Goal: Task Accomplishment & Management: Use online tool/utility

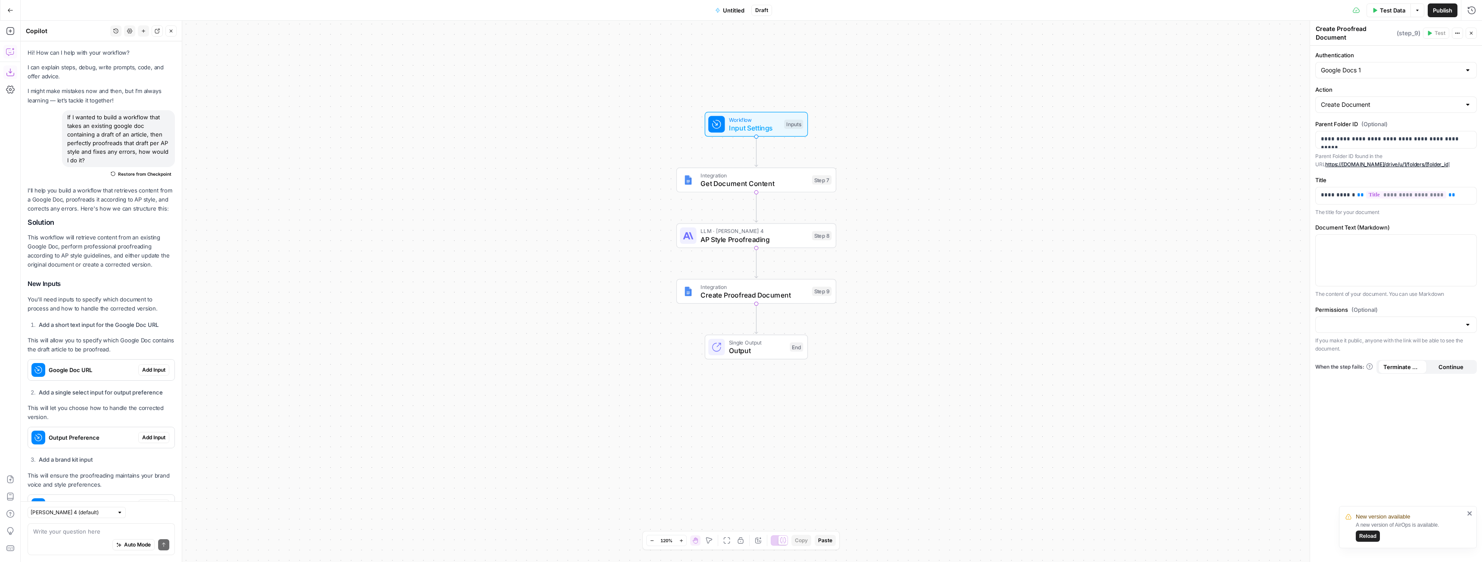
scroll to position [1997, 0]
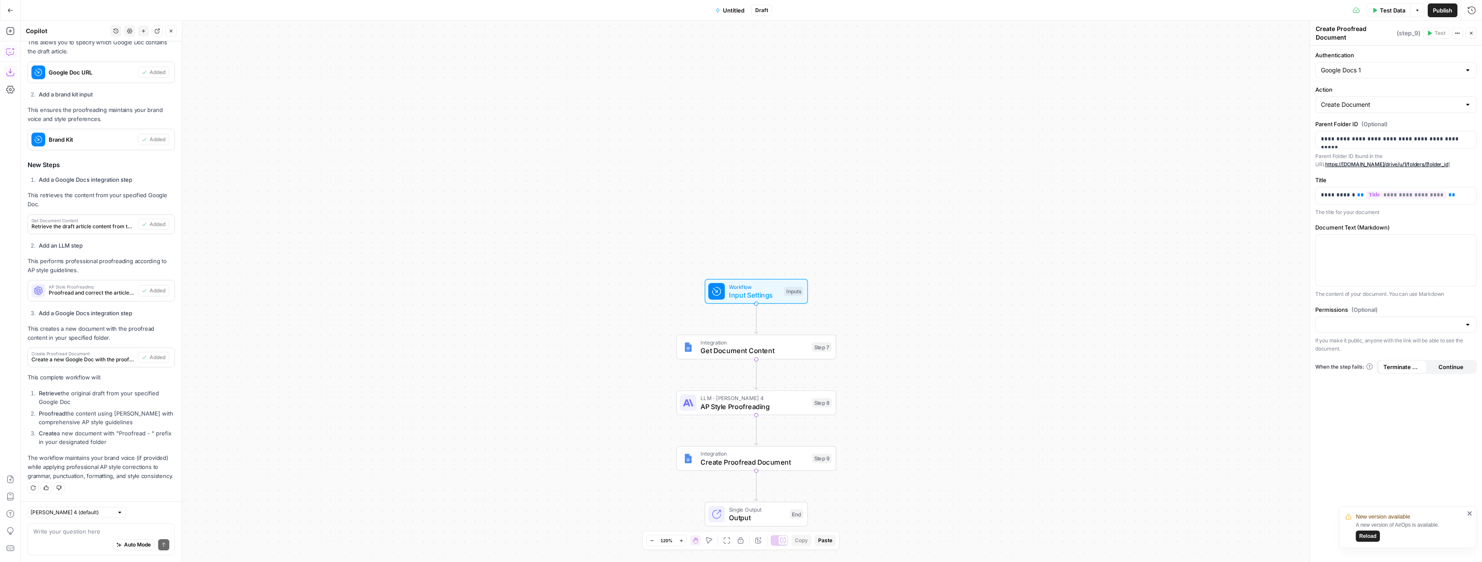
click at [12, 3] on button "Go Back" at bounding box center [11, 11] width 16 height 16
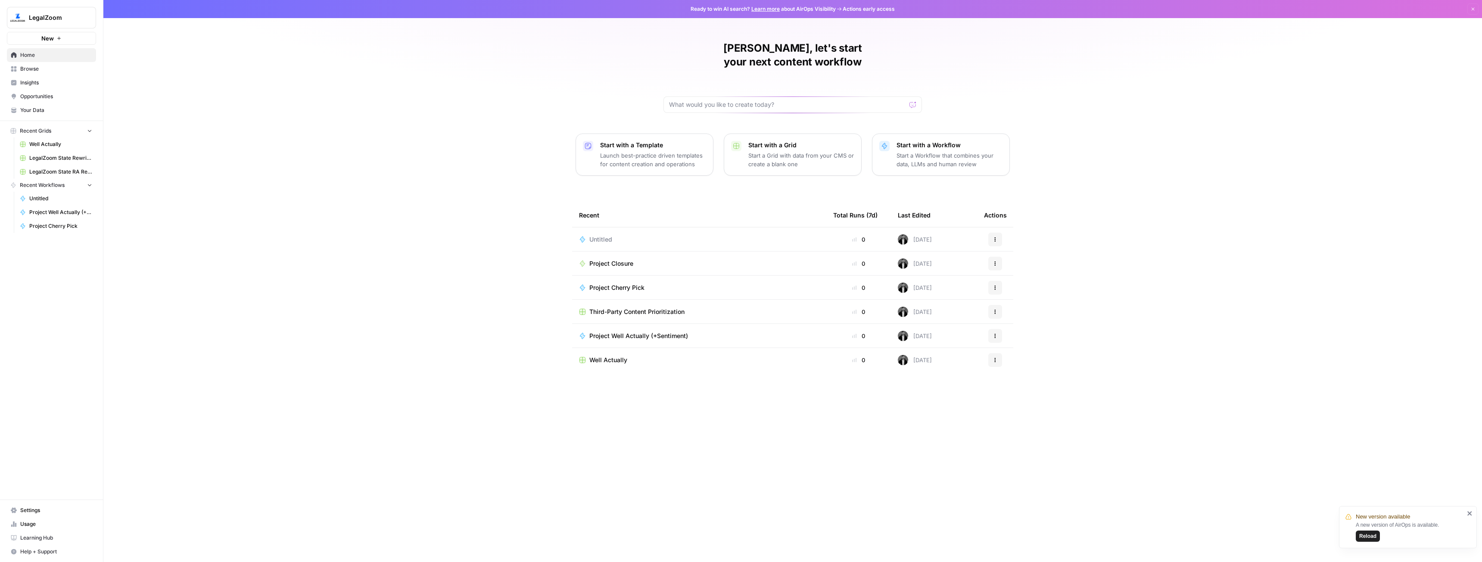
click at [46, 40] on span "New" at bounding box center [47, 38] width 12 height 9
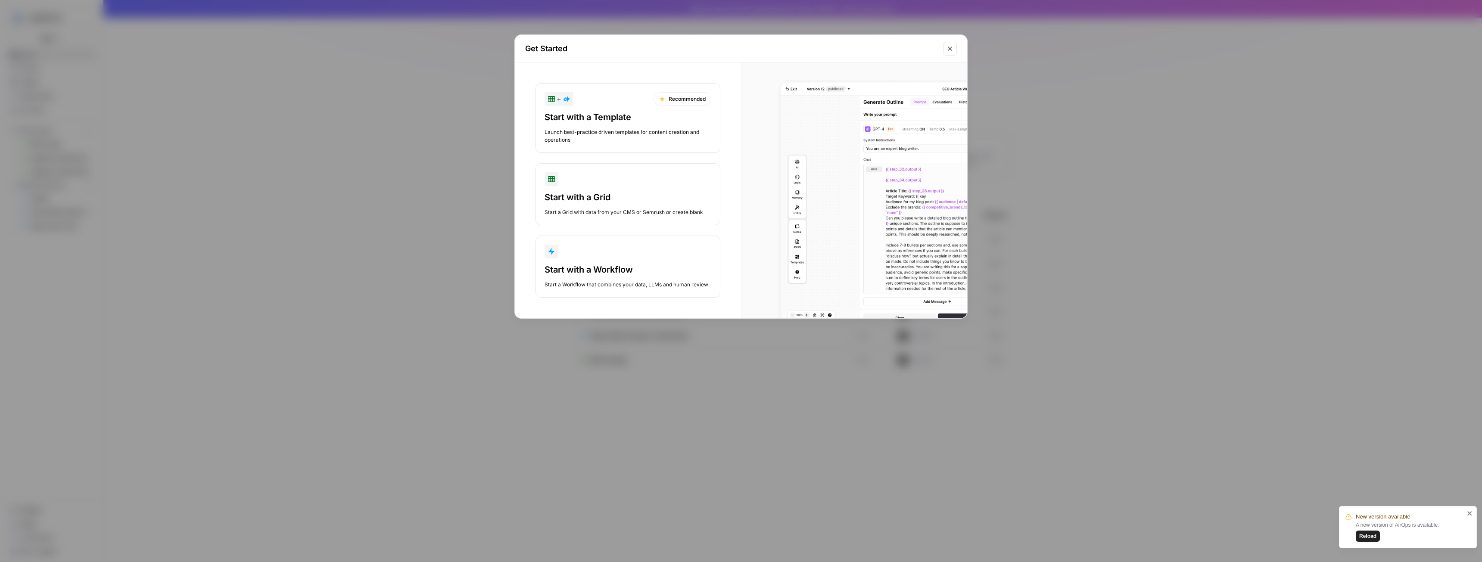
click at [611, 281] on div "Start a Workflow that combines your data, LLMs and human review" at bounding box center [628, 285] width 167 height 8
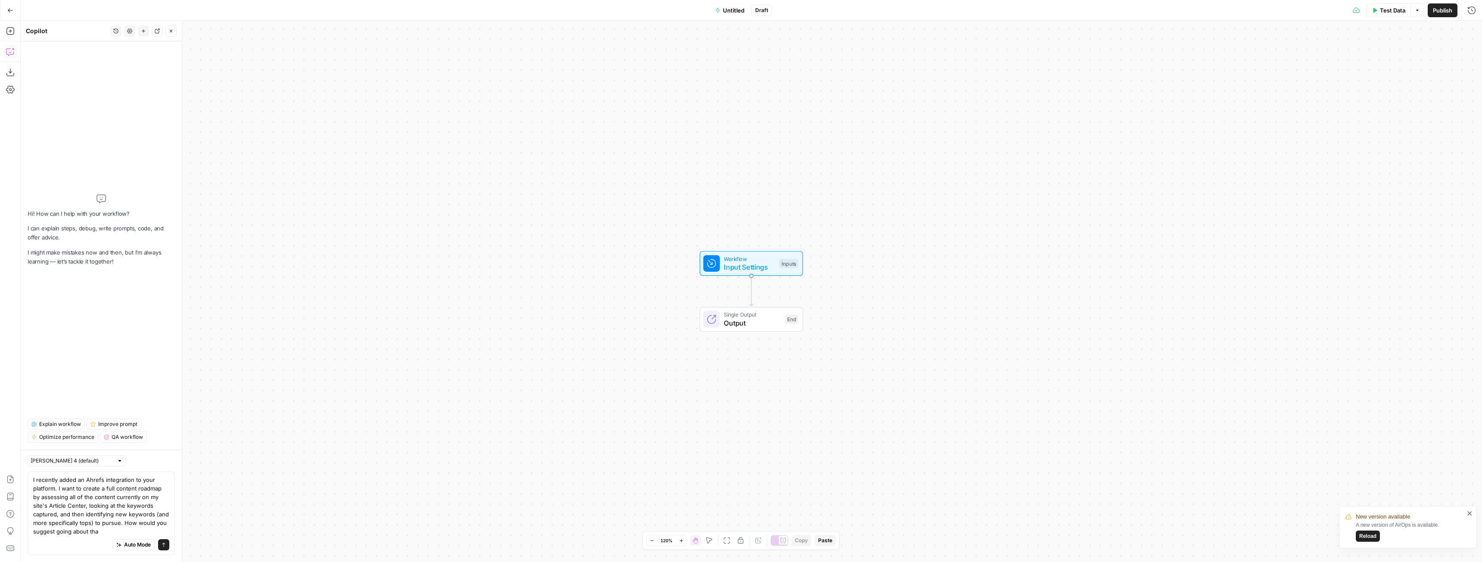
type textarea "I recently added an Ahrefs integration to your platform. I want to create a ful…"
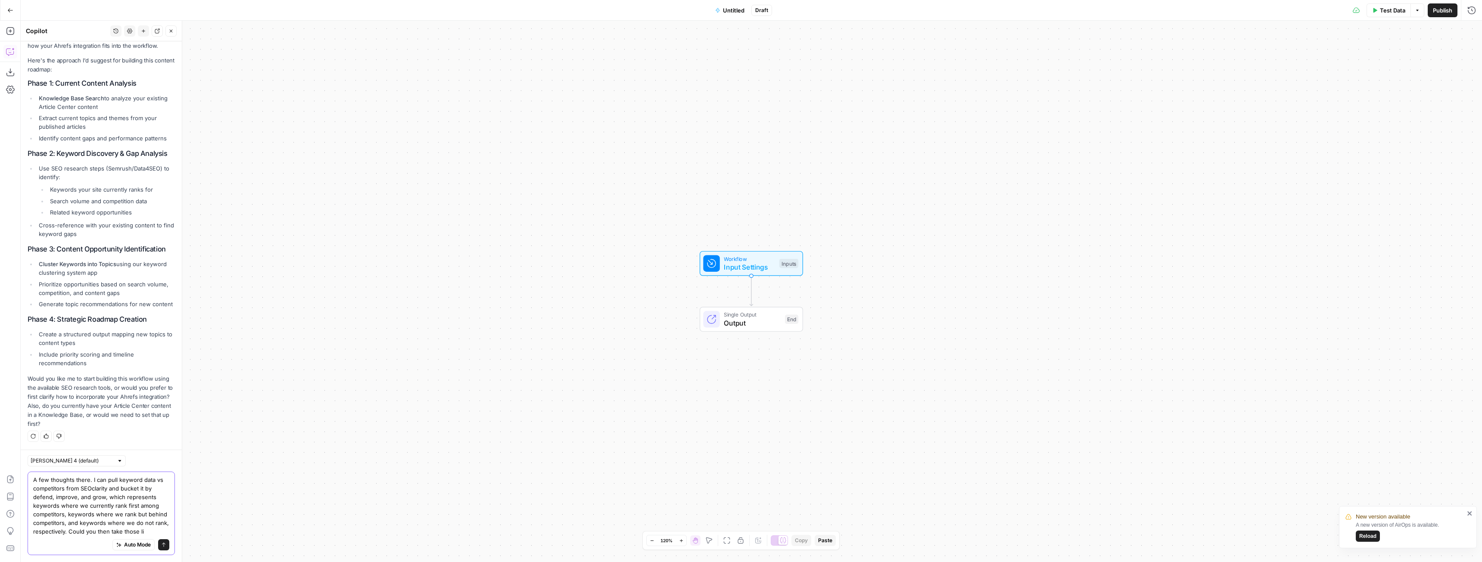
scroll to position [261, 0]
type textarea "A few thoughts there. I can pull keyword data vs competitors from SEOclarity an…"
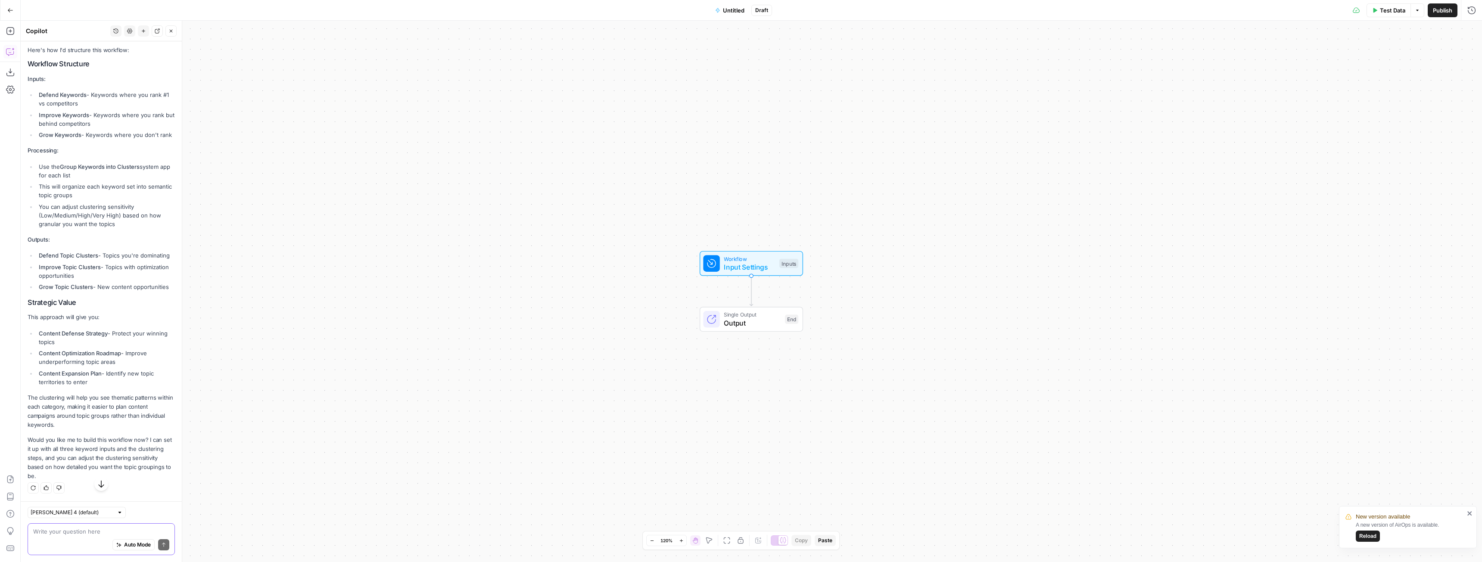
scroll to position [822, 0]
click at [75, 536] on div "Auto Mode Send" at bounding box center [101, 545] width 136 height 19
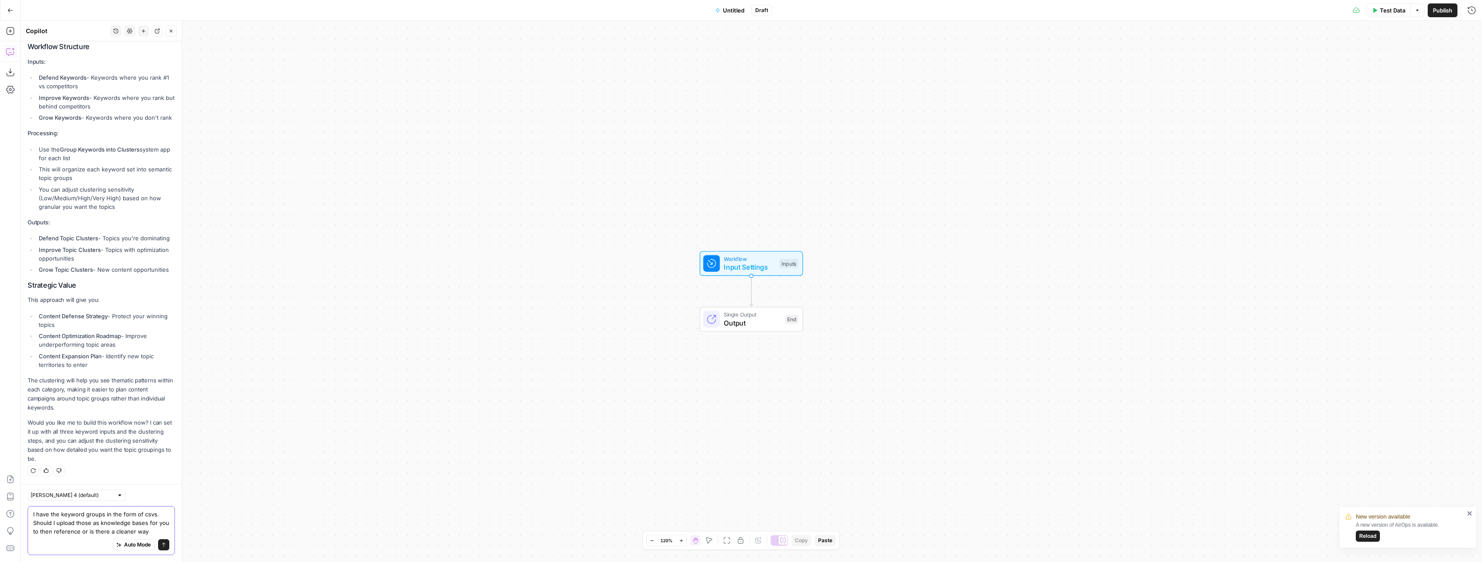
type textarea "I have the keyword groups in the form of csvs. Should I upload those as knowled…"
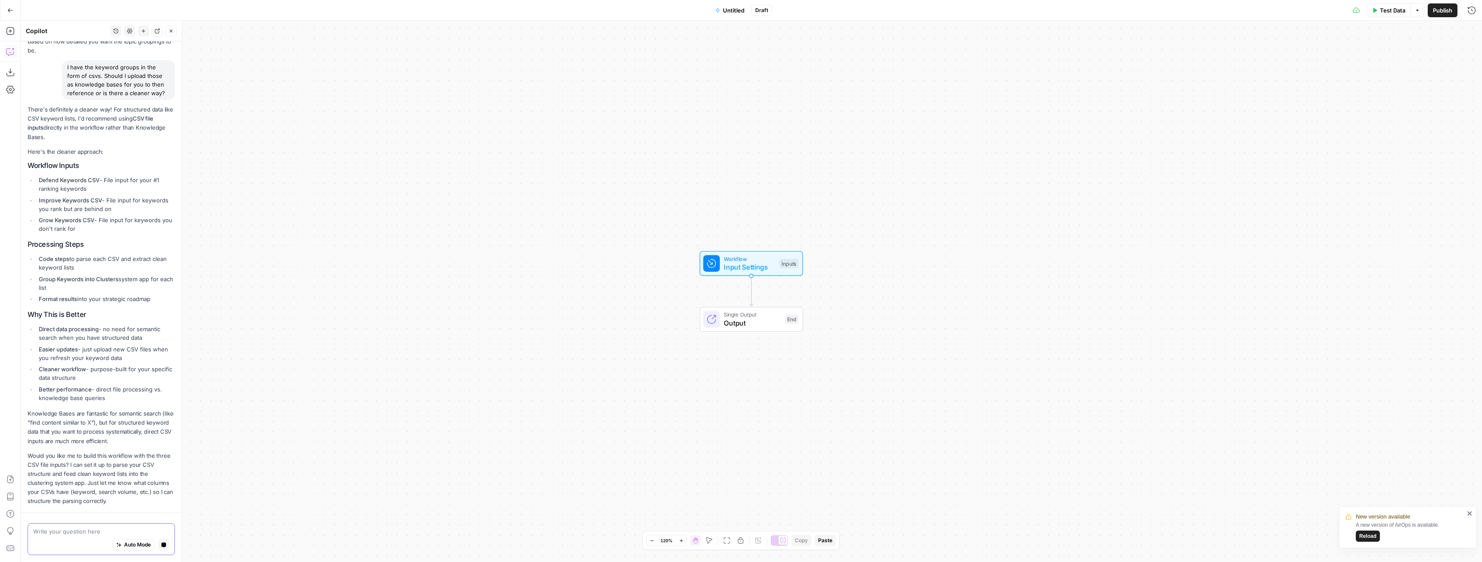
scroll to position [1273, 0]
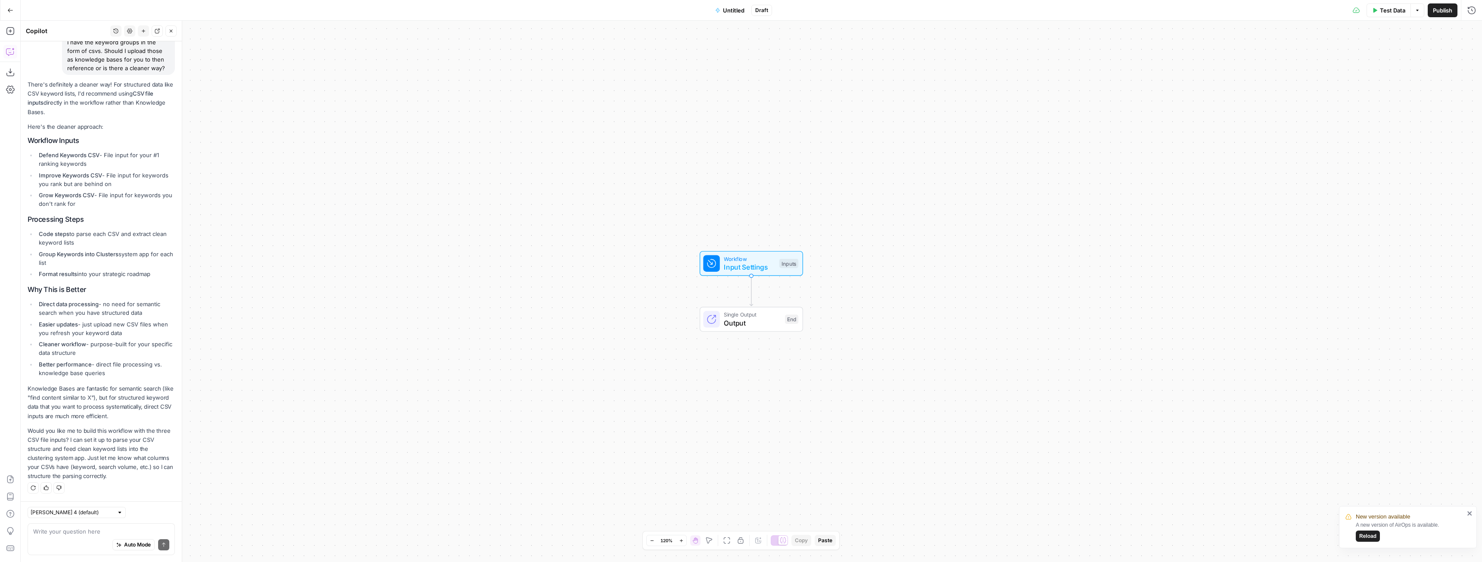
click at [93, 538] on div "Auto Mode Send" at bounding box center [101, 545] width 136 height 19
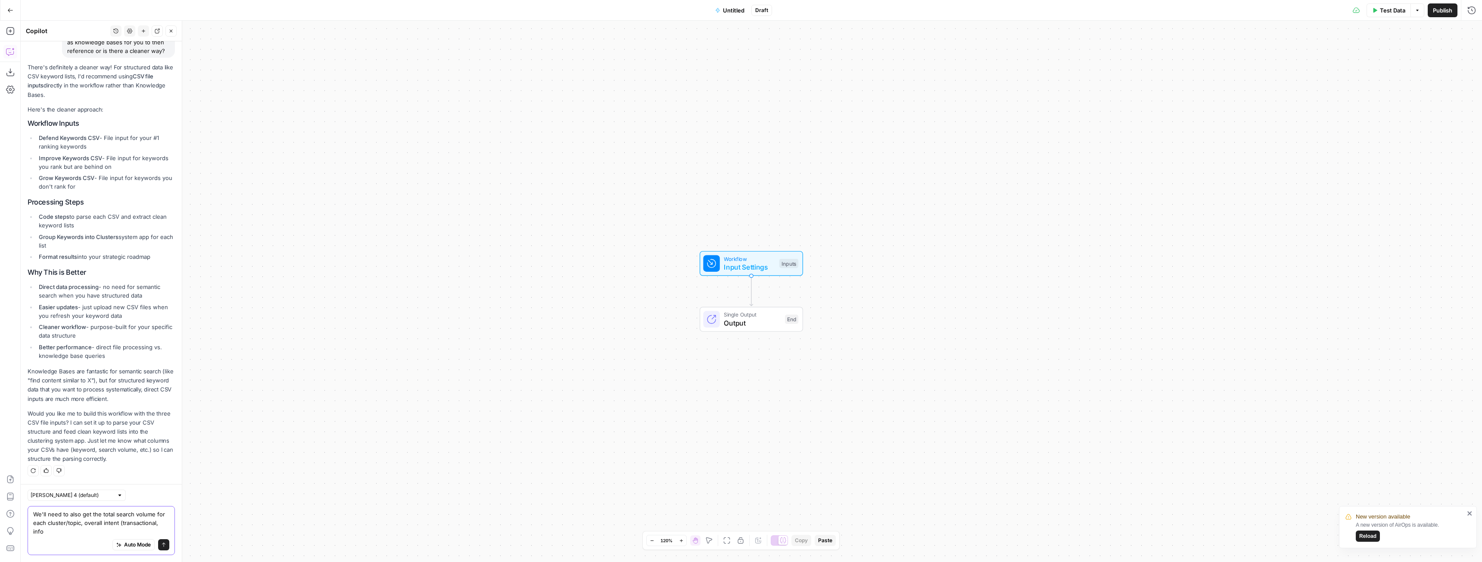
scroll to position [1290, 0]
click at [87, 523] on textarea "We'll need to also get the total search volume for each cluster/topic, overall …" at bounding box center [101, 523] width 136 height 26
type textarea "We'll need to also get the total search volume for each cluster/topic and overa…"
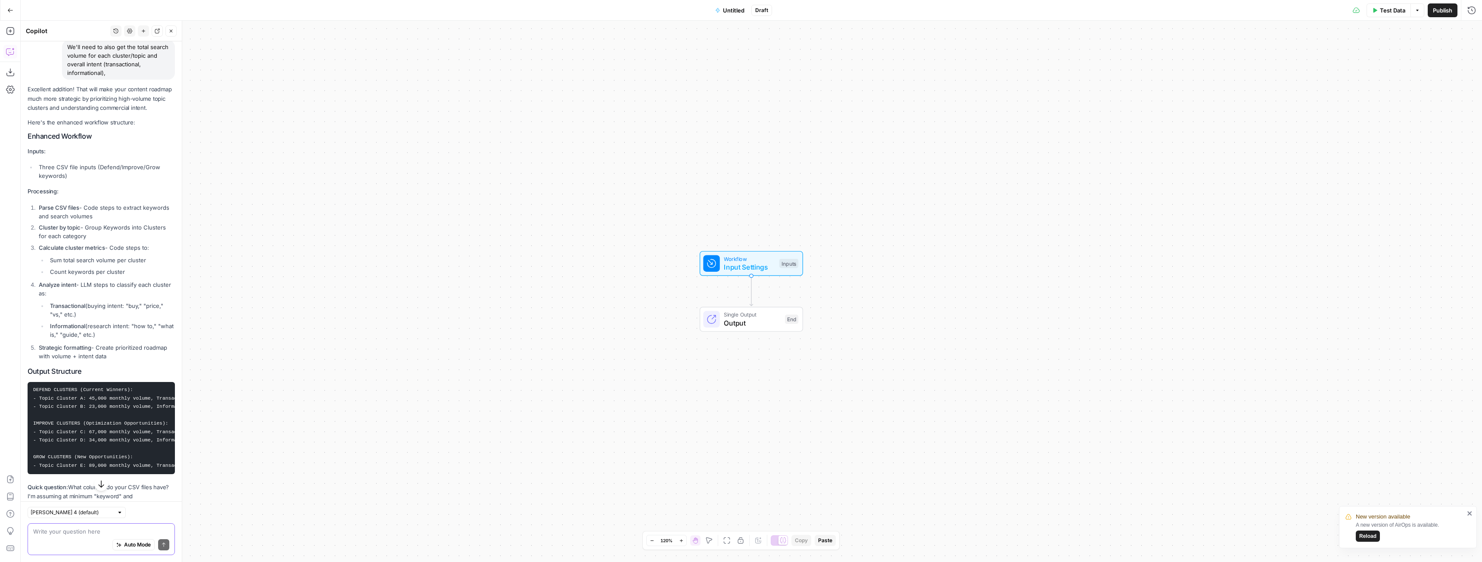
scroll to position [1797, 0]
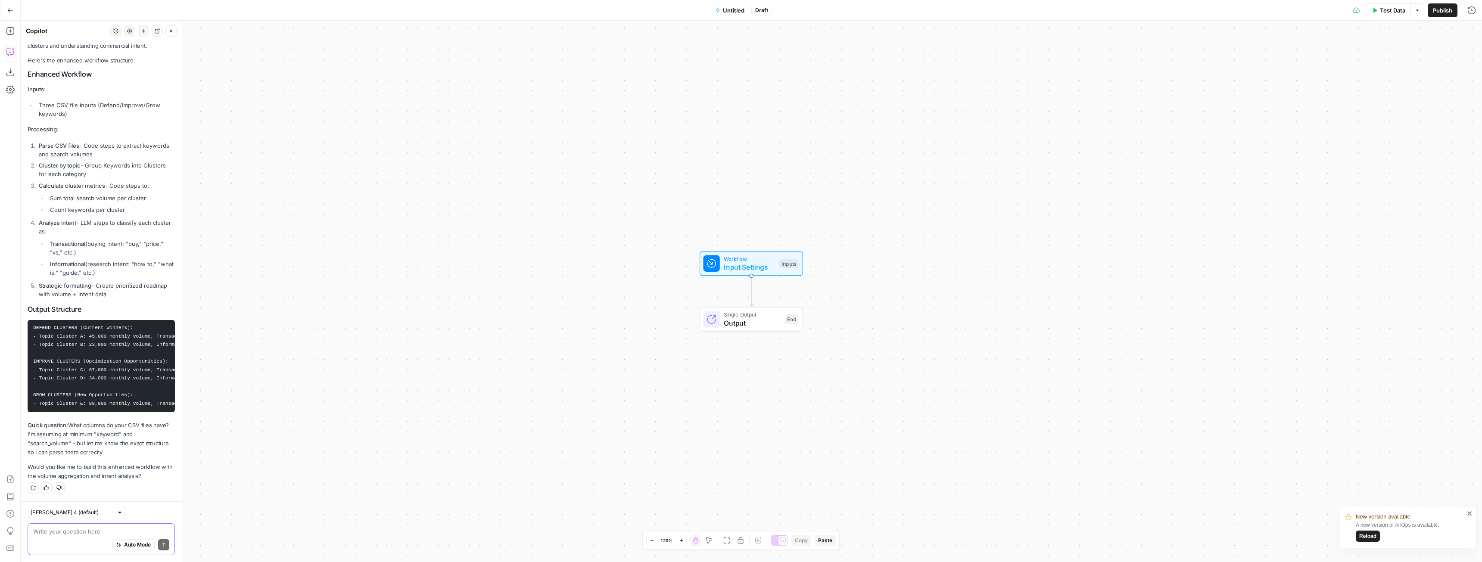
click at [84, 532] on textarea at bounding box center [101, 531] width 136 height 9
click at [115, 526] on div "Write your question here Auto Mode Send" at bounding box center [101, 539] width 147 height 32
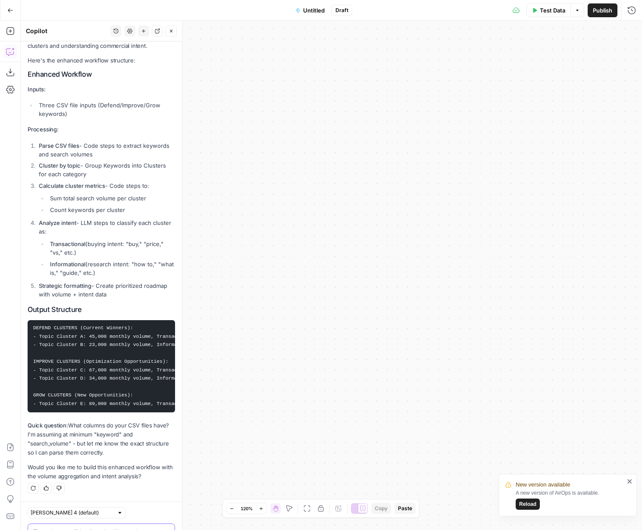
scroll to position [1829, 0]
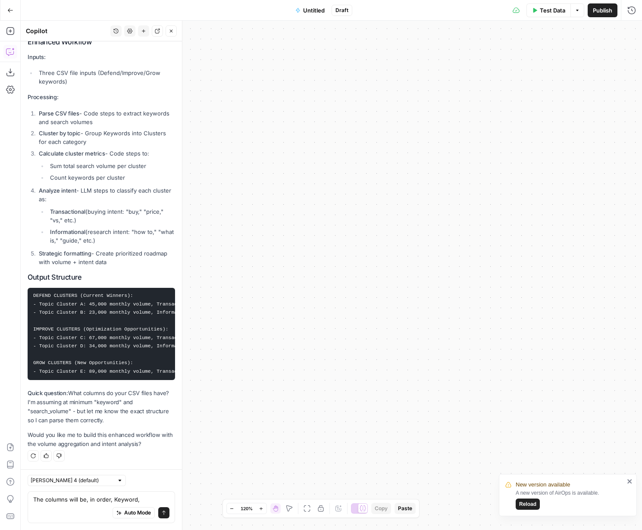
drag, startPoint x: 470, startPoint y: 371, endPoint x: 463, endPoint y: 376, distance: 8.3
click at [470, 371] on div "Workflow Input Settings Inputs Single Output Output End" at bounding box center [331, 275] width 621 height 509
click at [142, 495] on textarea "The columns will be, in order, Keyword," at bounding box center [101, 499] width 136 height 9
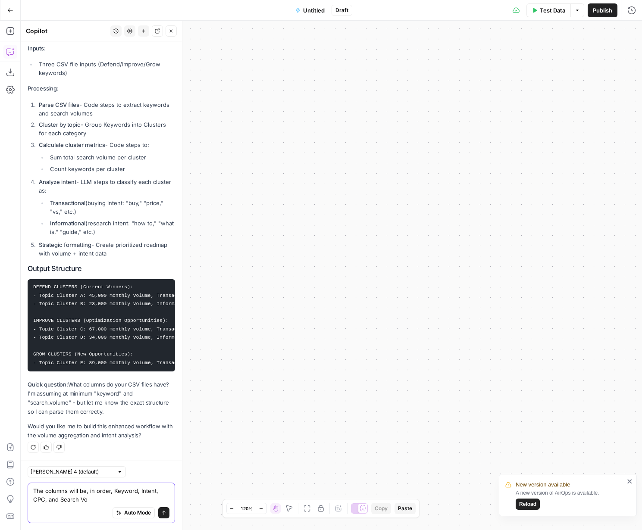
type textarea "The columns will be, in order, Keyword, Intent, CPC, and Search Vol"
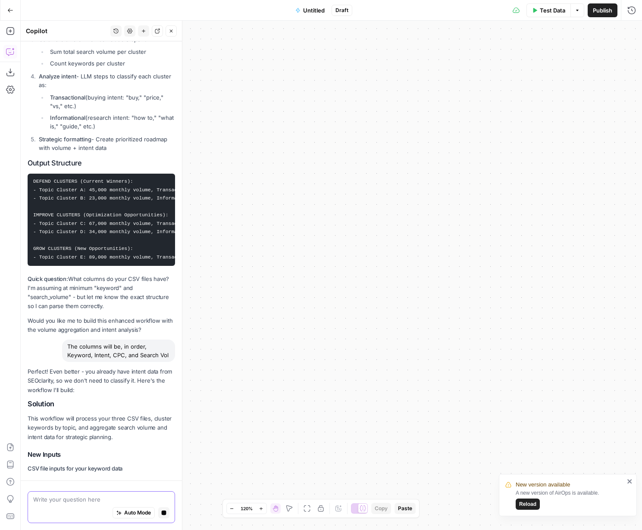
scroll to position [1909, 0]
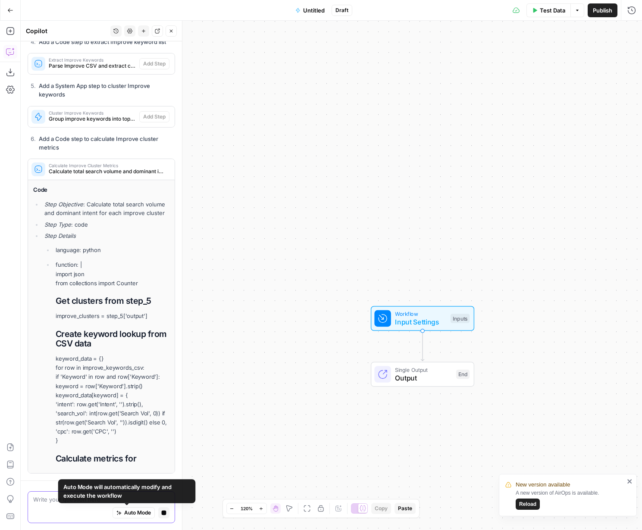
click at [160, 511] on button "Stop generating" at bounding box center [163, 512] width 11 height 11
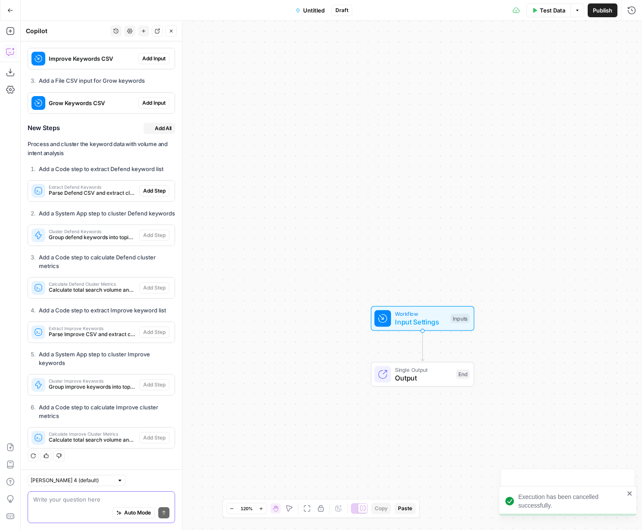
scroll to position [2456, 0]
click at [100, 495] on textarea at bounding box center [101, 499] width 136 height 9
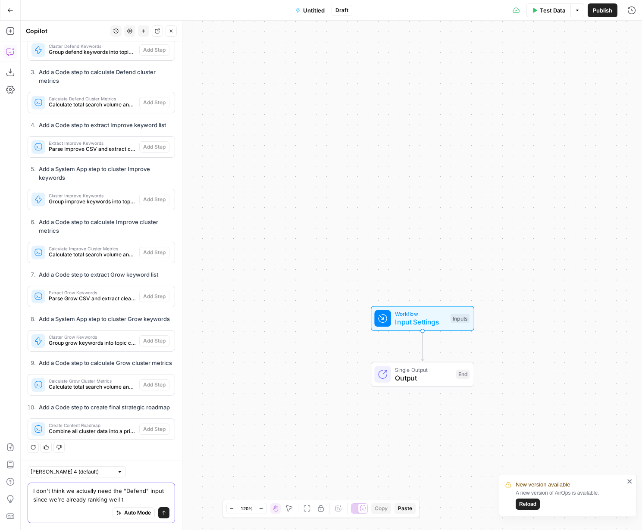
scroll to position [2667, 0]
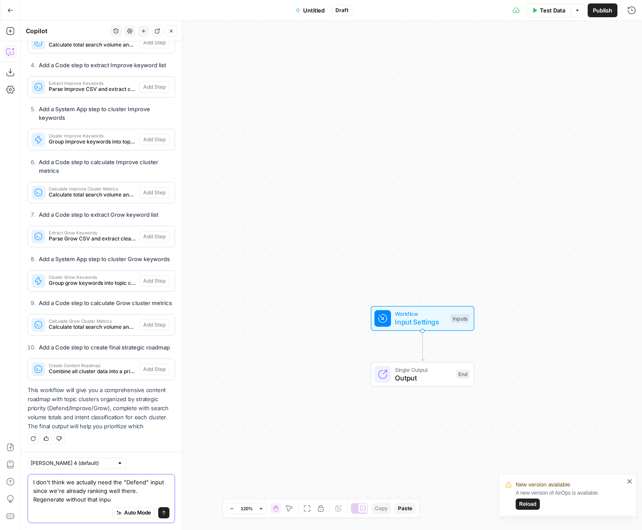
type textarea "I don't think we actually need the "Defend" input since we're already ranking w…"
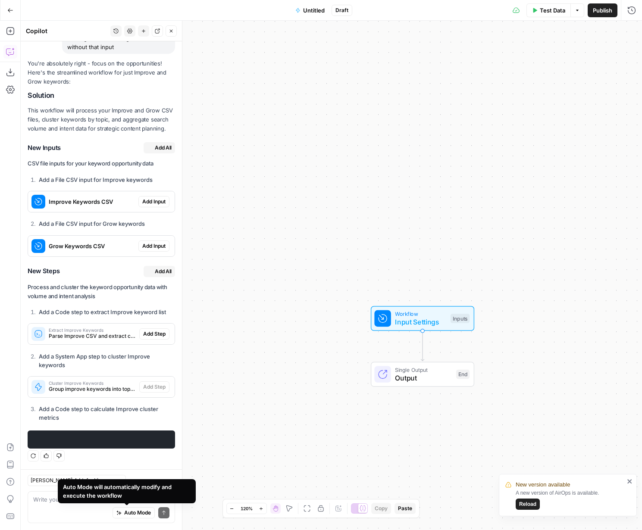
scroll to position [3176, 0]
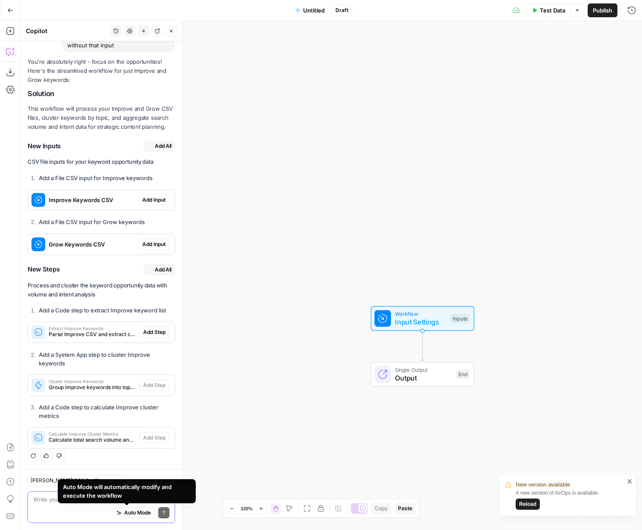
click at [37, 501] on textarea at bounding box center [101, 499] width 136 height 9
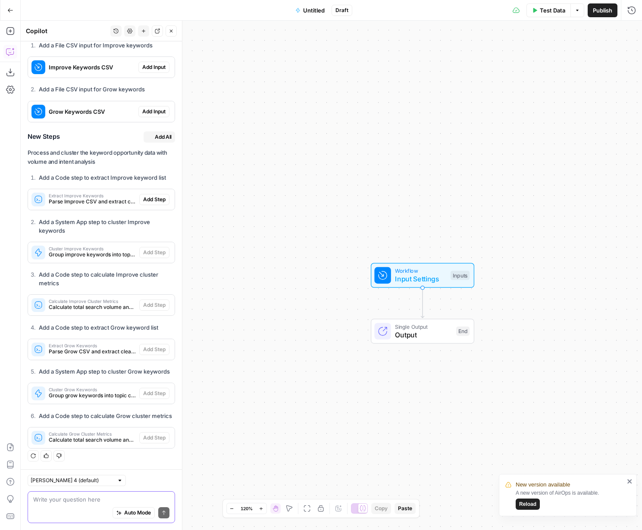
scroll to position [3066, 0]
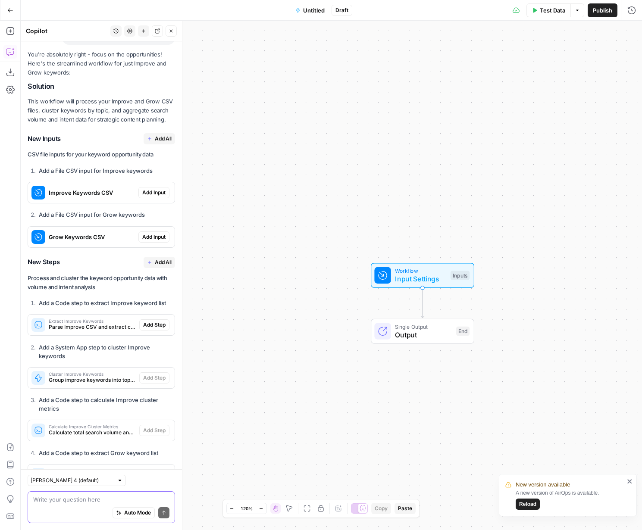
click at [98, 496] on textarea at bounding box center [101, 499] width 136 height 9
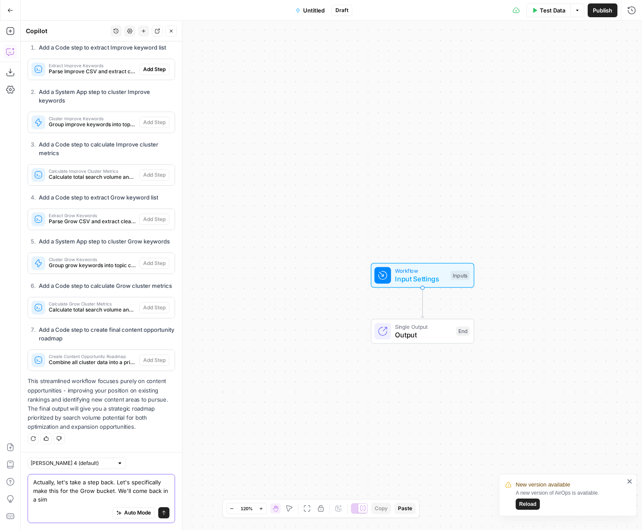
scroll to position [3458, 0]
click at [92, 492] on textarea "Actually, let's take a step back. Let's specifically make this for the Grow buc…" at bounding box center [101, 491] width 136 height 26
click at [138, 499] on textarea "Actually, let's take a step back. Let's specifically make this for the Improve …" at bounding box center [101, 491] width 136 height 26
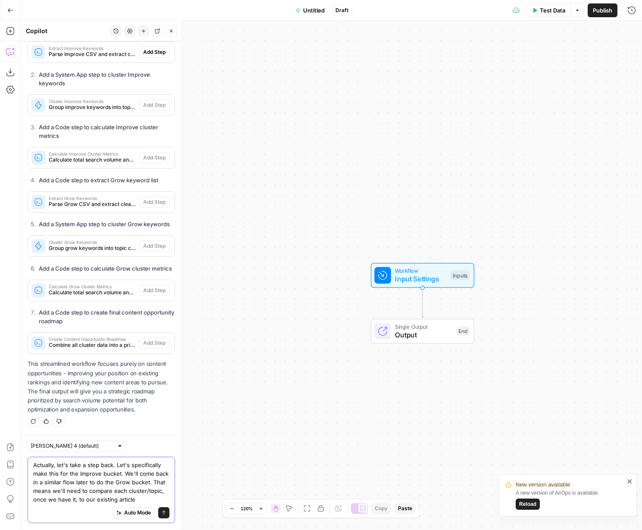
scroll to position [3484, 0]
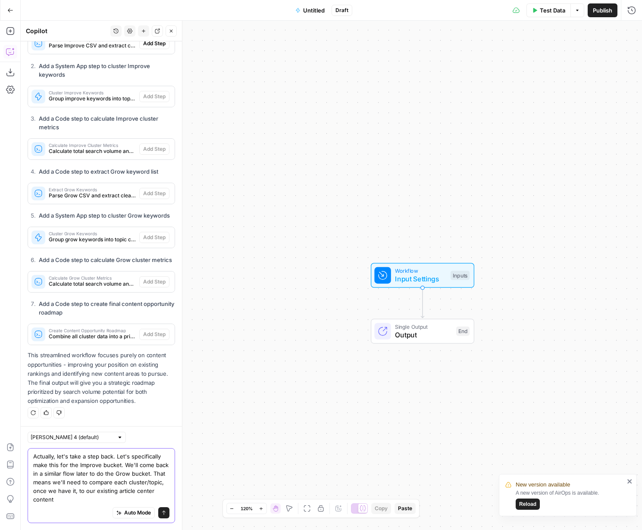
type textarea "Actually, let's take a step back. Let's specifically make this for the Improve …"
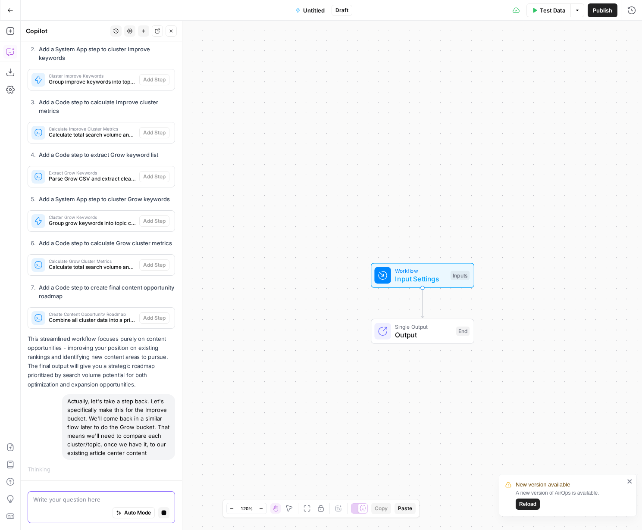
scroll to position [3496, 0]
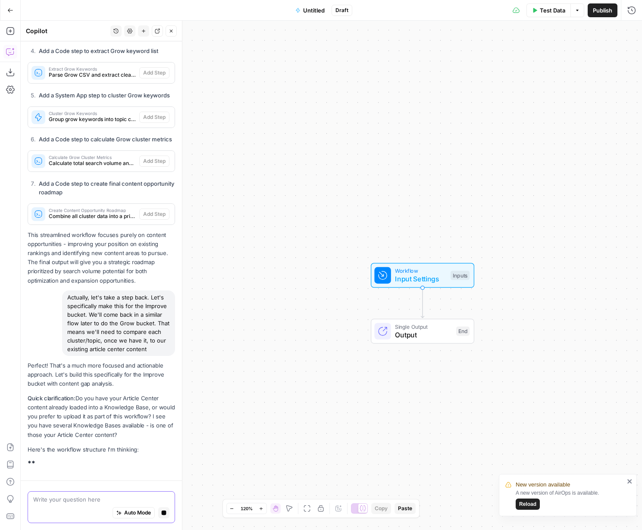
click at [63, 495] on textarea at bounding box center [101, 499] width 136 height 9
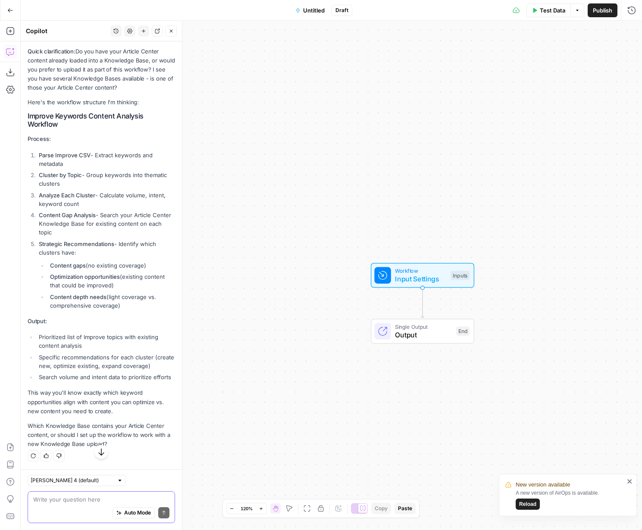
scroll to position [3969, 0]
click at [75, 501] on textarea at bounding box center [101, 499] width 136 height 9
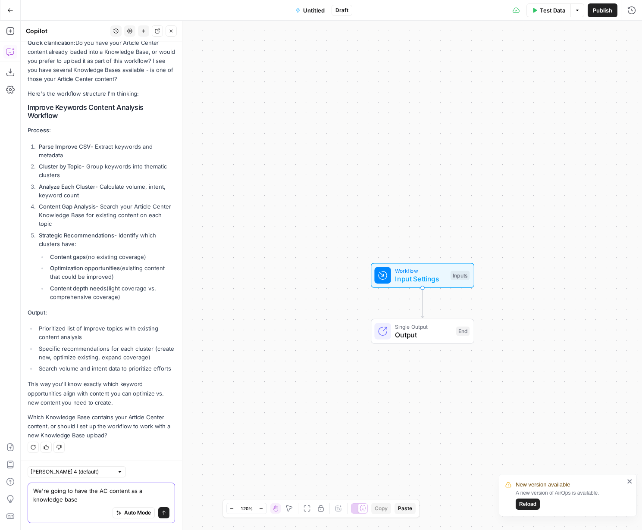
type textarea "We're going to have the AC content as a knowledge base."
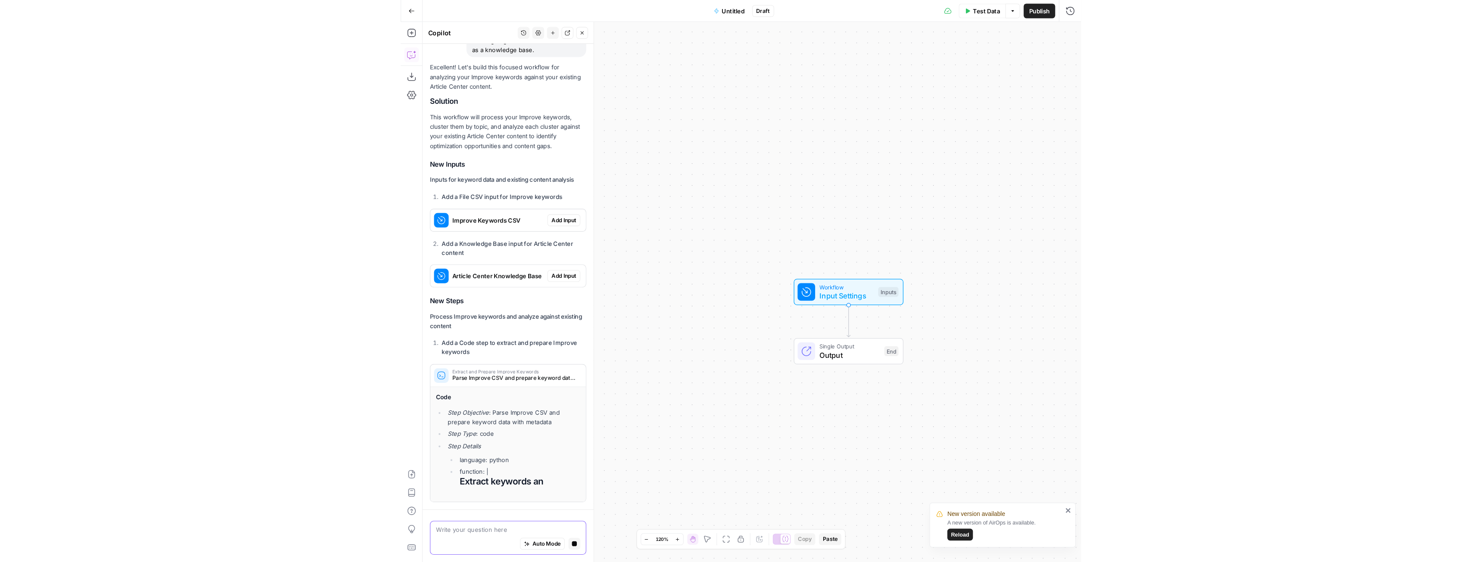
scroll to position [4252, 0]
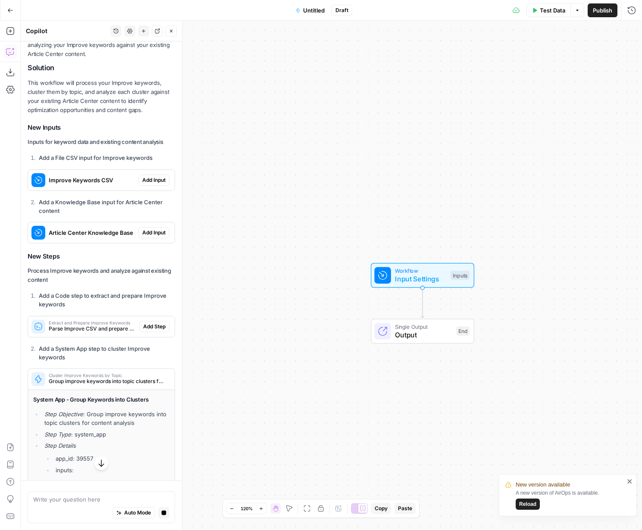
click at [142, 184] on span "Add Input" at bounding box center [153, 180] width 23 height 8
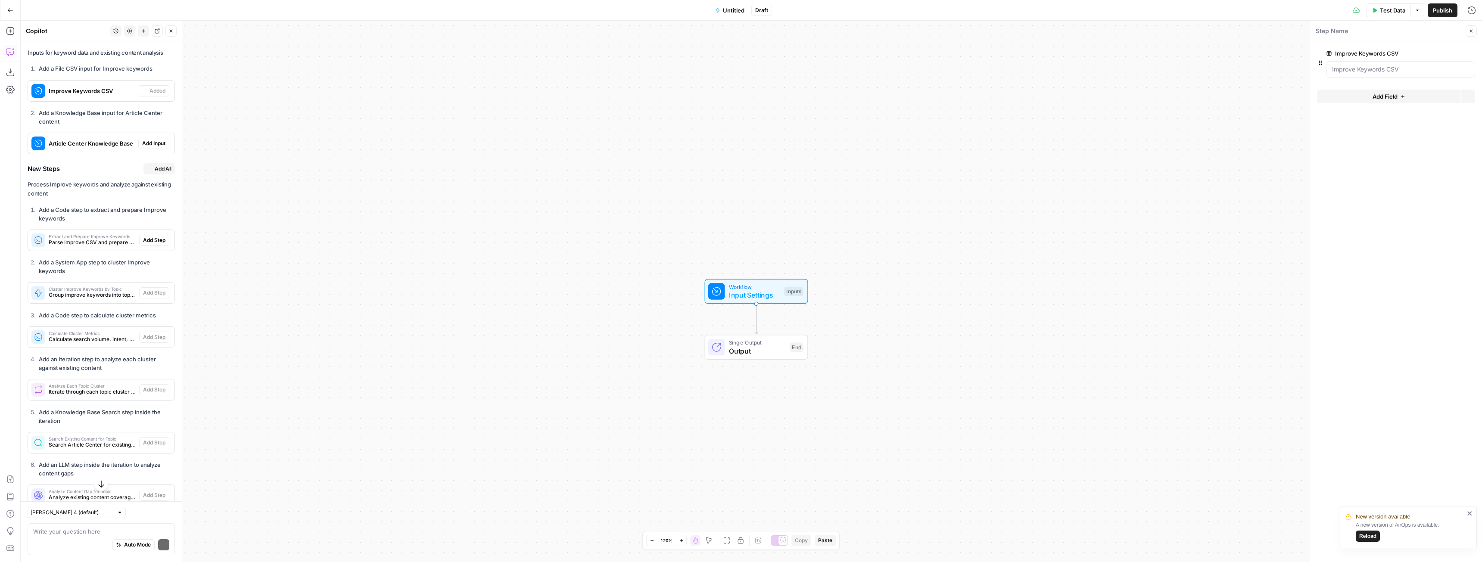
scroll to position [4590, 0]
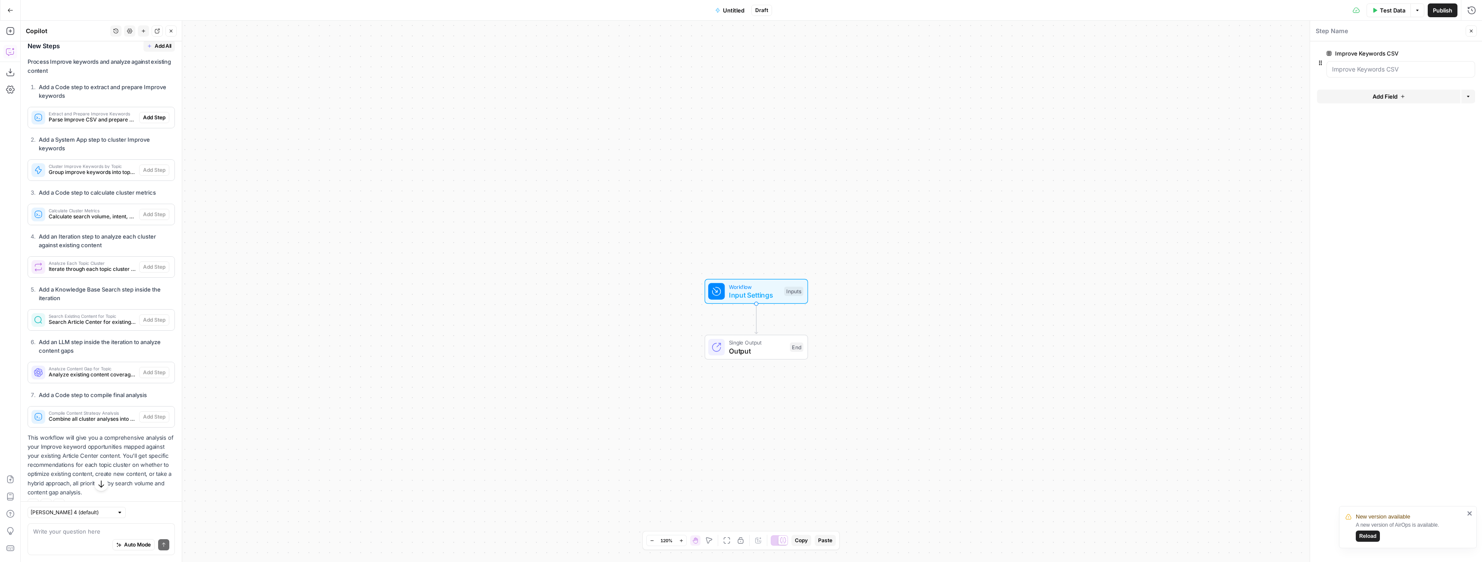
click at [145, 25] on span "Add Input" at bounding box center [153, 21] width 23 height 8
click at [157, 50] on span "Add All" at bounding box center [163, 46] width 17 height 8
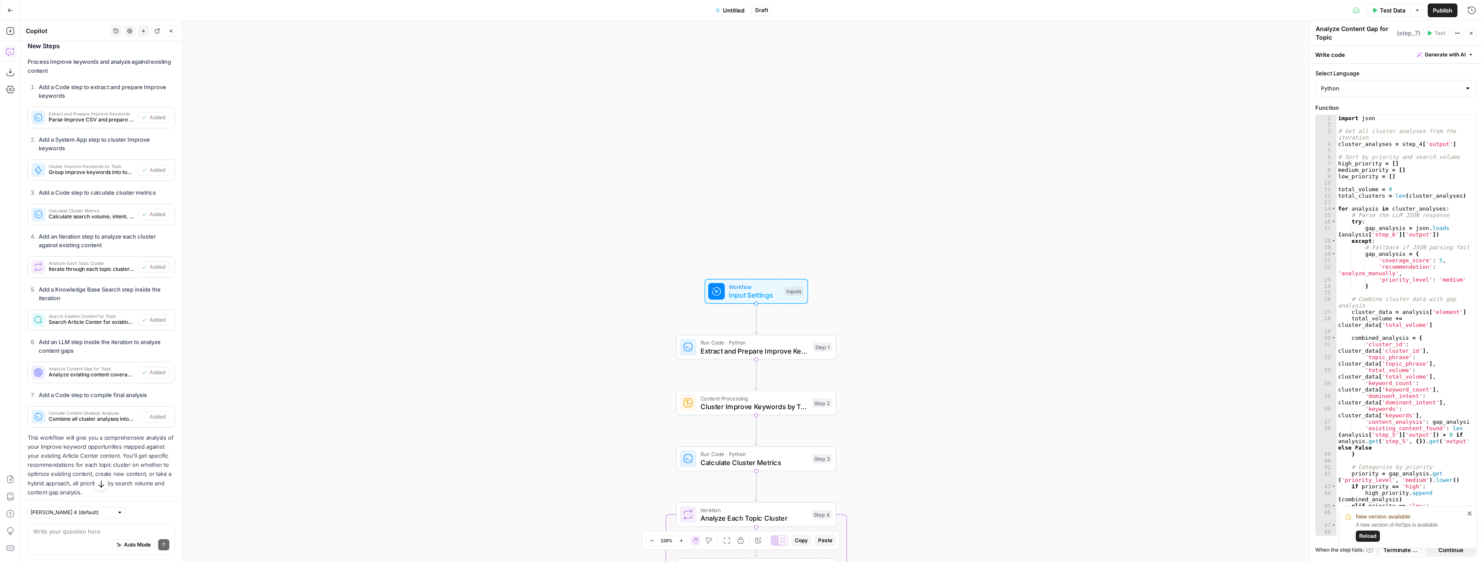
type textarea "Compile Content Strategy Analysis"
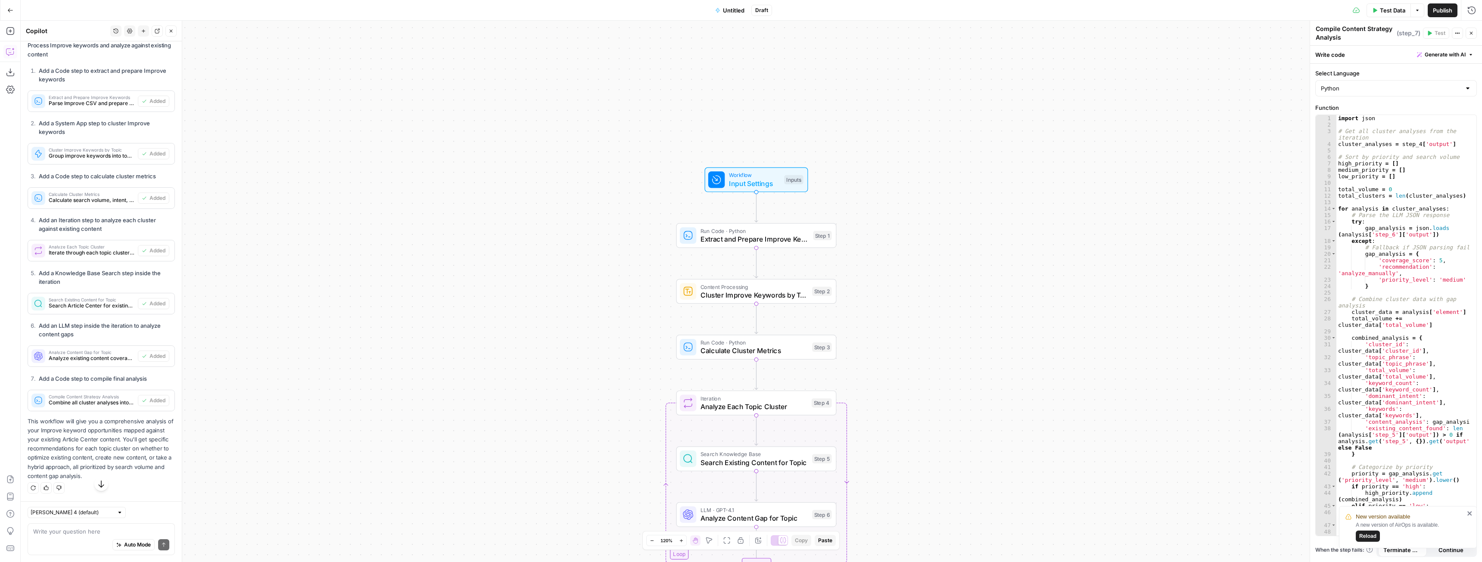
scroll to position [4719, 0]
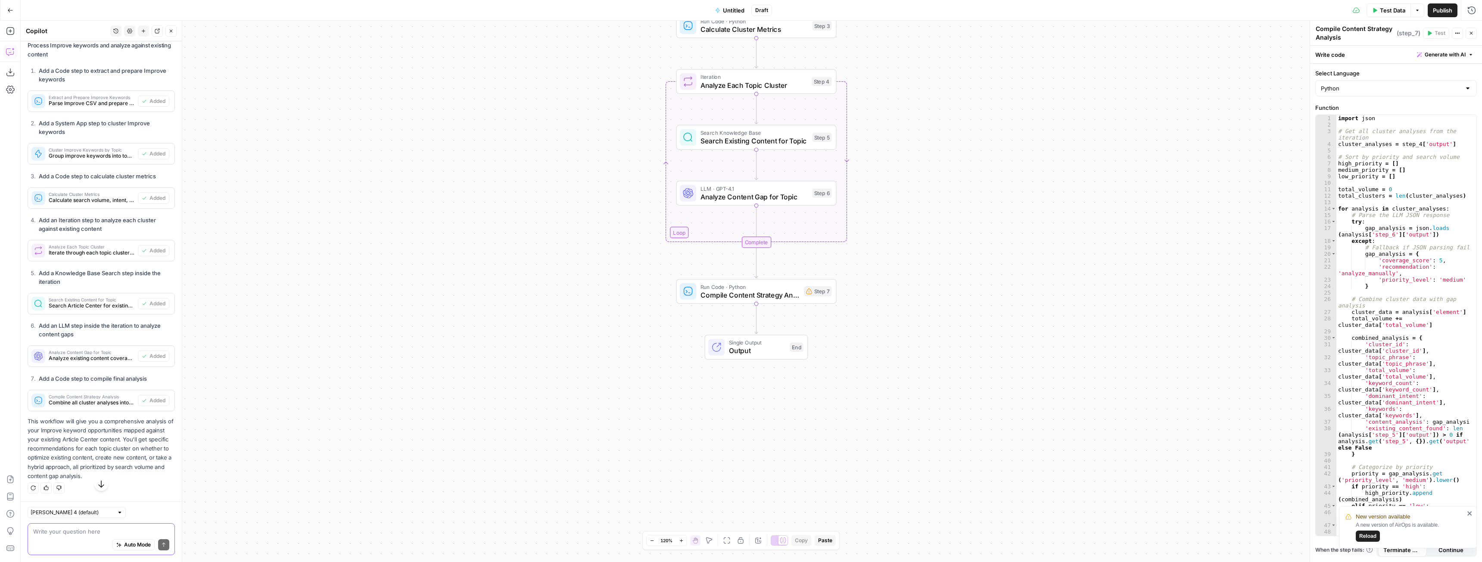
click at [74, 534] on textarea at bounding box center [101, 531] width 136 height 9
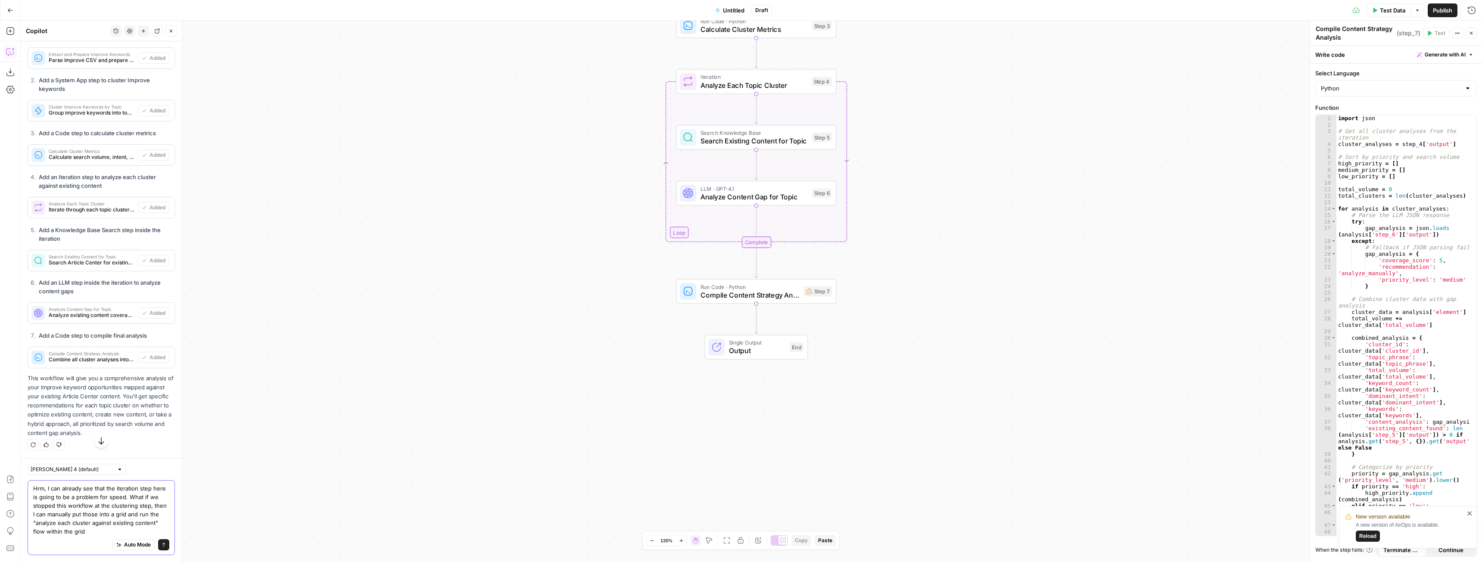
type textarea "Hrm, I can already see that the iteration step here is going to be a problem fo…"
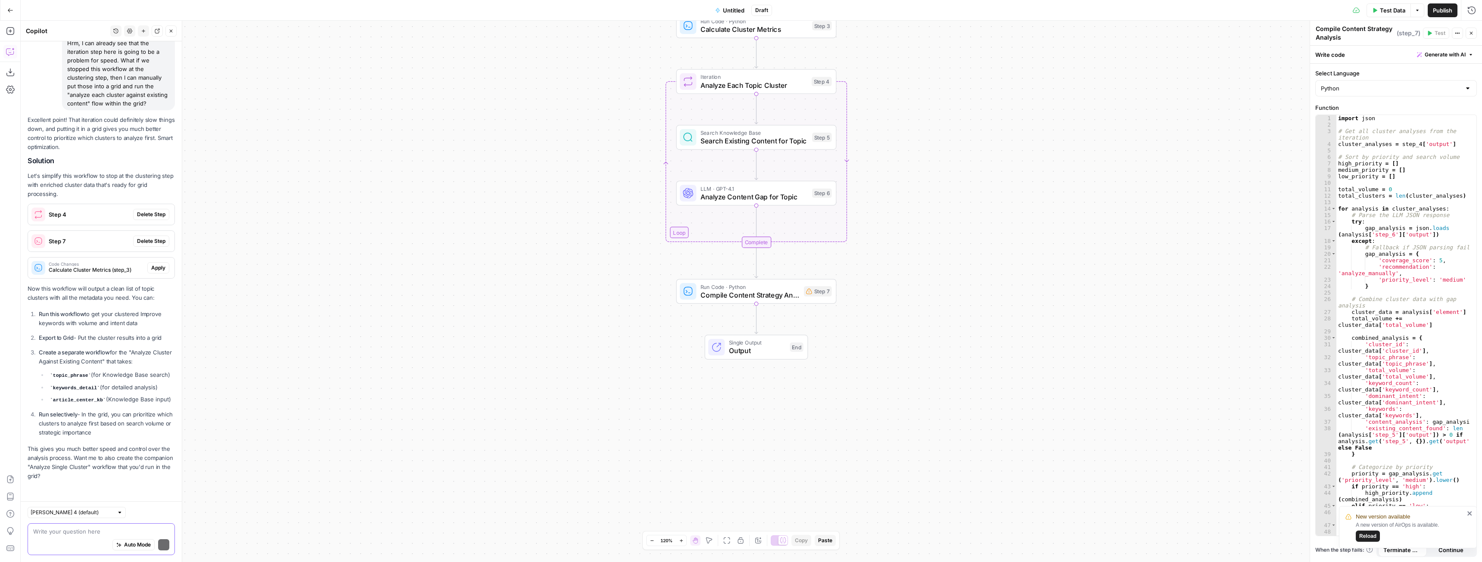
scroll to position [5219, 0]
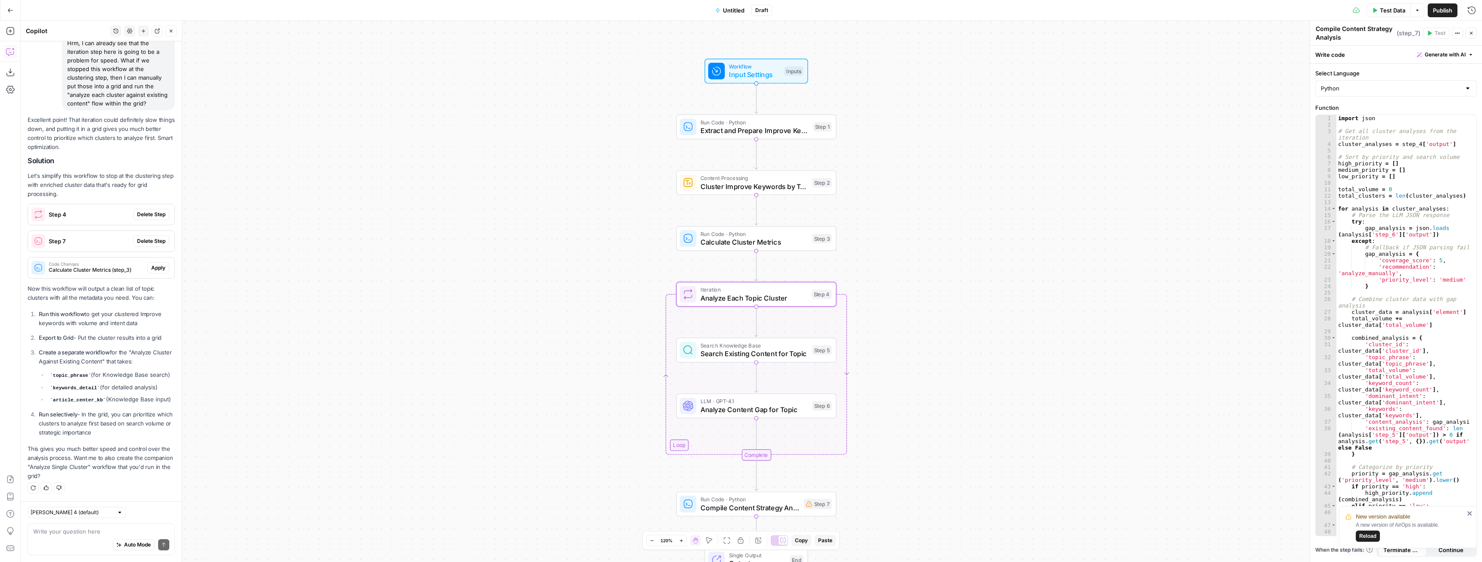
click at [150, 217] on span "Delete Step" at bounding box center [151, 215] width 28 height 8
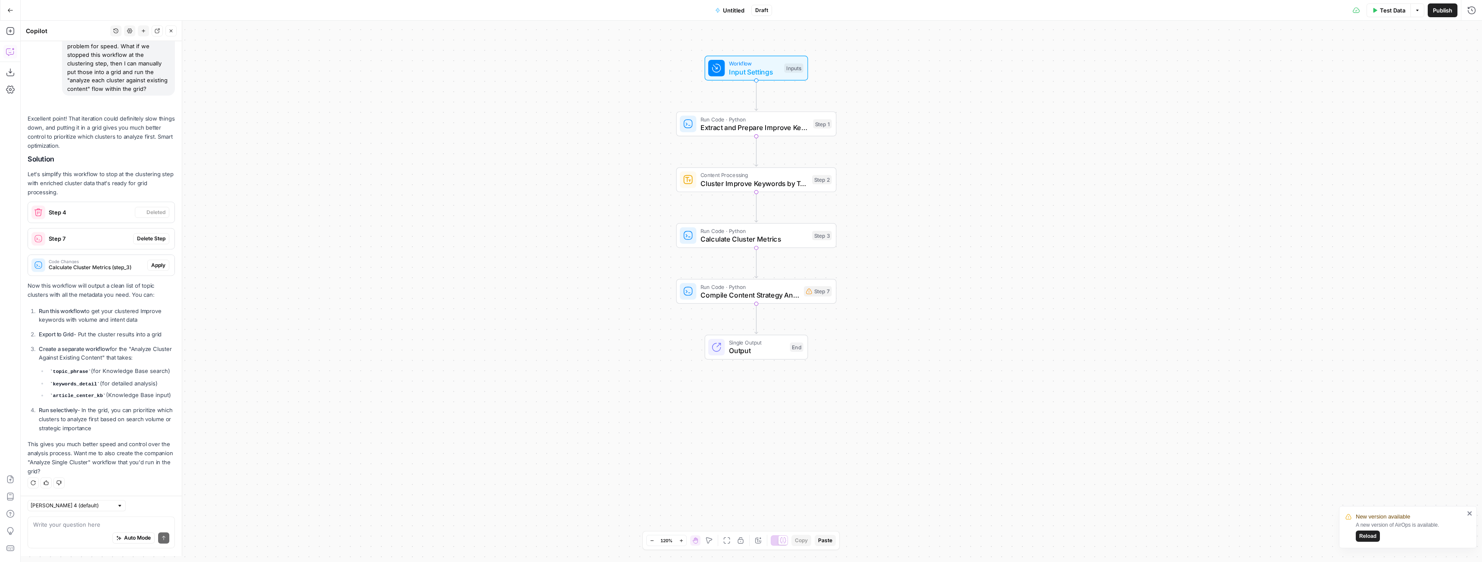
scroll to position [5233, 0]
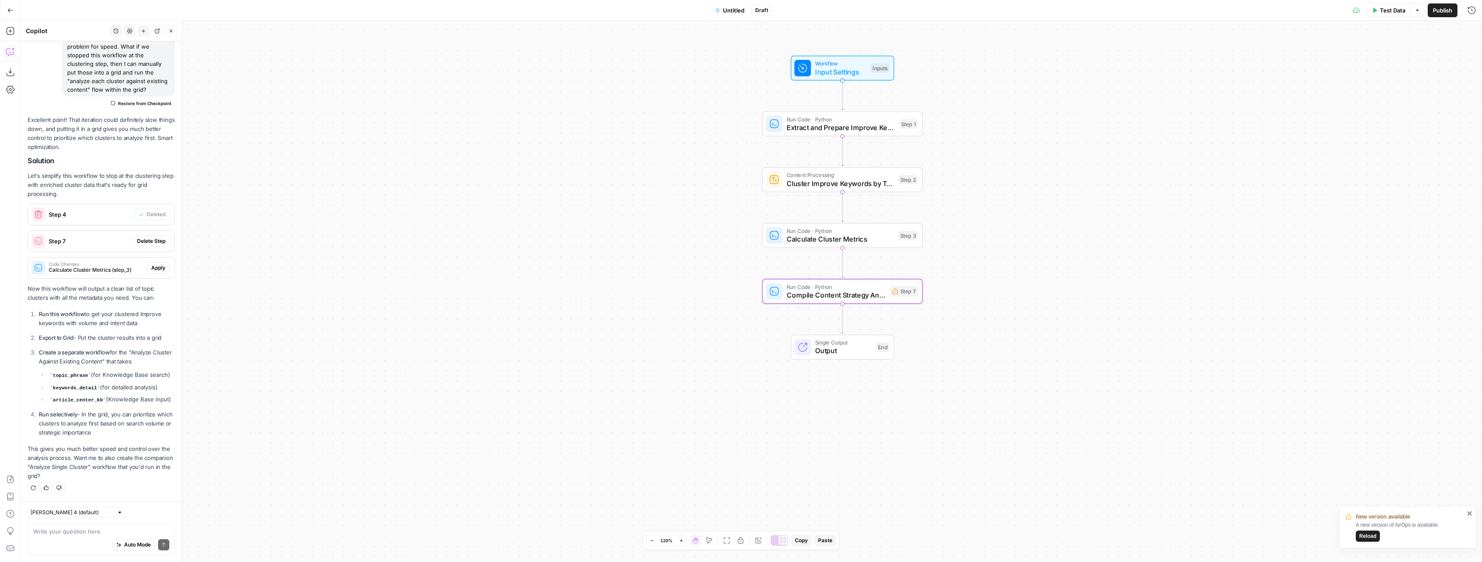
click at [153, 245] on button "Delete Step" at bounding box center [151, 241] width 36 height 11
click at [158, 271] on span "Apply" at bounding box center [158, 268] width 14 height 8
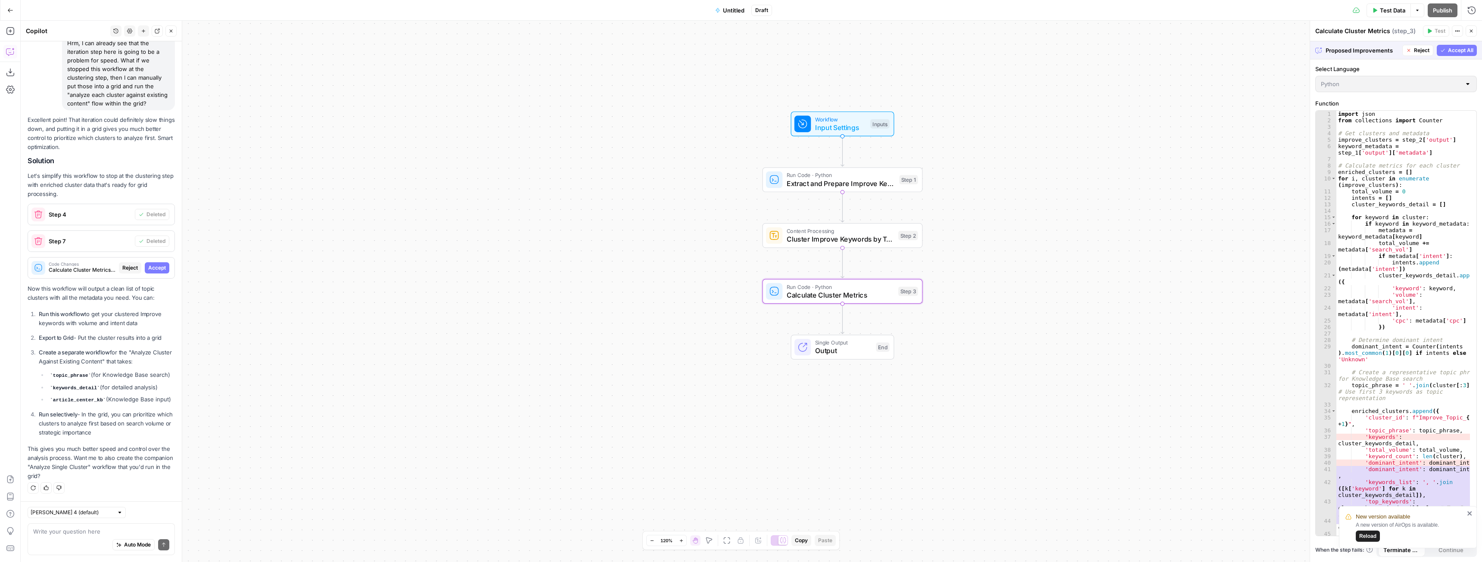
scroll to position [5109, 0]
click at [158, 271] on span "Accept" at bounding box center [157, 268] width 18 height 8
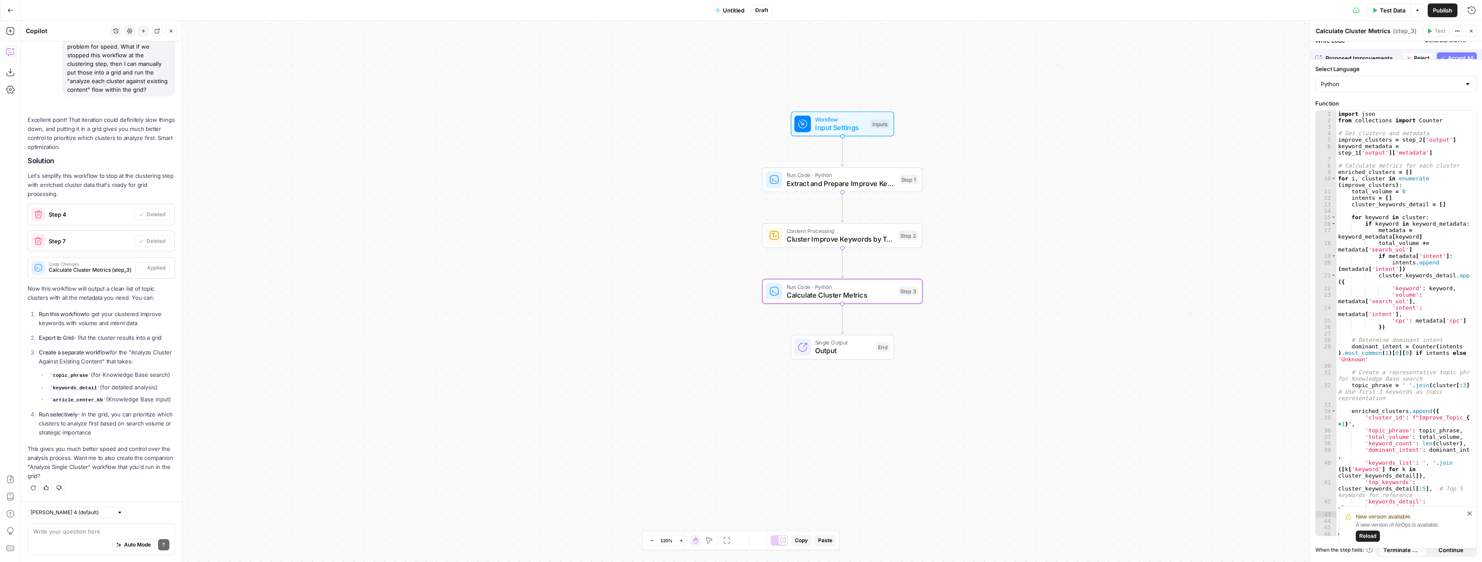
scroll to position [5233, 0]
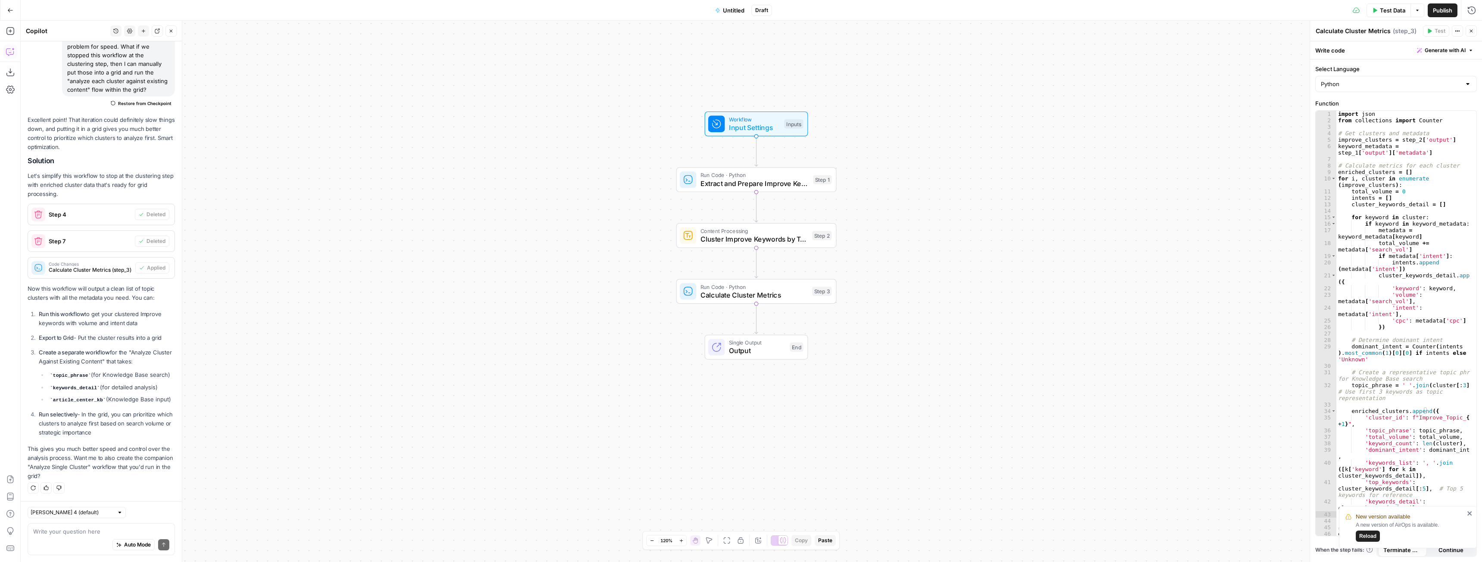
click at [91, 536] on div "Auto Mode Send" at bounding box center [101, 545] width 136 height 19
type textarea "Can you create a separate workflow from within this conversation?"
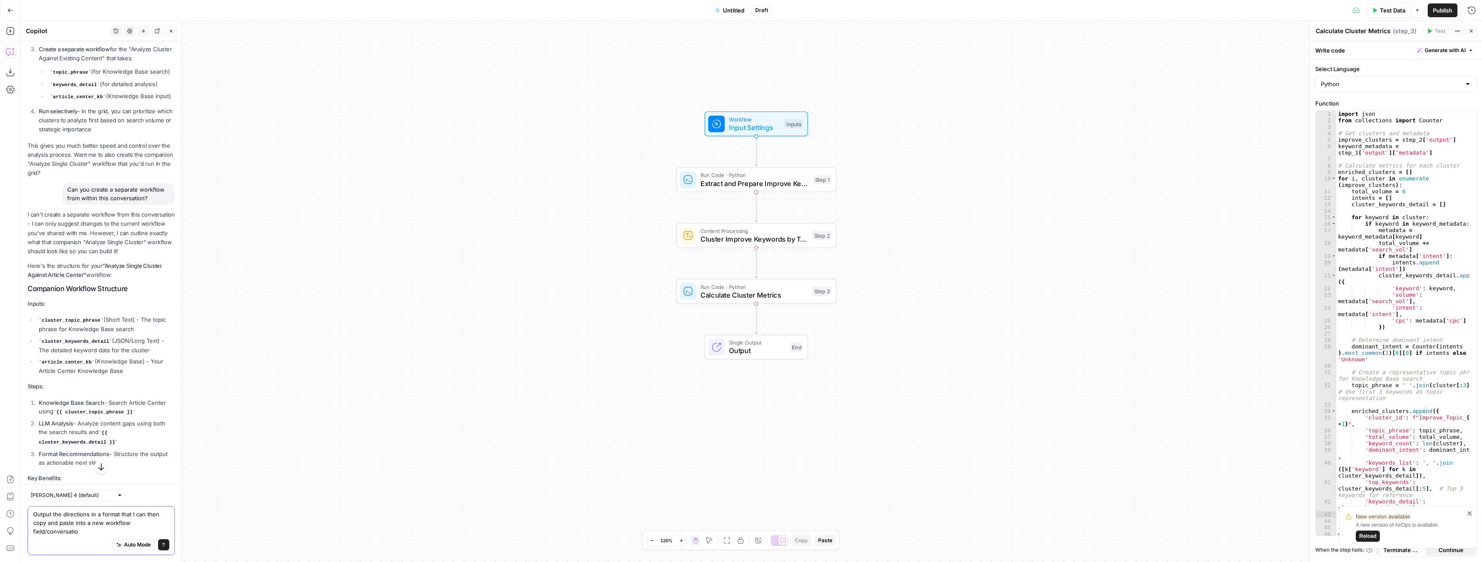
scroll to position [5498, 0]
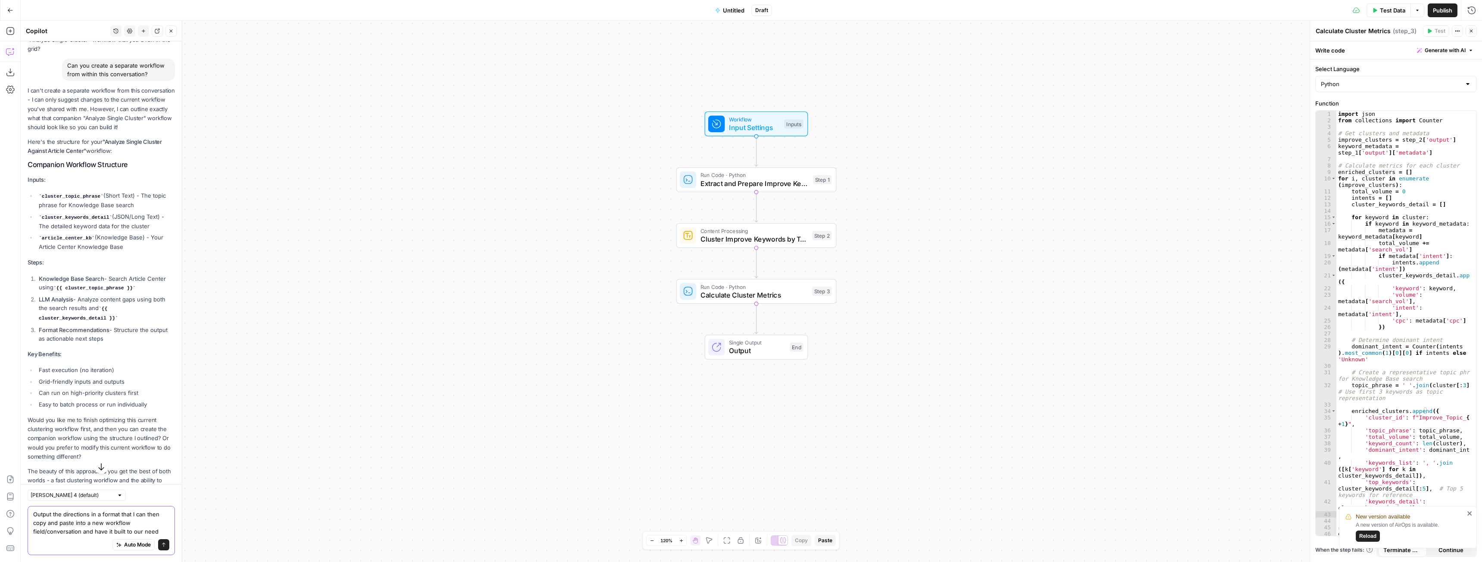
type textarea "Output the directions in a format that I can then copy and paste into a new wor…"
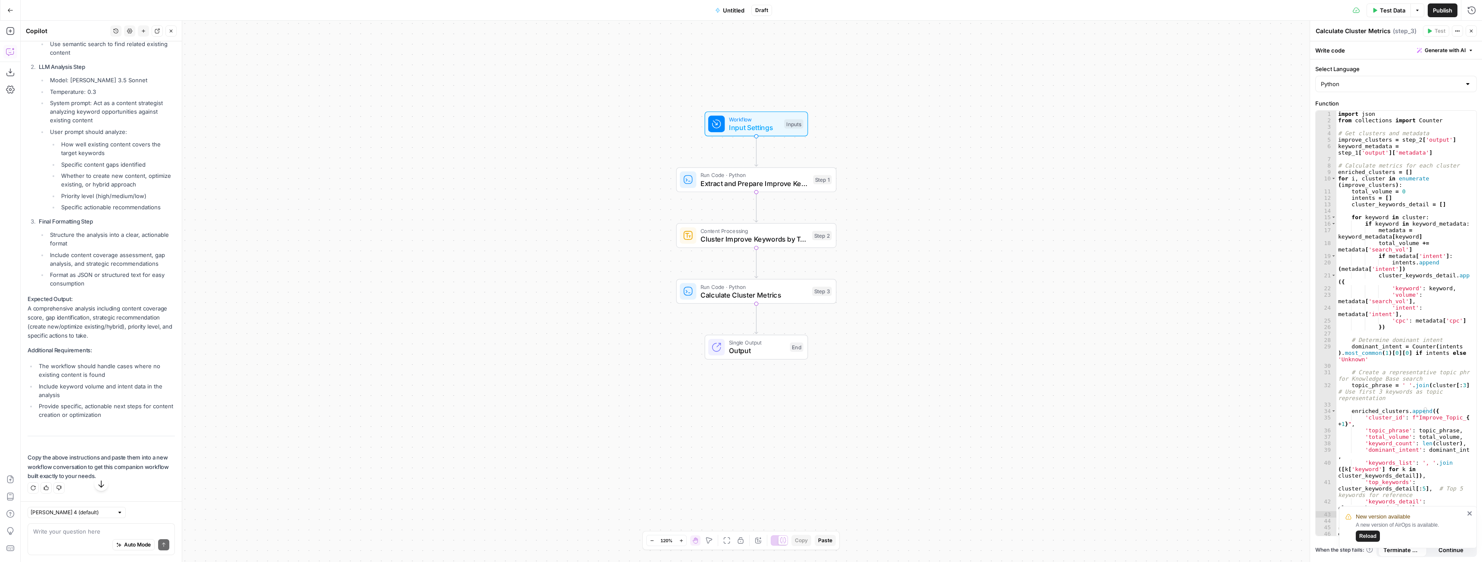
scroll to position [6737, 0]
drag, startPoint x: 25, startPoint y: 261, endPoint x: 154, endPoint y: 418, distance: 203.9
copy div "Please build a workflow called "Analyze Single Cluster Against Article Center" …"
drag, startPoint x: 87, startPoint y: 537, endPoint x: 95, endPoint y: 549, distance: 14.1
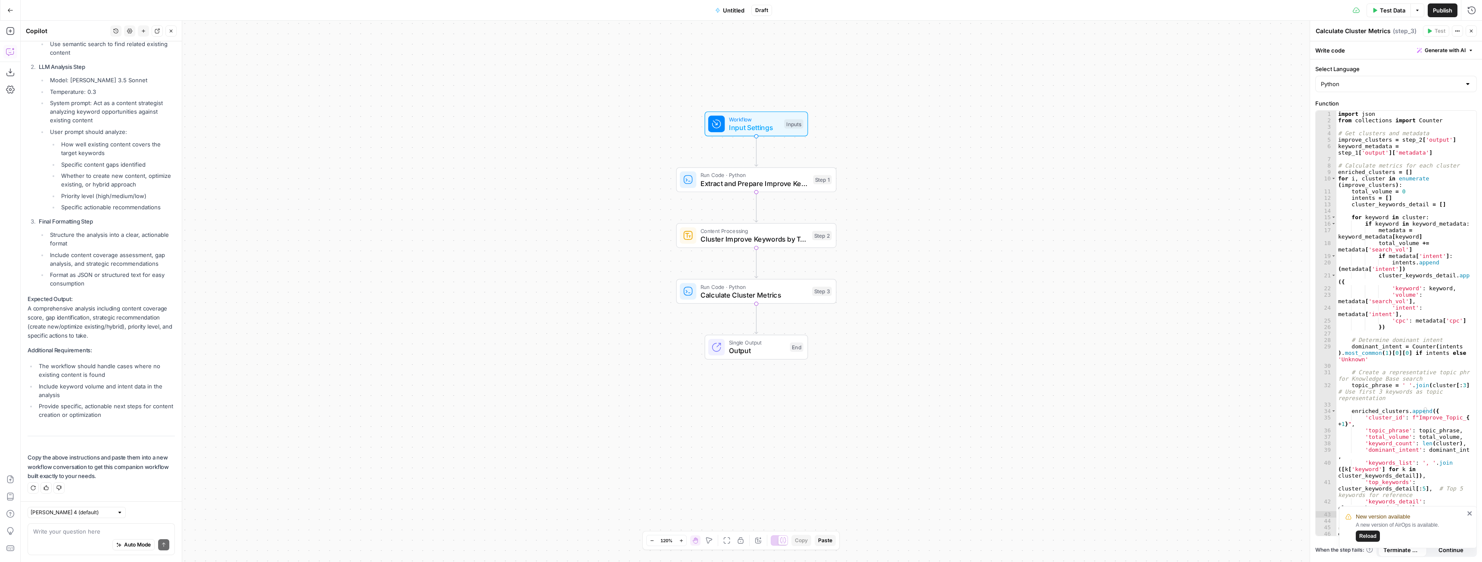
click at [87, 538] on div "Auto Mode Send" at bounding box center [101, 545] width 136 height 19
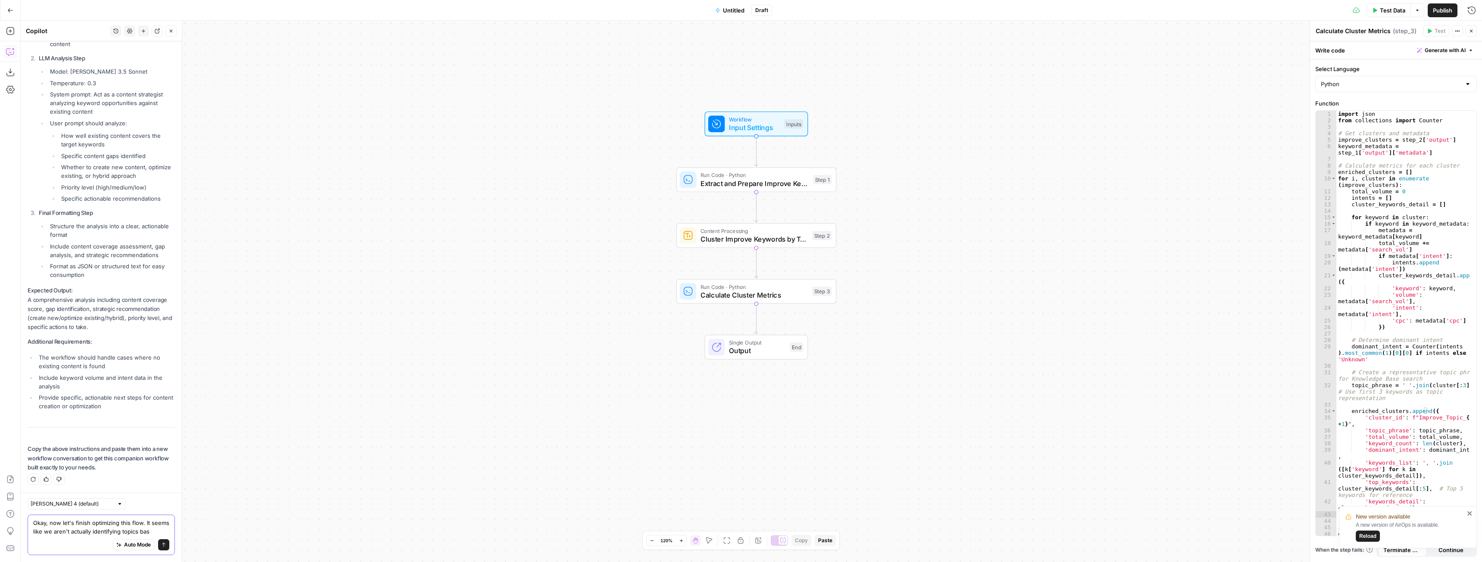
scroll to position [6754, 0]
type textarea "Okay, now let's finish optimizing this flow. It seems like we aren't actually i…"
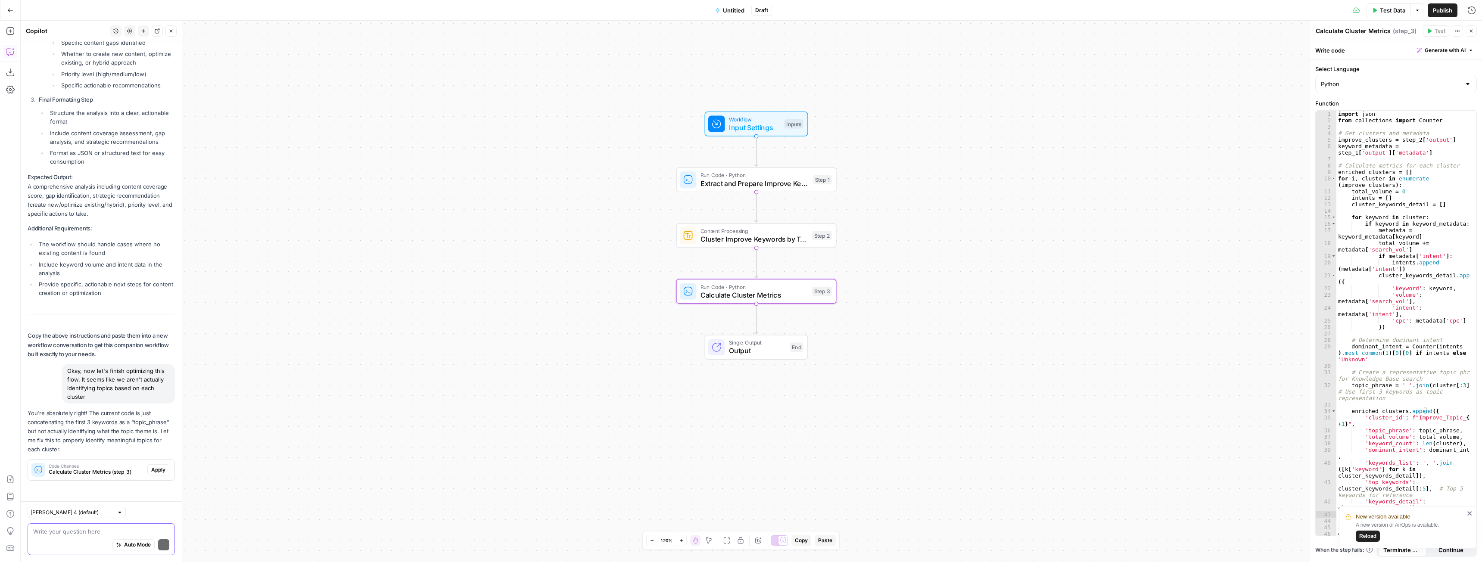
scroll to position [6859, 0]
click at [151, 467] on span "Apply" at bounding box center [158, 470] width 14 height 8
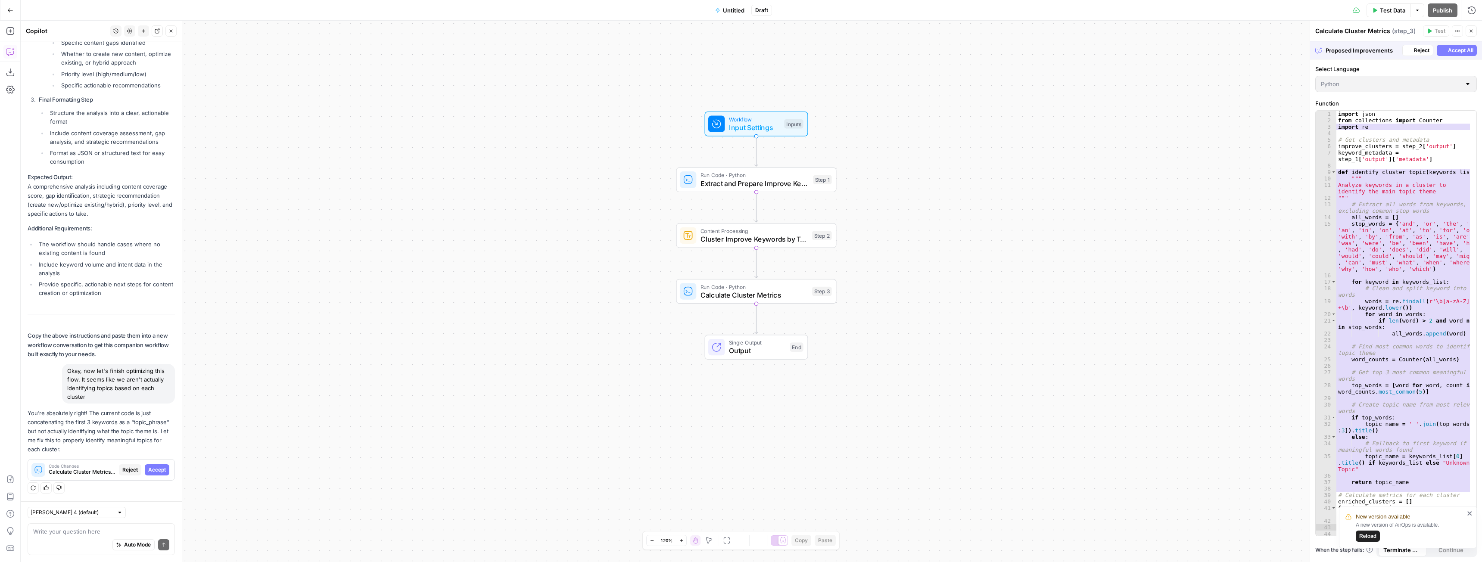
scroll to position [6735, 0]
click at [148, 468] on span "Accept" at bounding box center [157, 470] width 18 height 8
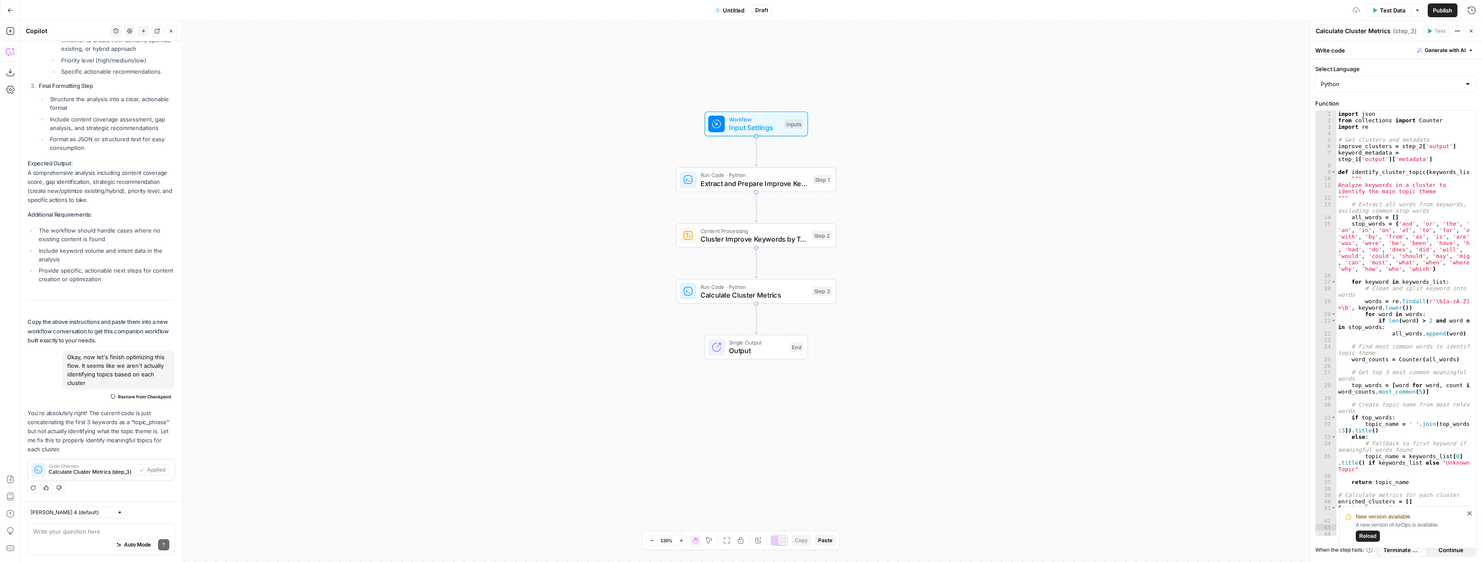
click at [80, 536] on div "Auto Mode Send" at bounding box center [101, 545] width 136 height 19
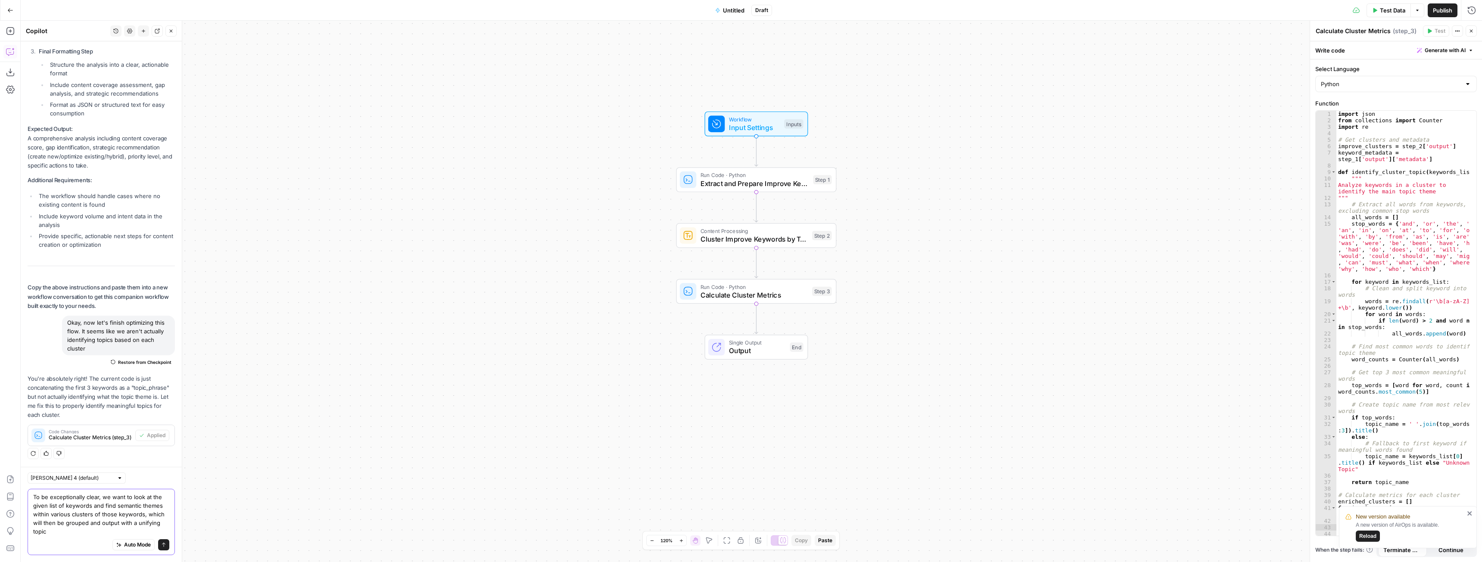
scroll to position [6935, 0]
type textarea "To be exceptionally clear, we want to look at the given list of keywords and fi…"
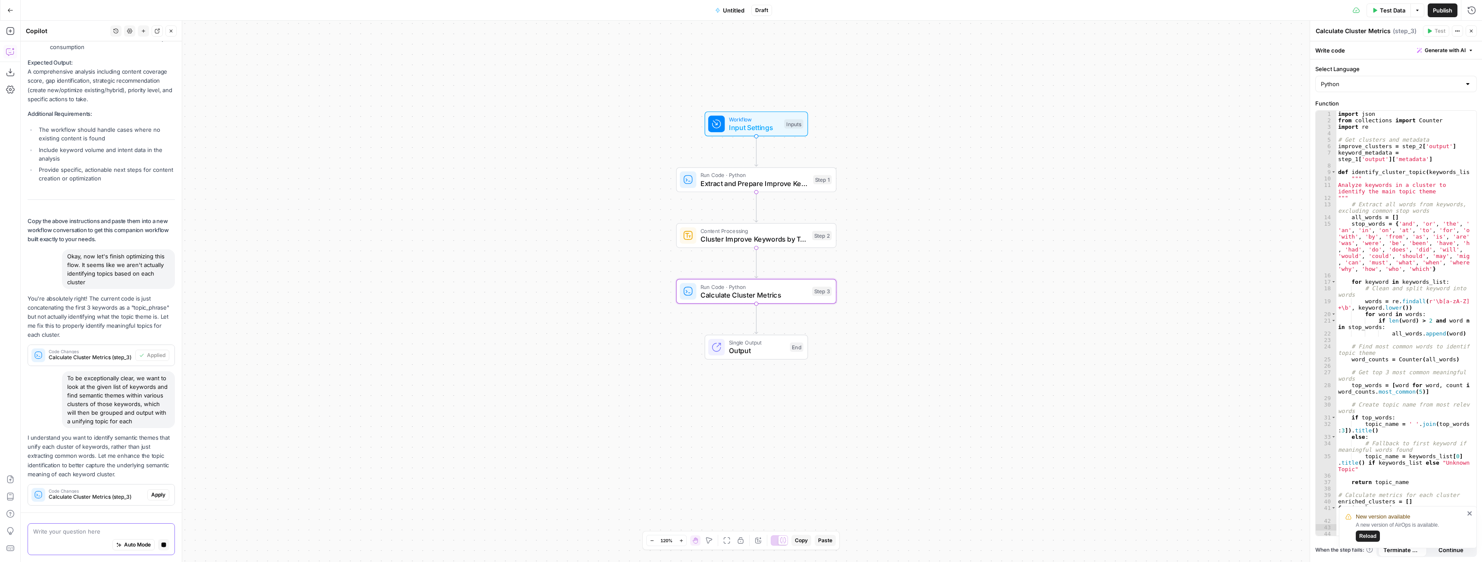
scroll to position [6830, 0]
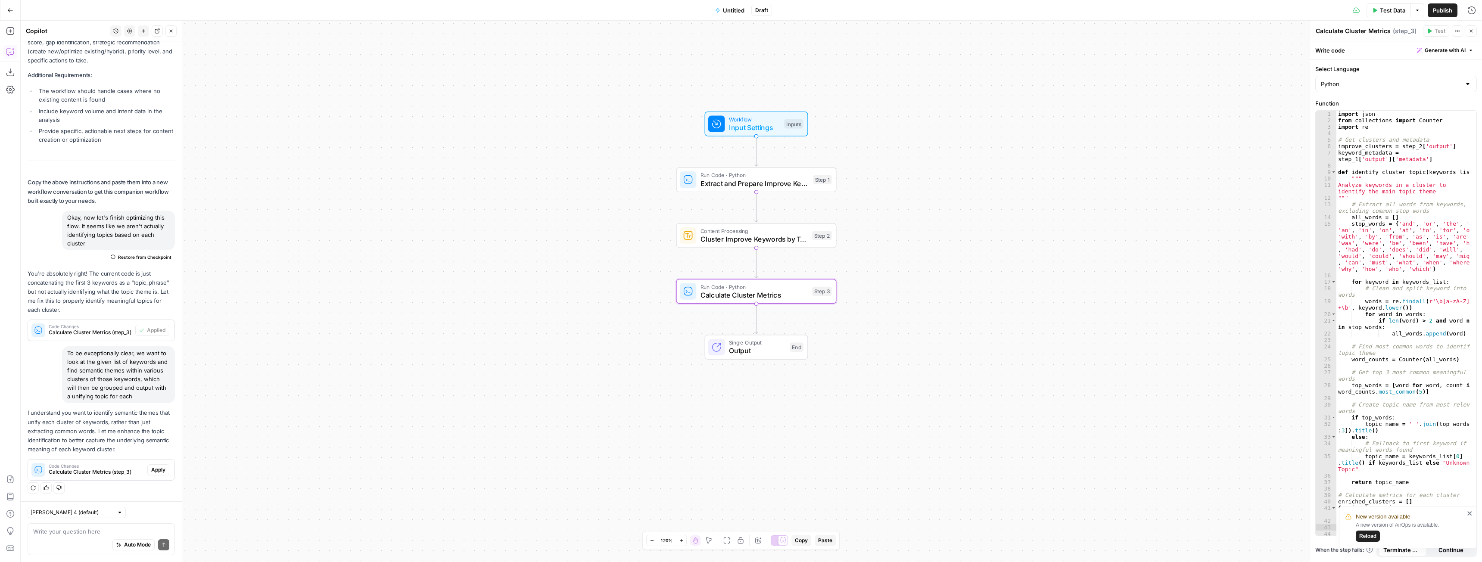
click at [156, 473] on span "Apply" at bounding box center [158, 470] width 14 height 8
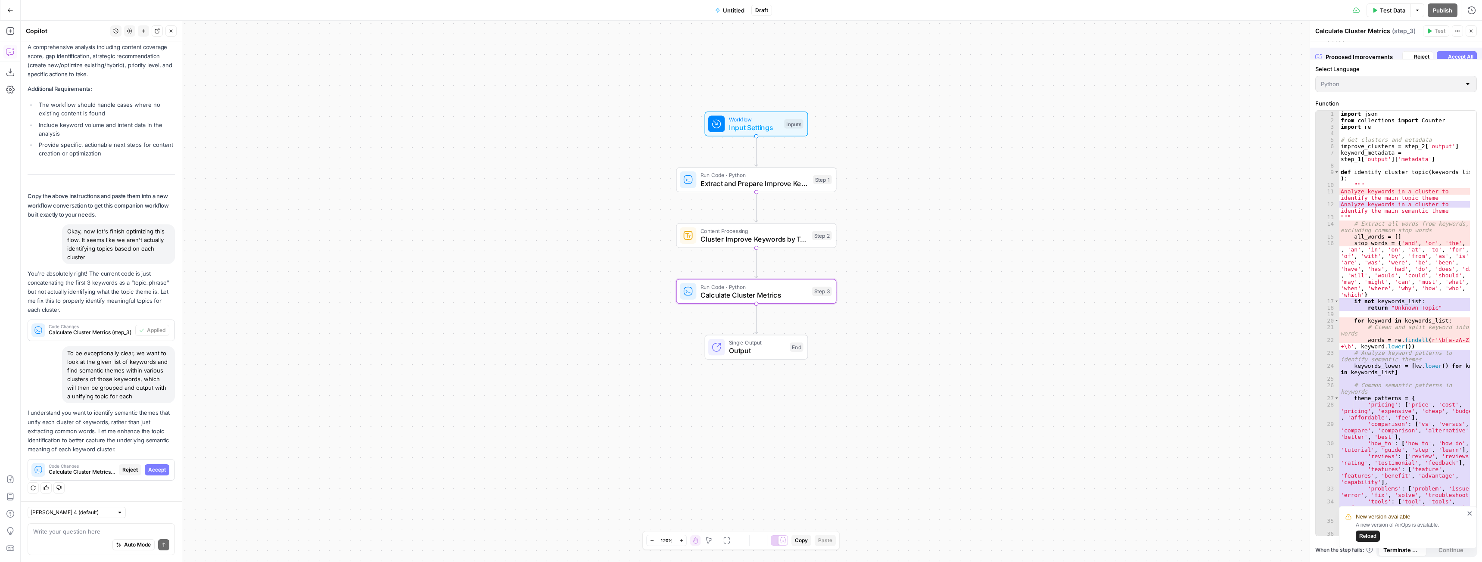
scroll to position [6875, 0]
click at [156, 473] on span "Accept" at bounding box center [157, 470] width 18 height 8
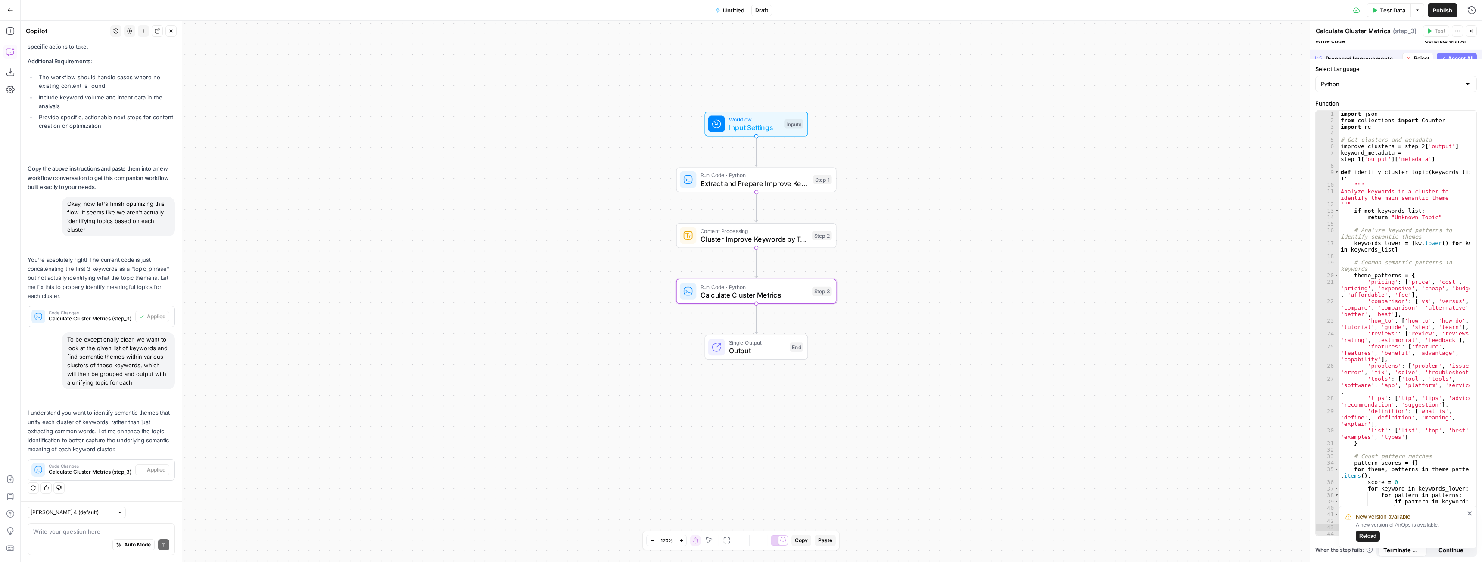
scroll to position [7054, 0]
click at [1388, 10] on span "Test Data" at bounding box center [1392, 10] width 25 height 9
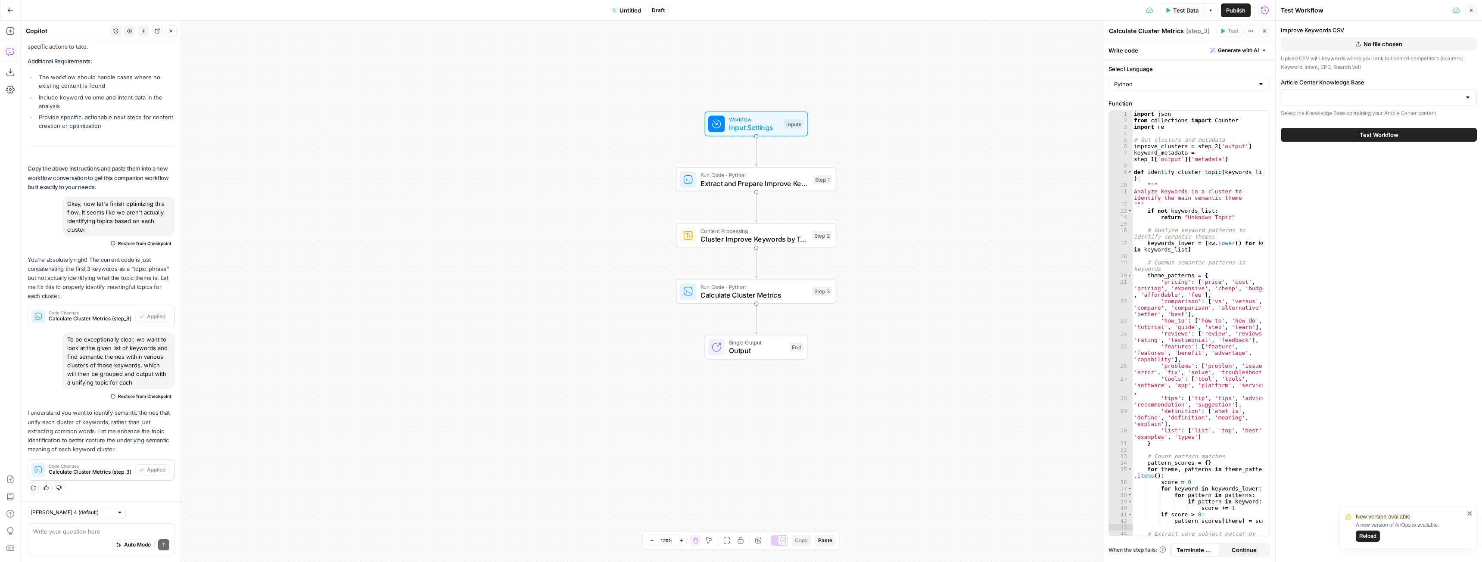
click at [64, 536] on div "Auto Mode Send" at bounding box center [101, 545] width 136 height 19
type textarea "We no longer need the Article Center Knowledge base in this workflow"
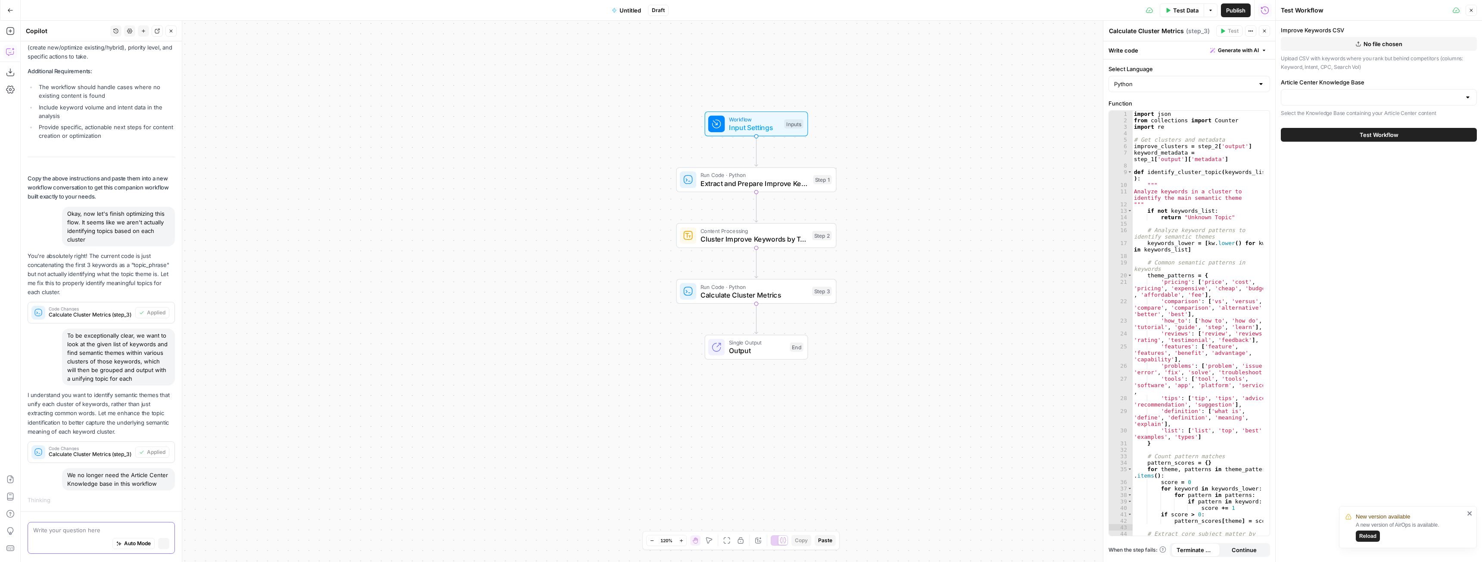
scroll to position [6880, 0]
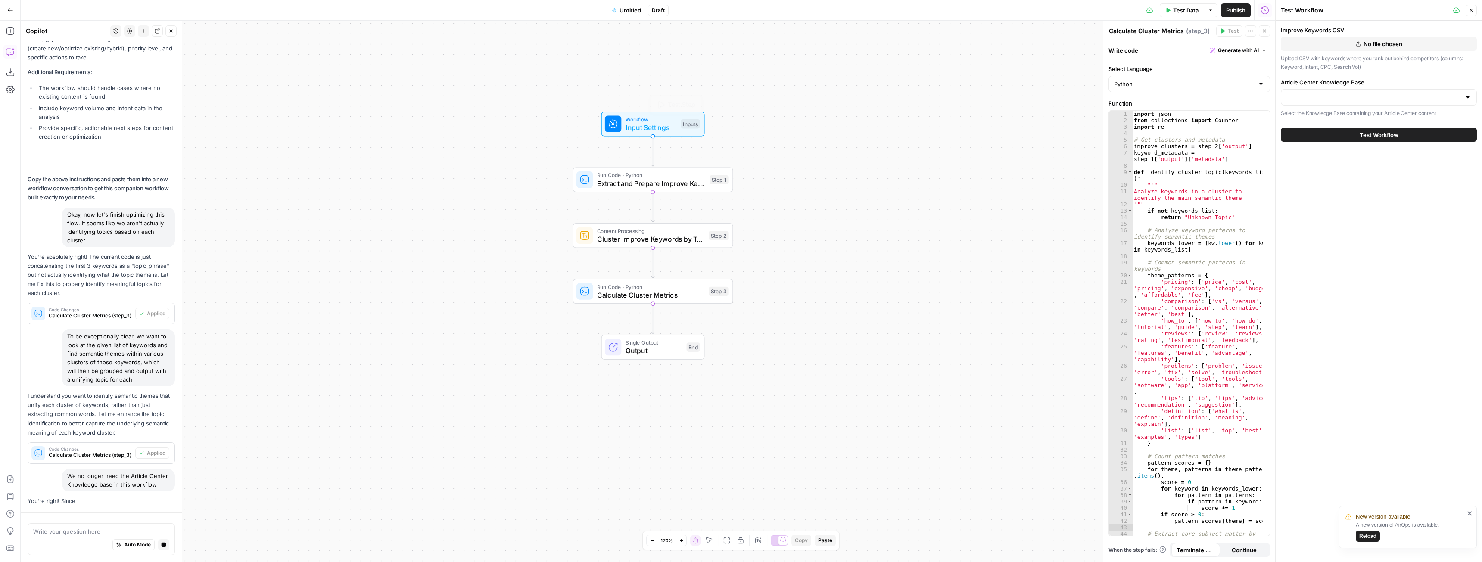
click at [668, 126] on span "Input Settings" at bounding box center [651, 127] width 51 height 10
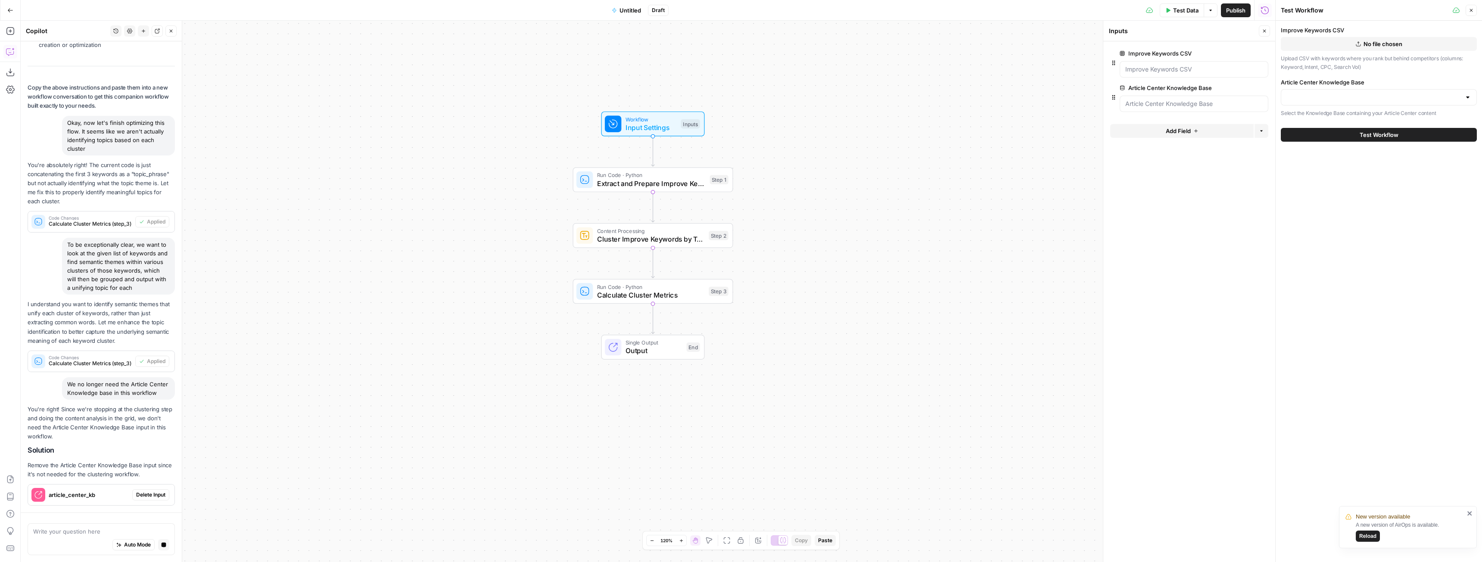
click at [1262, 86] on icon "button" at bounding box center [1263, 88] width 5 height 5
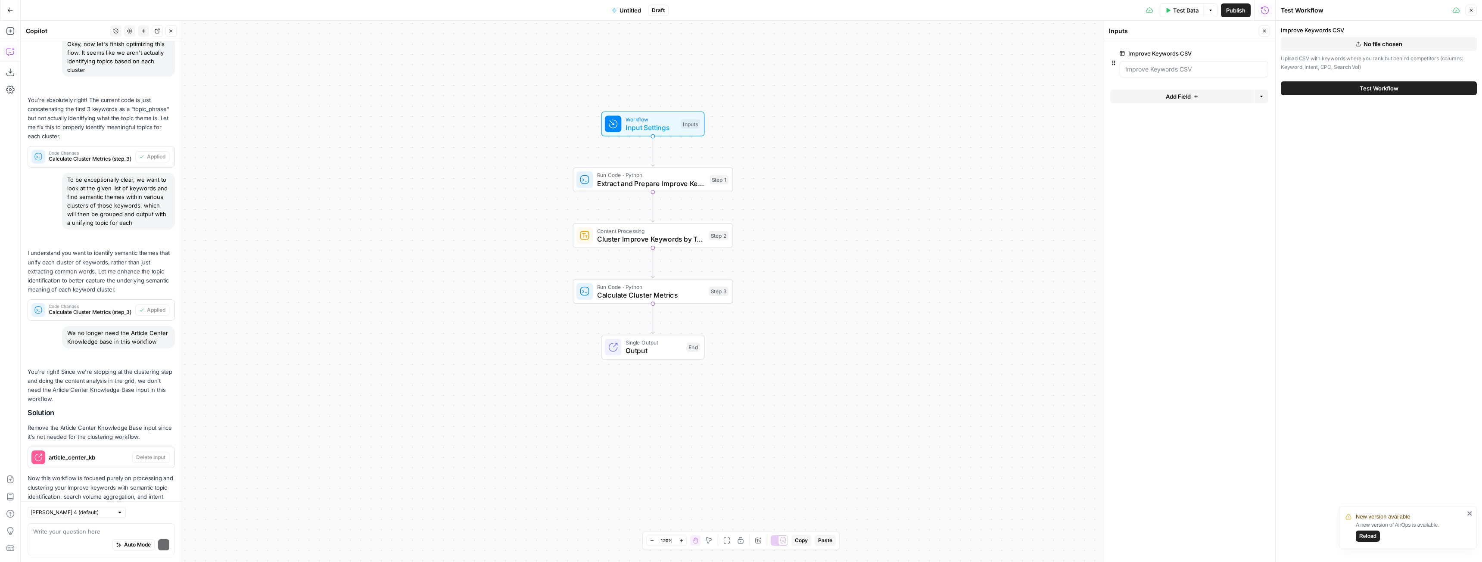
scroll to position [7270, 0]
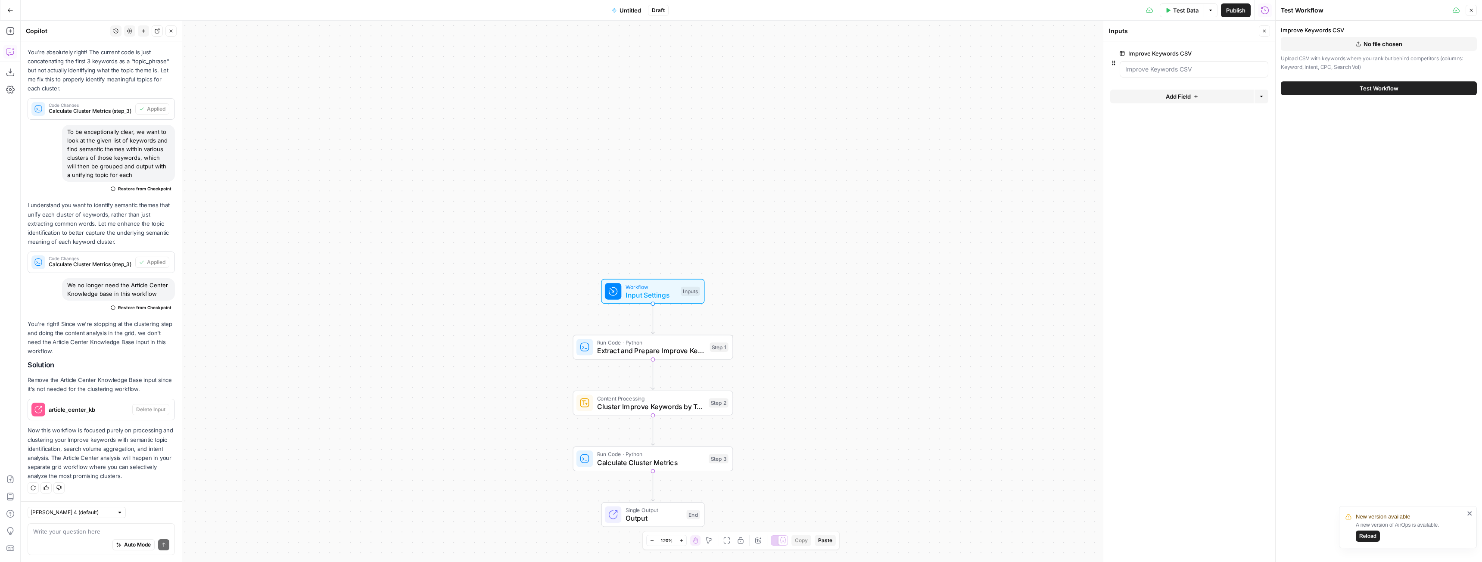
click at [91, 541] on div "Auto Mode Send" at bounding box center [101, 545] width 136 height 19
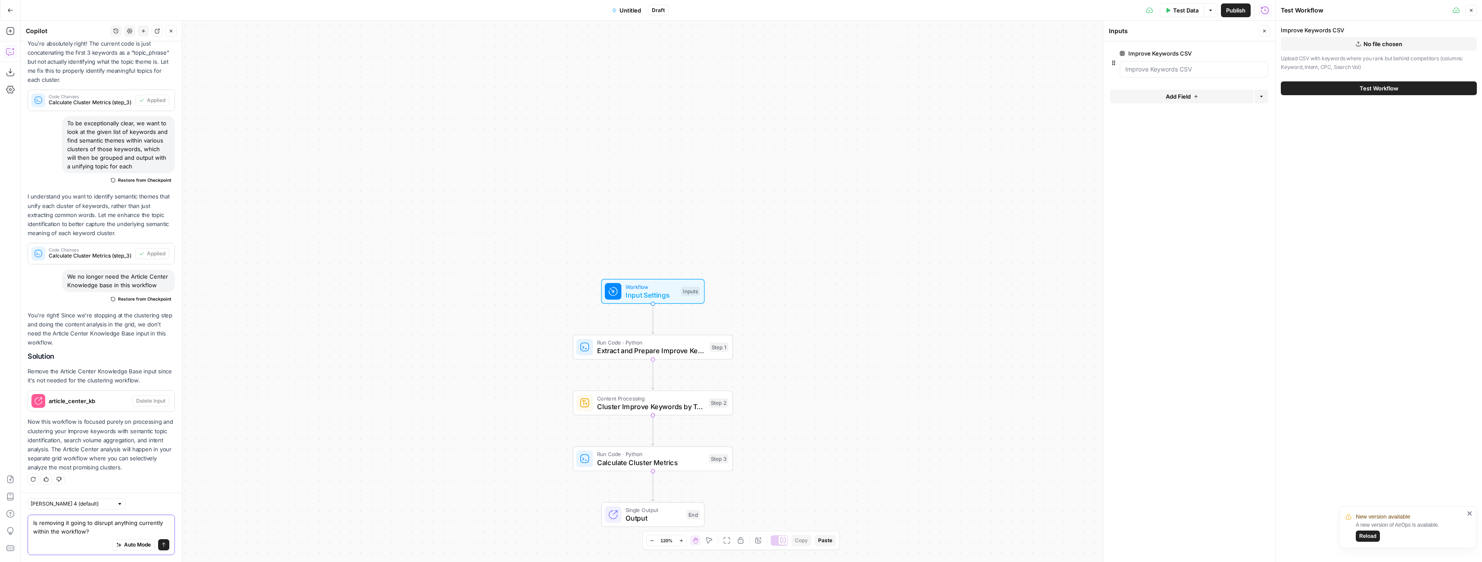
scroll to position [7279, 0]
type textarea "Is removing it going to disrupt anything currently within the workflow? Also, d…"
click at [646, 405] on span "Cluster Improve Keywords by Topic" at bounding box center [651, 407] width 108 height 10
type textarea "Cluster Improve Keywords by Topic"
click at [143, 532] on div "Auto Mode will automatically modify and execute the workflow" at bounding box center [127, 523] width 134 height 23
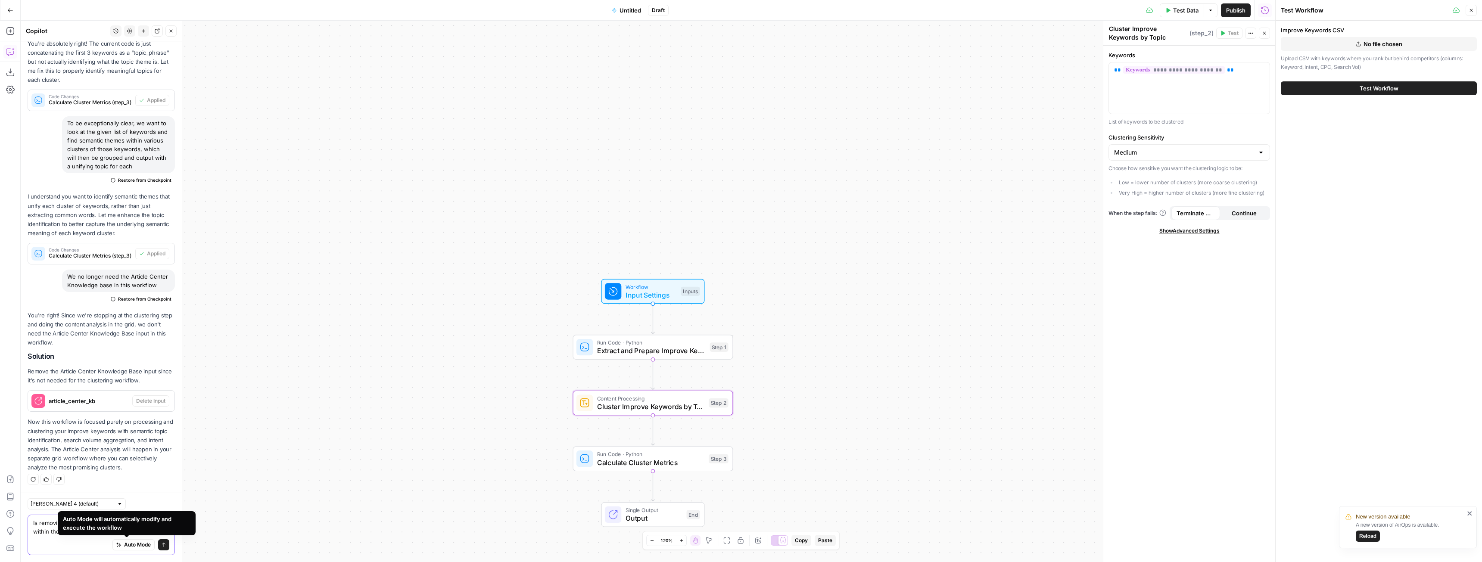
click at [67, 535] on textarea "Is removing it going to disrupt anything currently within the workflow? Also, d…" at bounding box center [101, 527] width 136 height 17
click at [148, 533] on textarea "Is removing it going to disrupt anything currently within the workflow? Also, d…" at bounding box center [101, 527] width 136 height 17
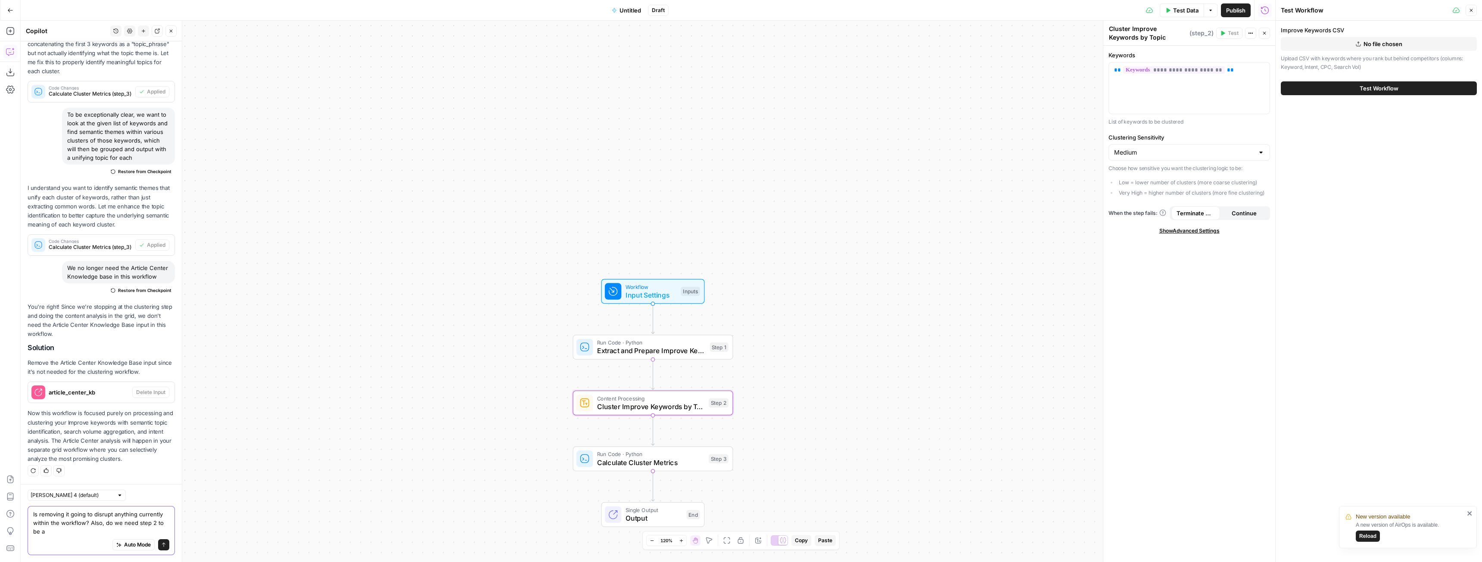
scroll to position [7287, 0]
type textarea "Is removing it going to disrupt anything currently within the workflow? Also, d…"
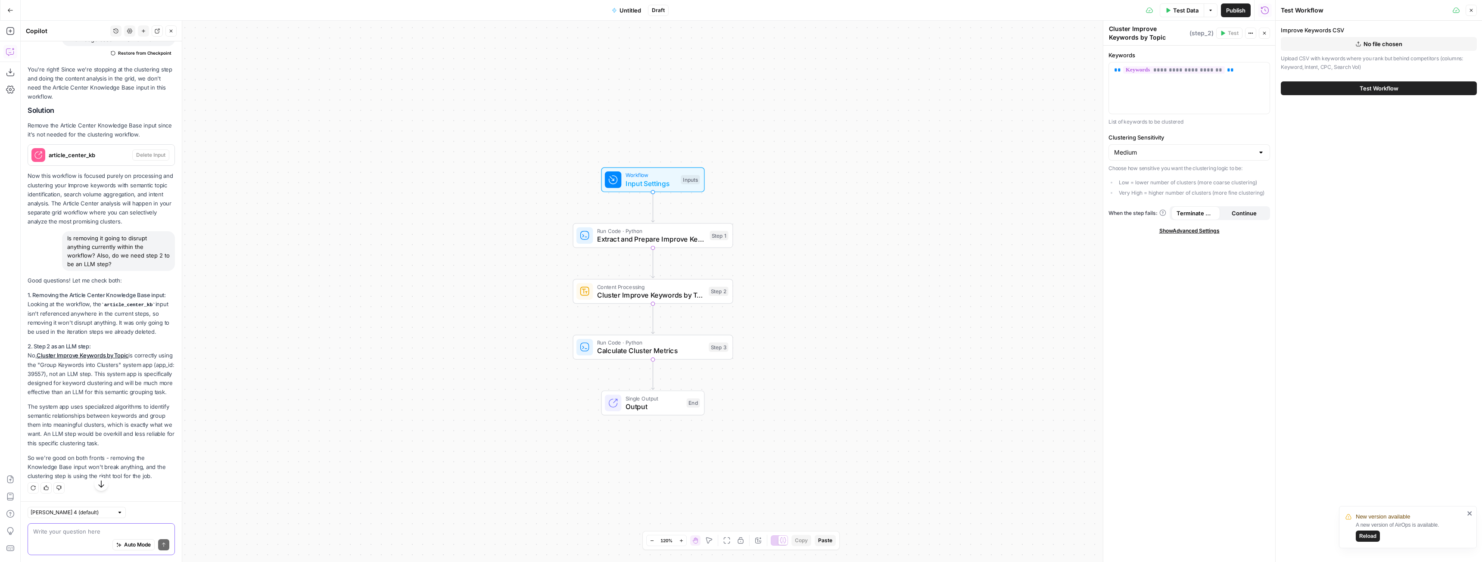
scroll to position [7534, 0]
click at [51, 533] on textarea at bounding box center [101, 531] width 136 height 9
click at [1470, 15] on button "Close" at bounding box center [1471, 10] width 11 height 11
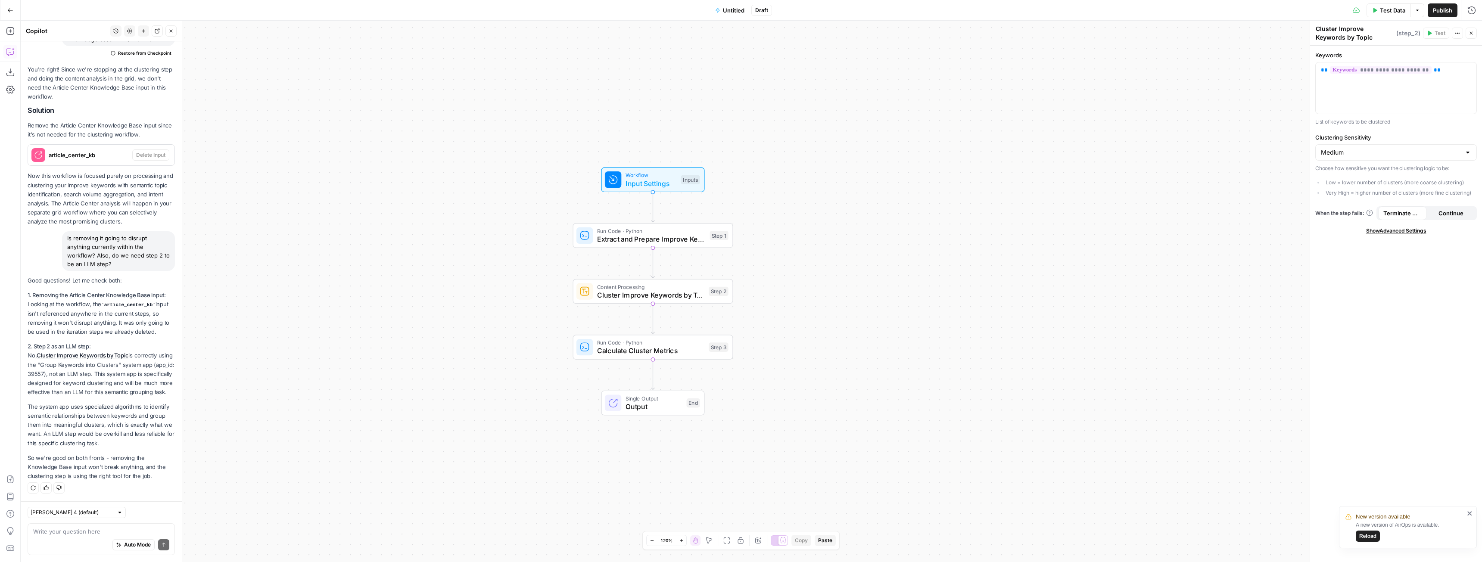
click at [1388, 11] on span "Test Data" at bounding box center [1392, 10] width 25 height 9
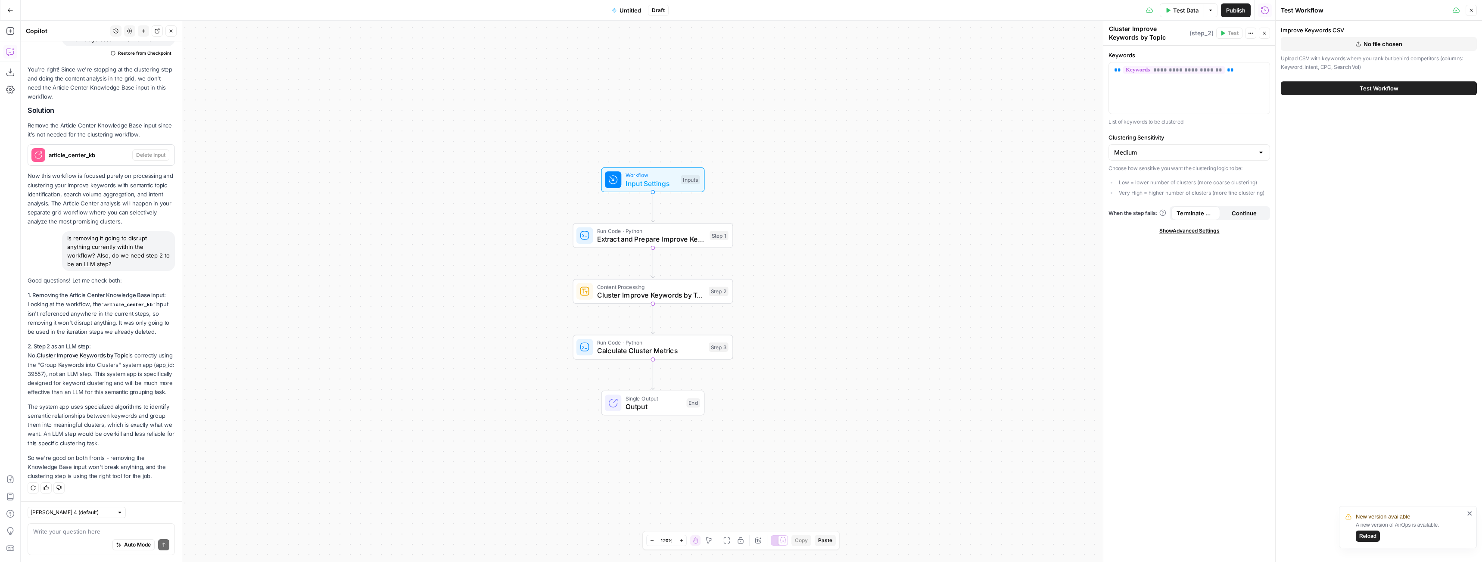
click at [1378, 93] on button "Test Workflow" at bounding box center [1379, 88] width 196 height 14
click at [1367, 47] on span "No file chosen" at bounding box center [1383, 44] width 39 height 9
click at [1387, 88] on span "Test Workflow" at bounding box center [1379, 88] width 39 height 9
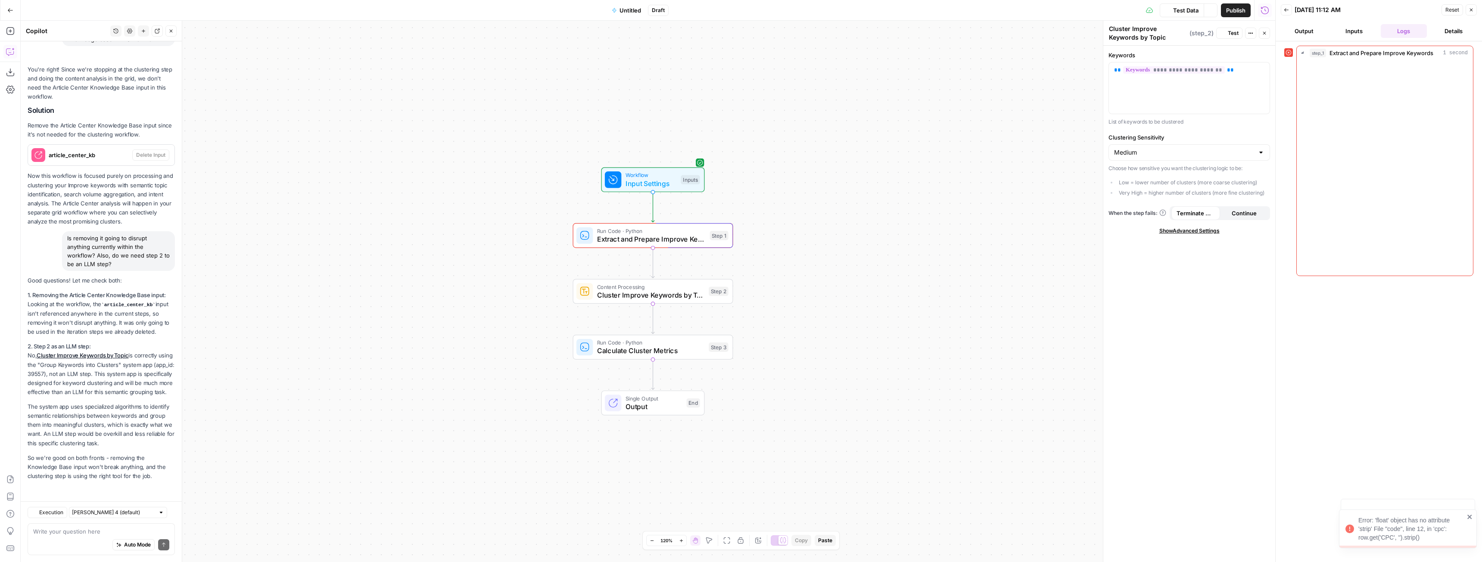
scroll to position [7534, 0]
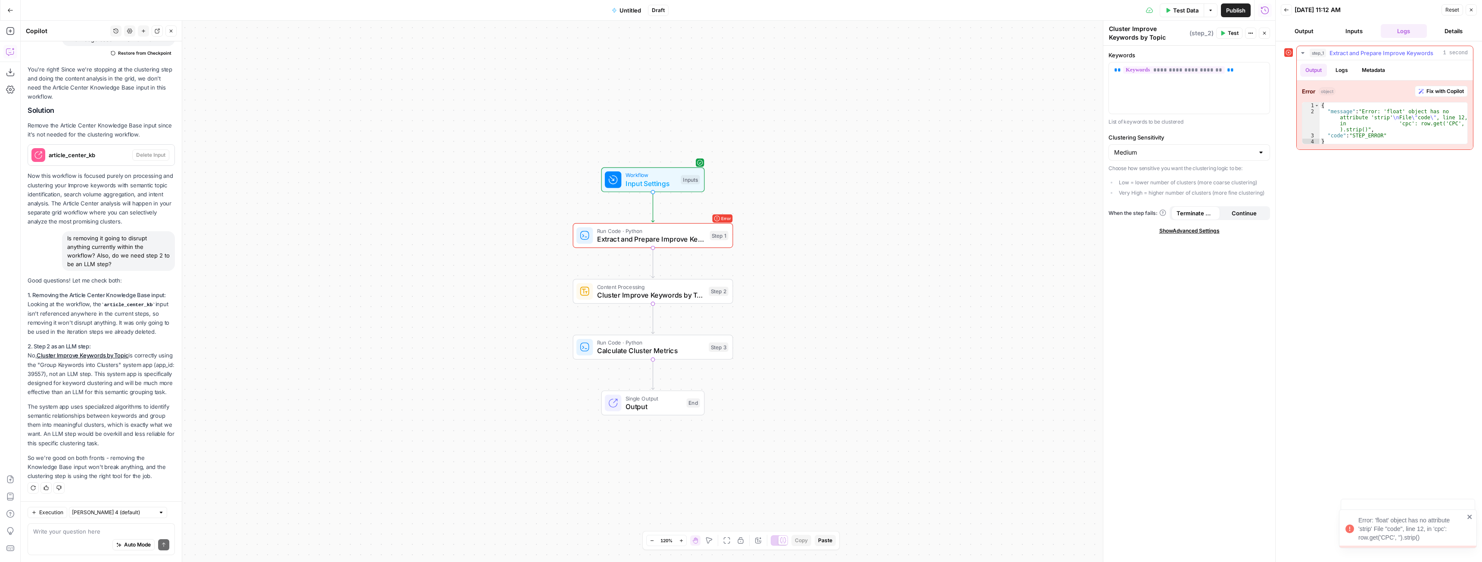
click at [1437, 92] on span "Fix with Copilot" at bounding box center [1445, 91] width 37 height 8
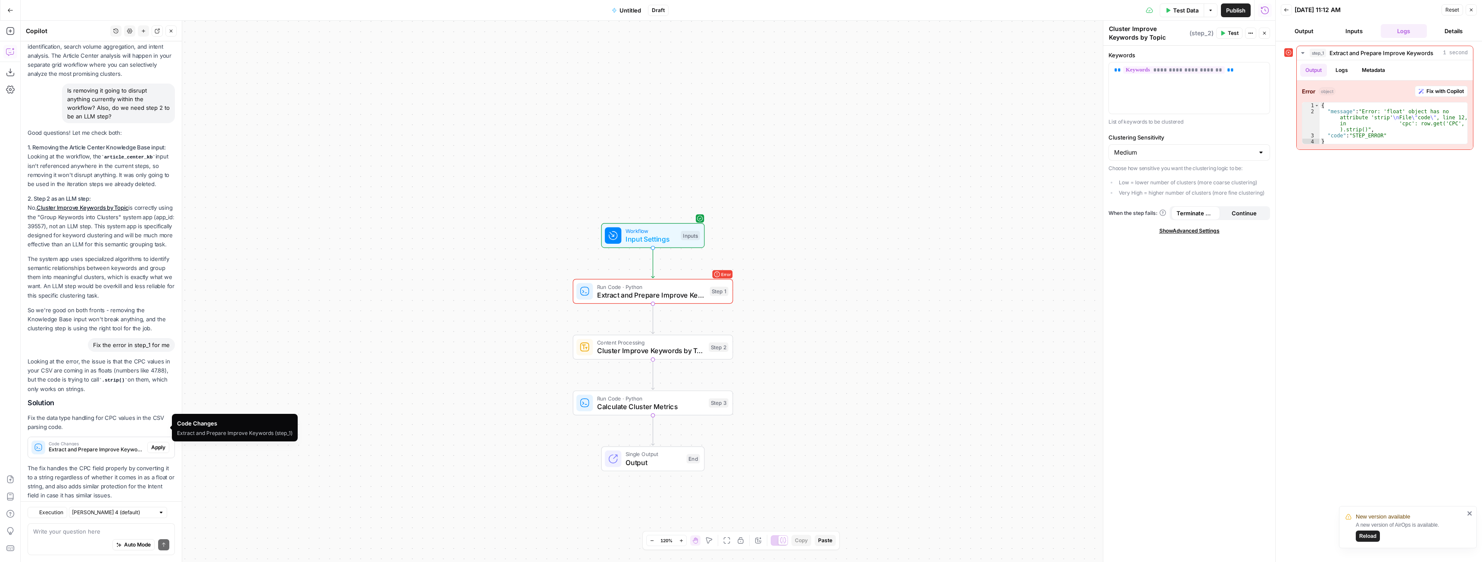
scroll to position [7701, 0]
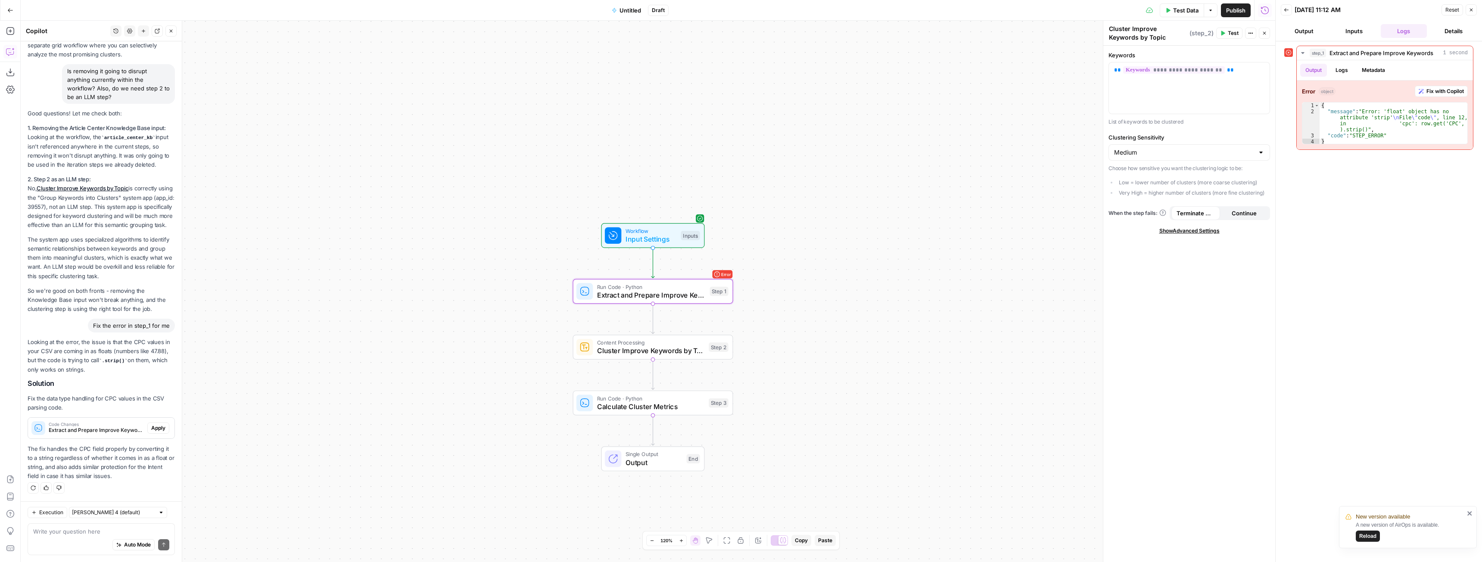
click at [152, 427] on span "Apply" at bounding box center [158, 428] width 14 height 8
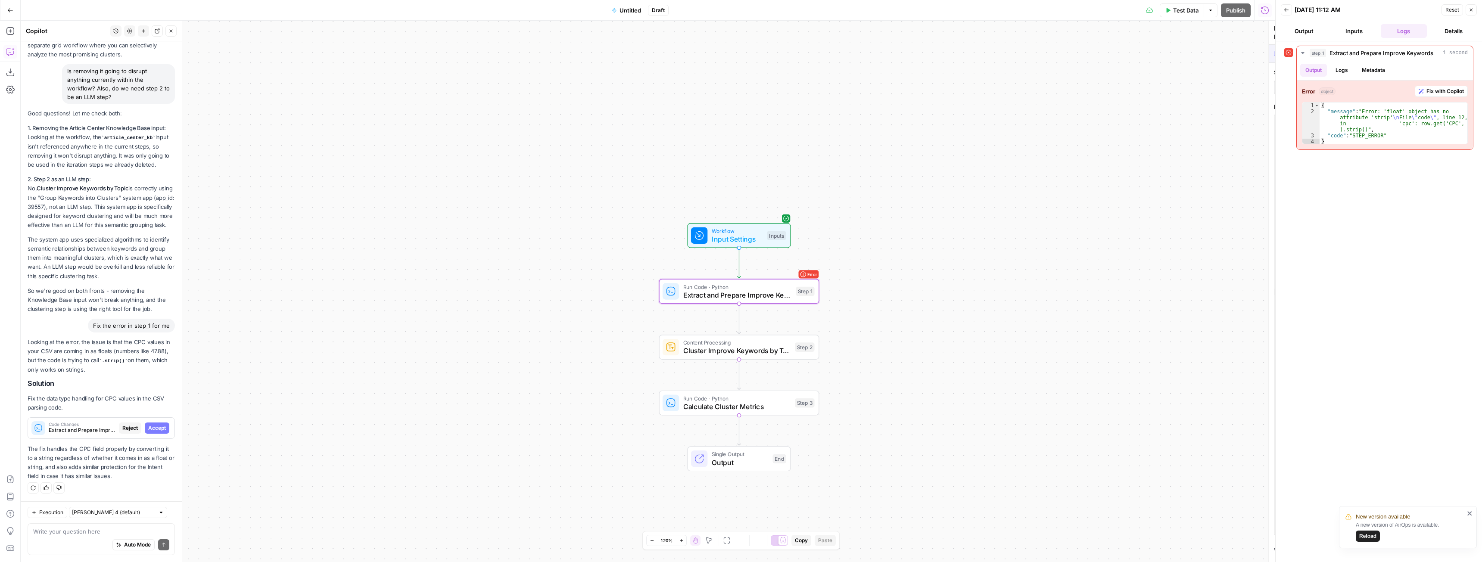
scroll to position [7508, 0]
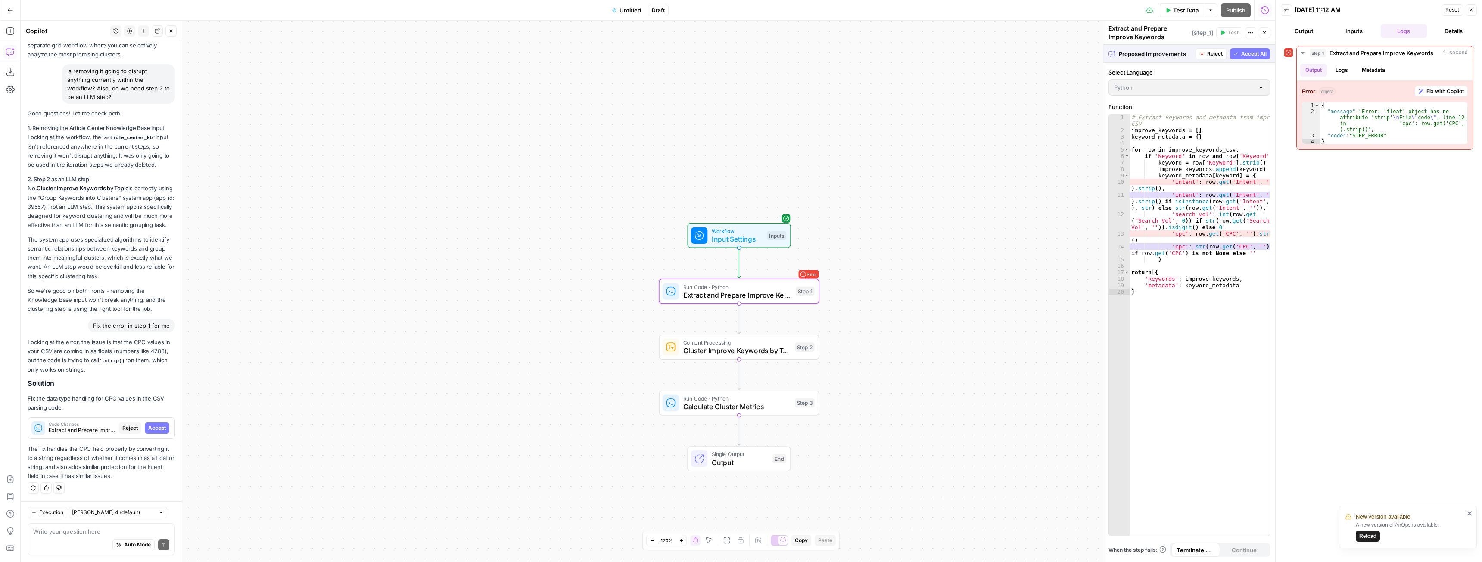
click at [152, 428] on span "Accept" at bounding box center [157, 428] width 18 height 8
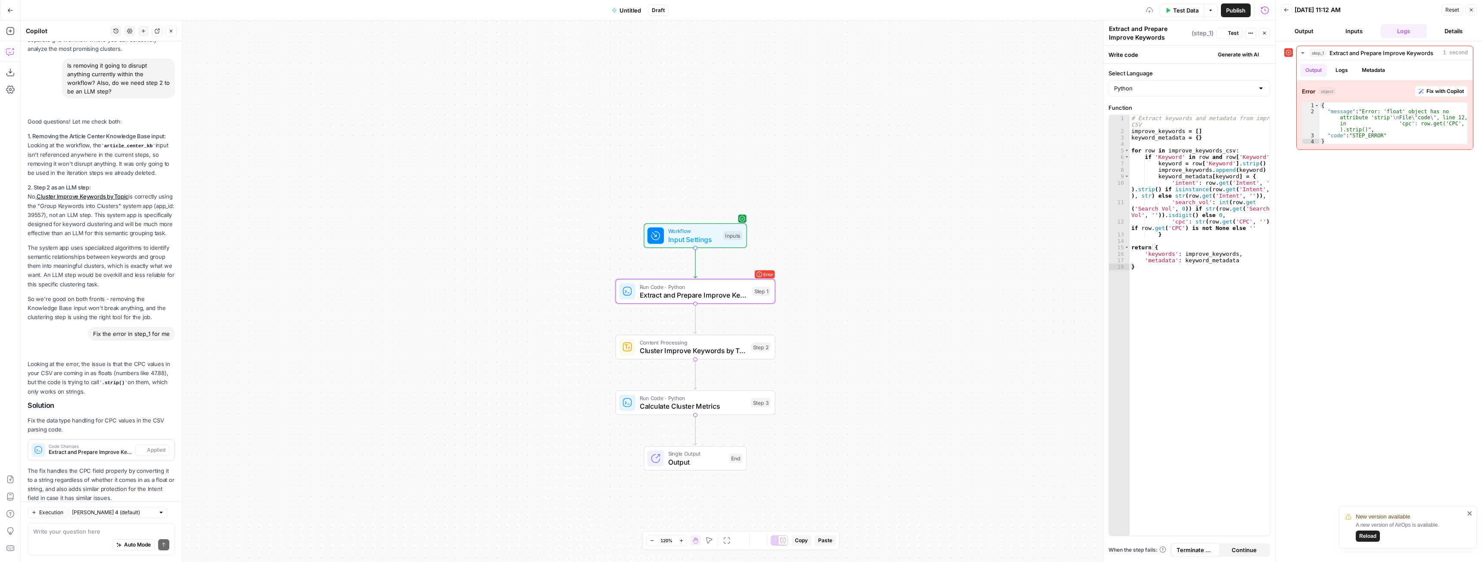
scroll to position [7728, 0]
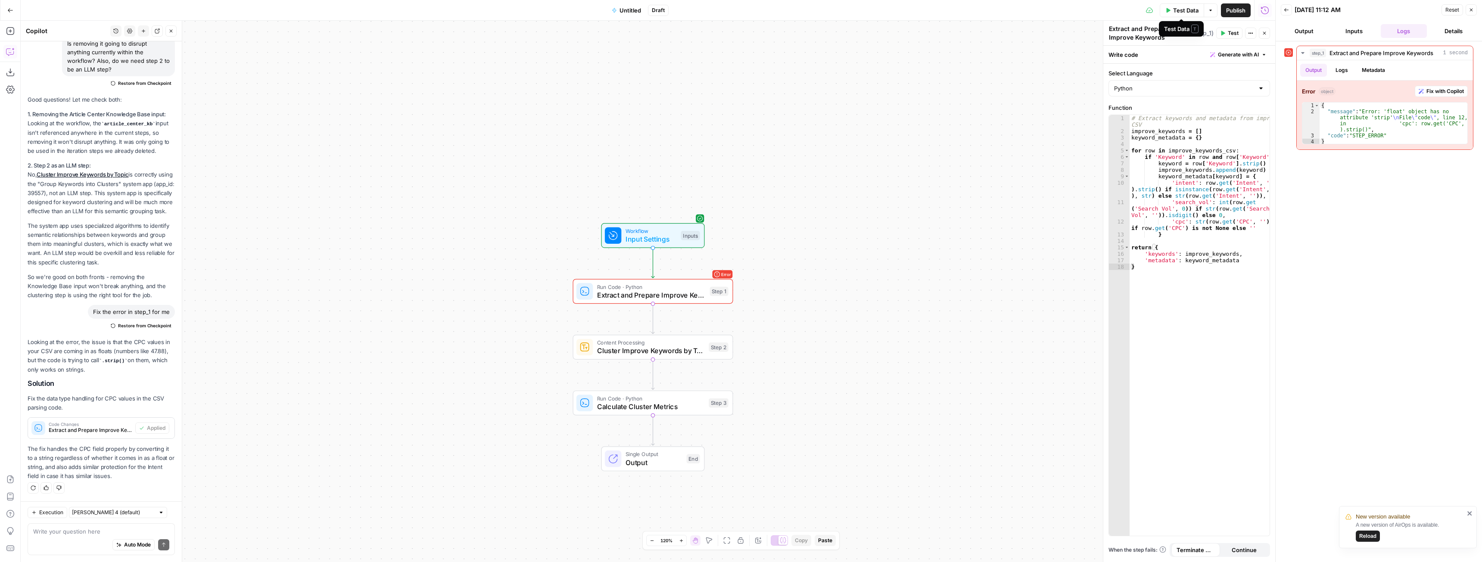
click at [1190, 9] on span "Test Data" at bounding box center [1185, 10] width 25 height 9
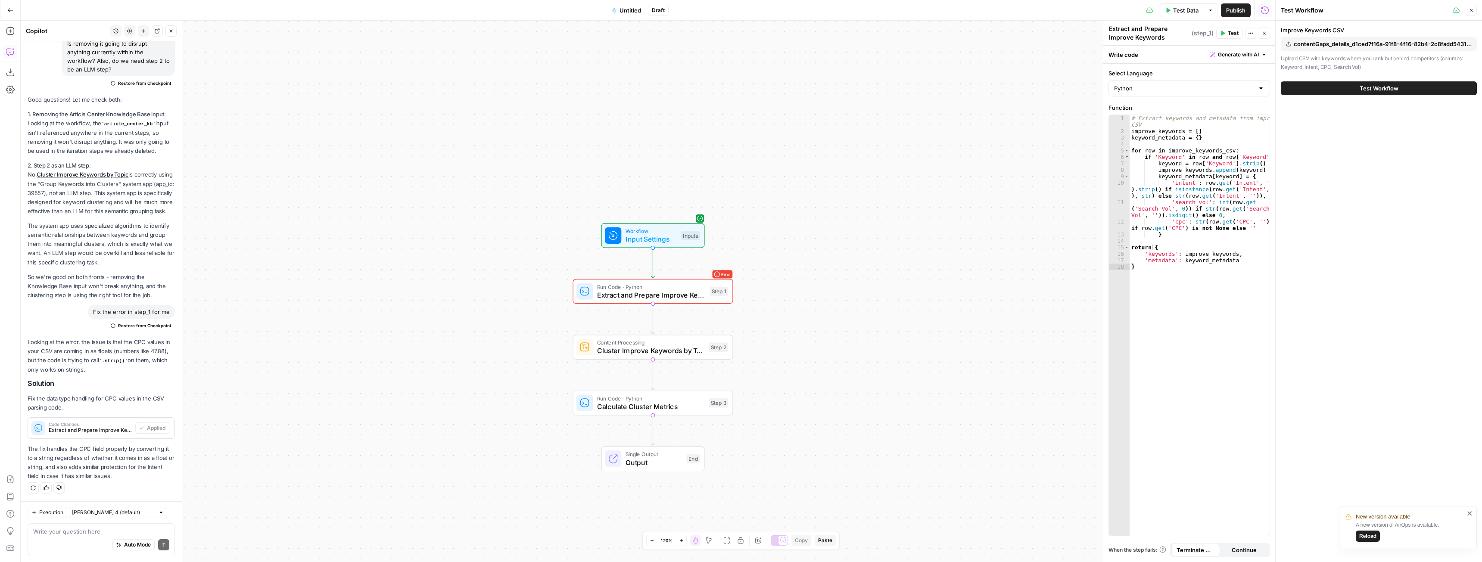
click at [1358, 90] on button "Test Workflow" at bounding box center [1379, 88] width 196 height 14
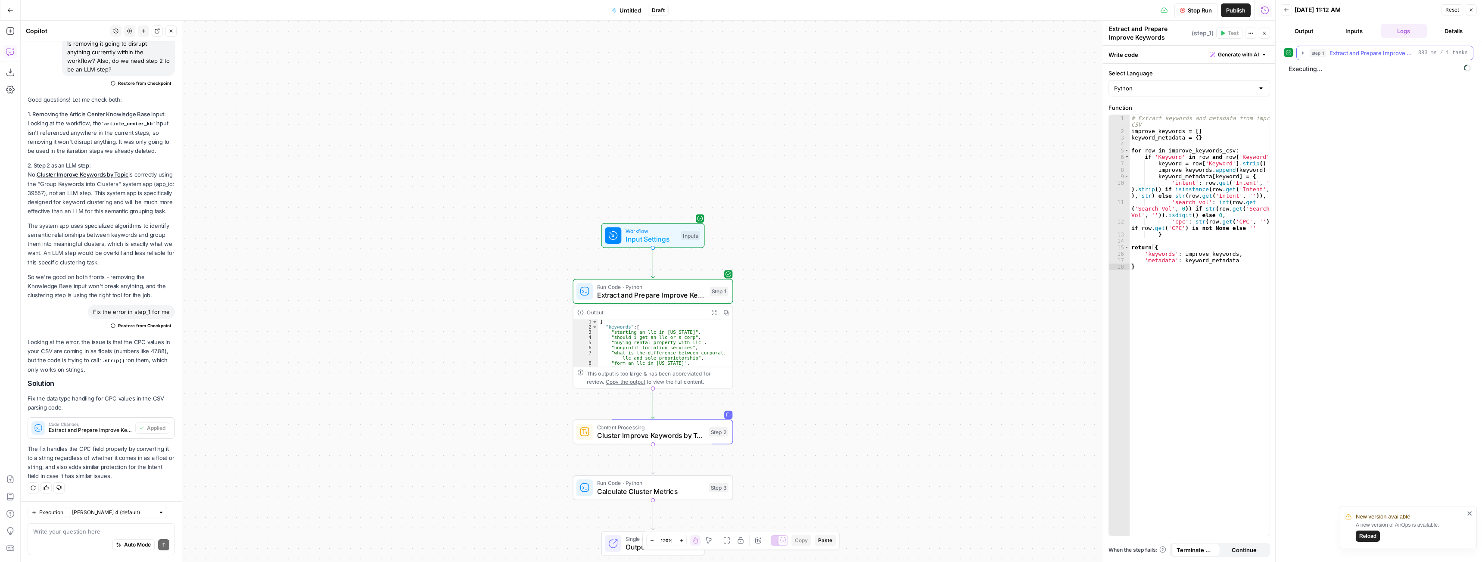
click at [1303, 51] on icon "button" at bounding box center [1302, 53] width 7 height 7
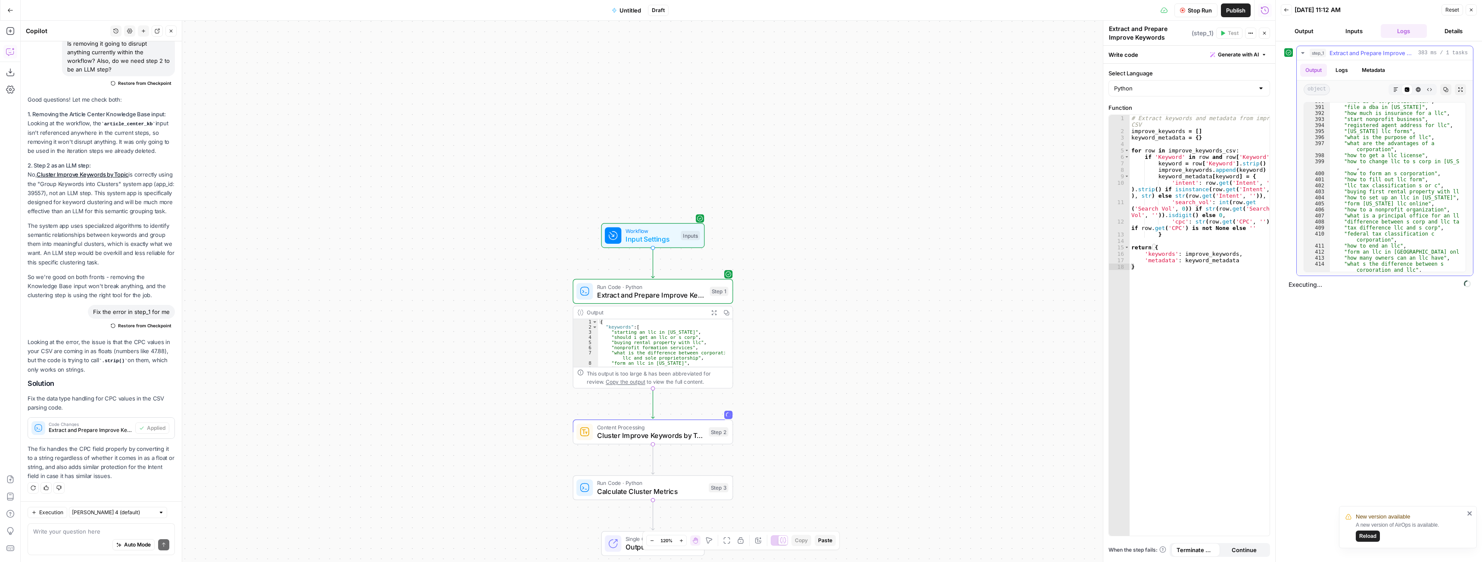
scroll to position [637, 0]
click at [1304, 51] on icon "button" at bounding box center [1302, 53] width 7 height 7
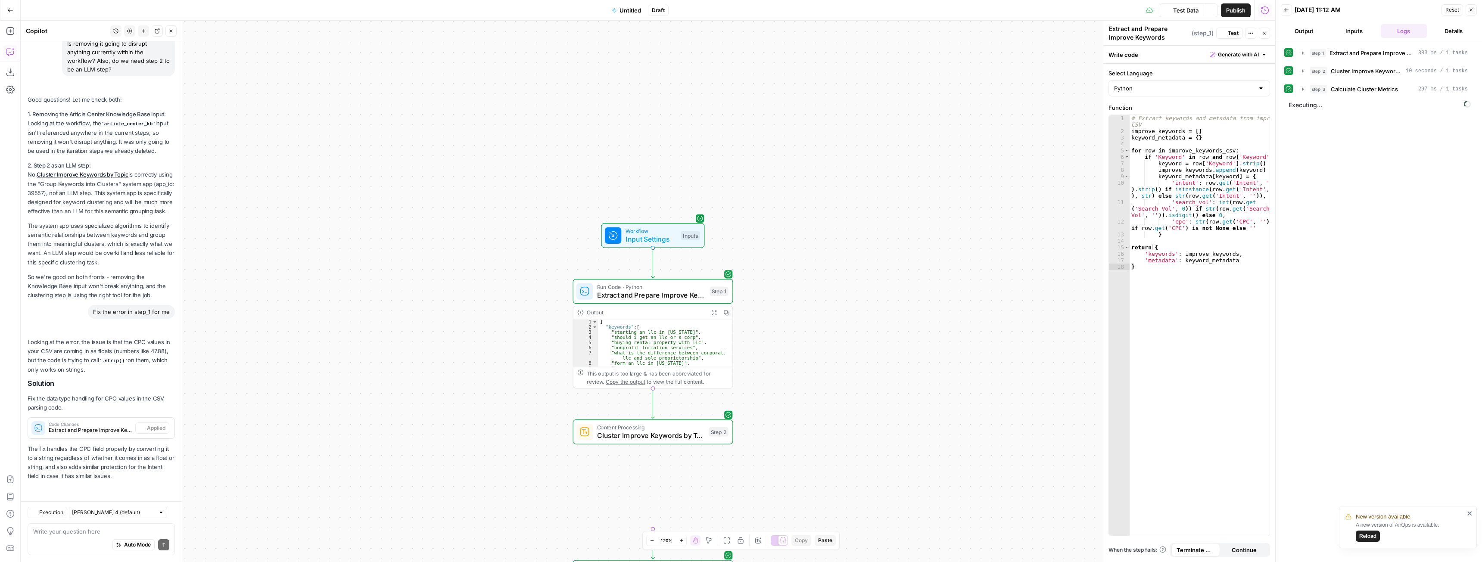
scroll to position [7728, 0]
click at [1302, 69] on icon "button" at bounding box center [1302, 71] width 7 height 7
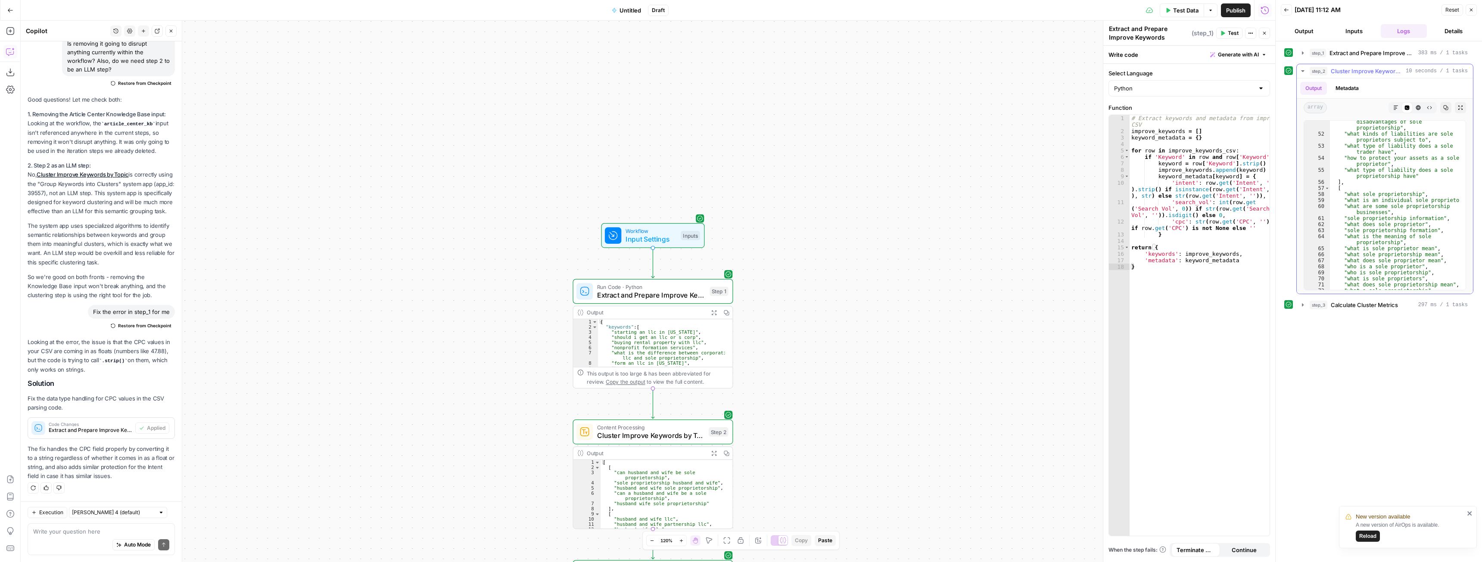
scroll to position [776, 0]
click at [1304, 70] on icon "button" at bounding box center [1302, 71] width 3 height 2
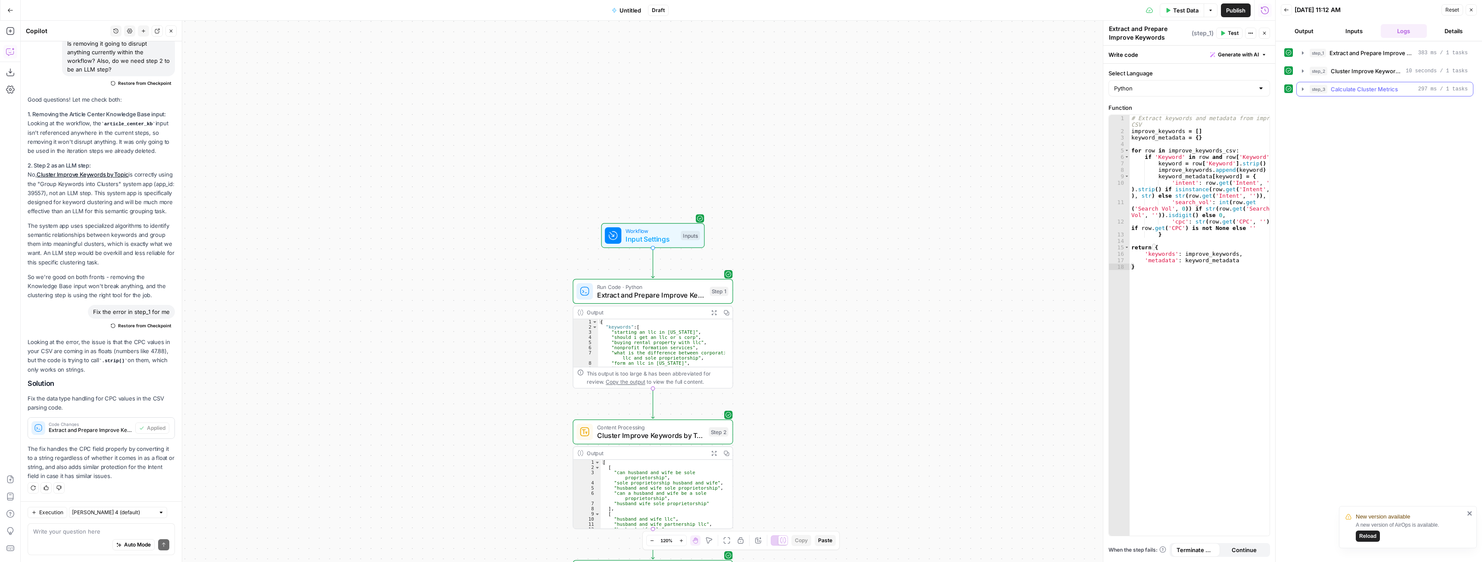
click at [1303, 85] on button "step_3 Calculate Cluster Metrics 297 ms / 1 tasks" at bounding box center [1385, 89] width 176 height 14
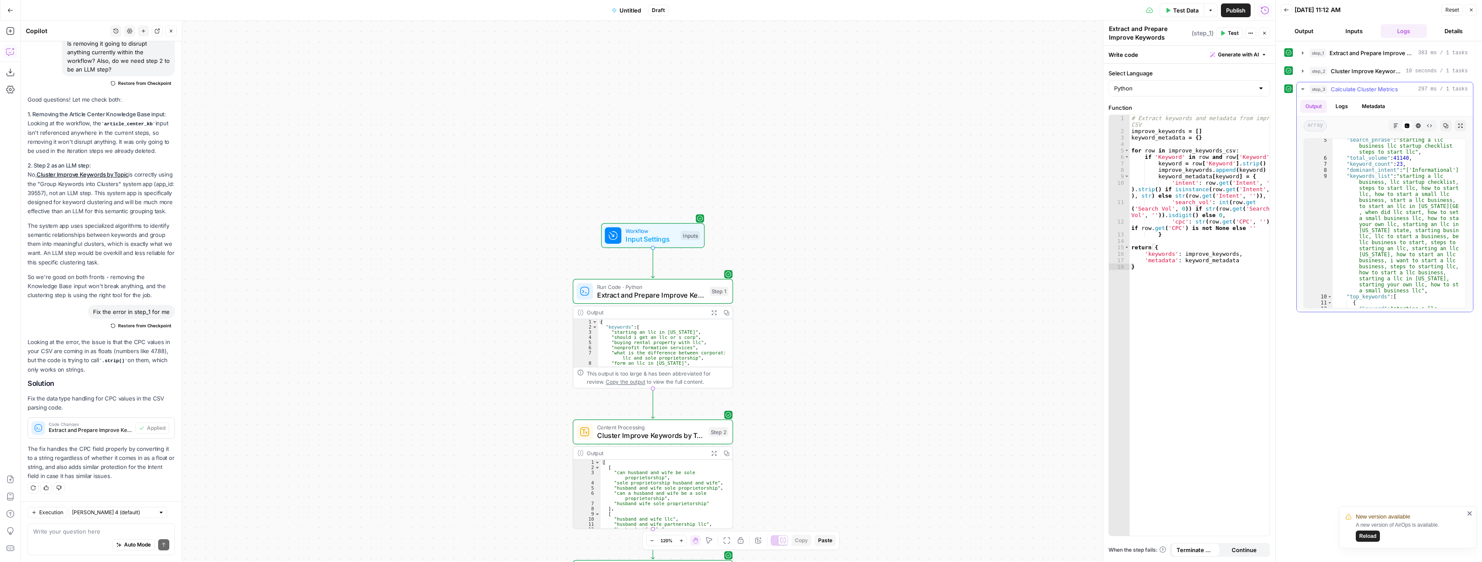
scroll to position [3, 0]
click at [81, 539] on div "Auto Mode Send" at bounding box center [101, 545] width 136 height 19
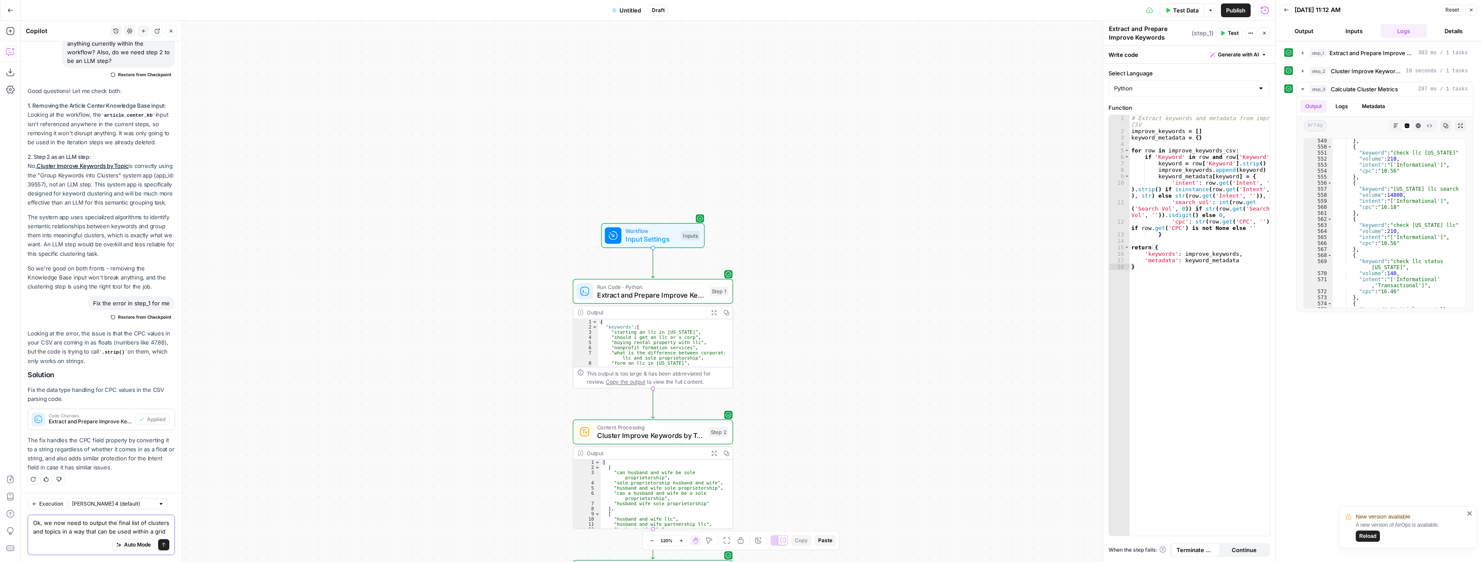
scroll to position [7746, 0]
type textarea "Ok, we now need to output the final list of clusters and topics in a way that c…"
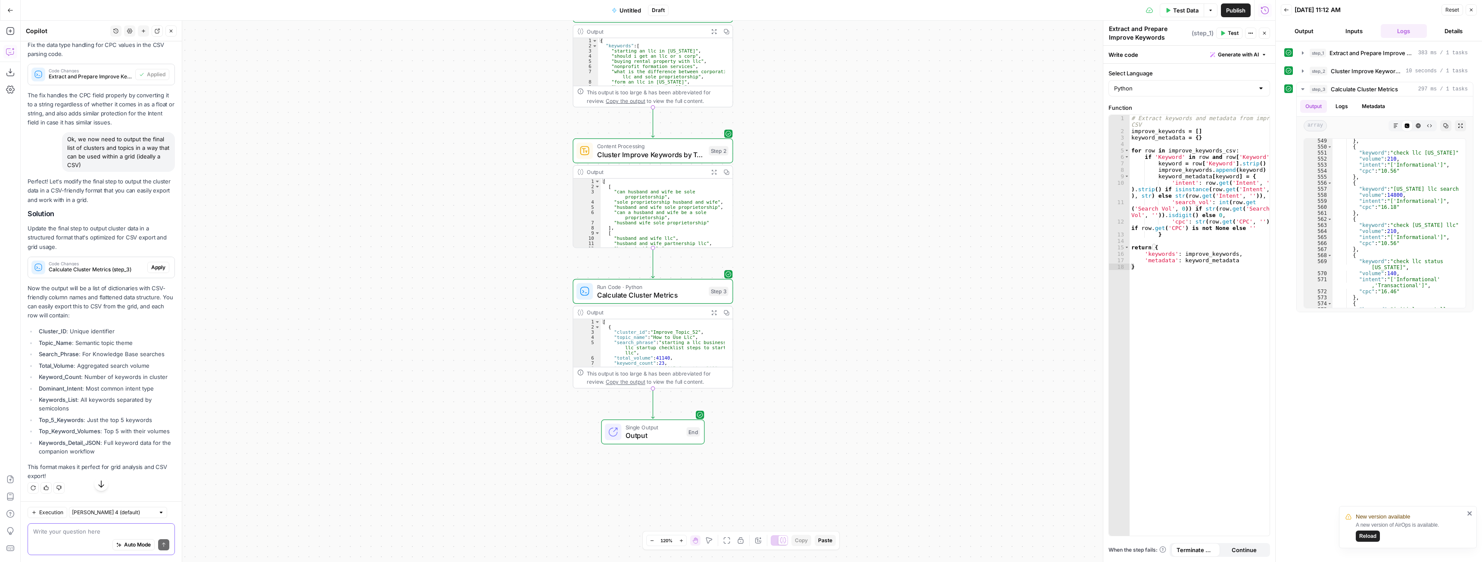
scroll to position [8082, 0]
click at [152, 264] on span "Apply" at bounding box center [158, 268] width 14 height 8
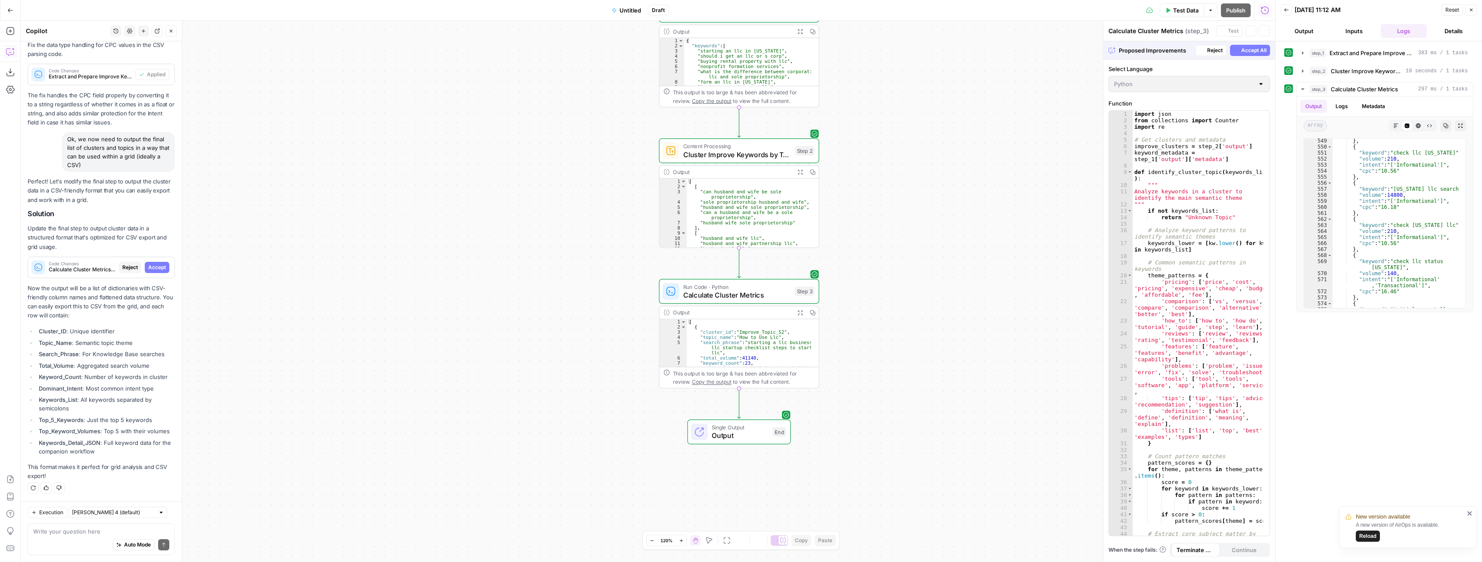
scroll to position [7862, 0]
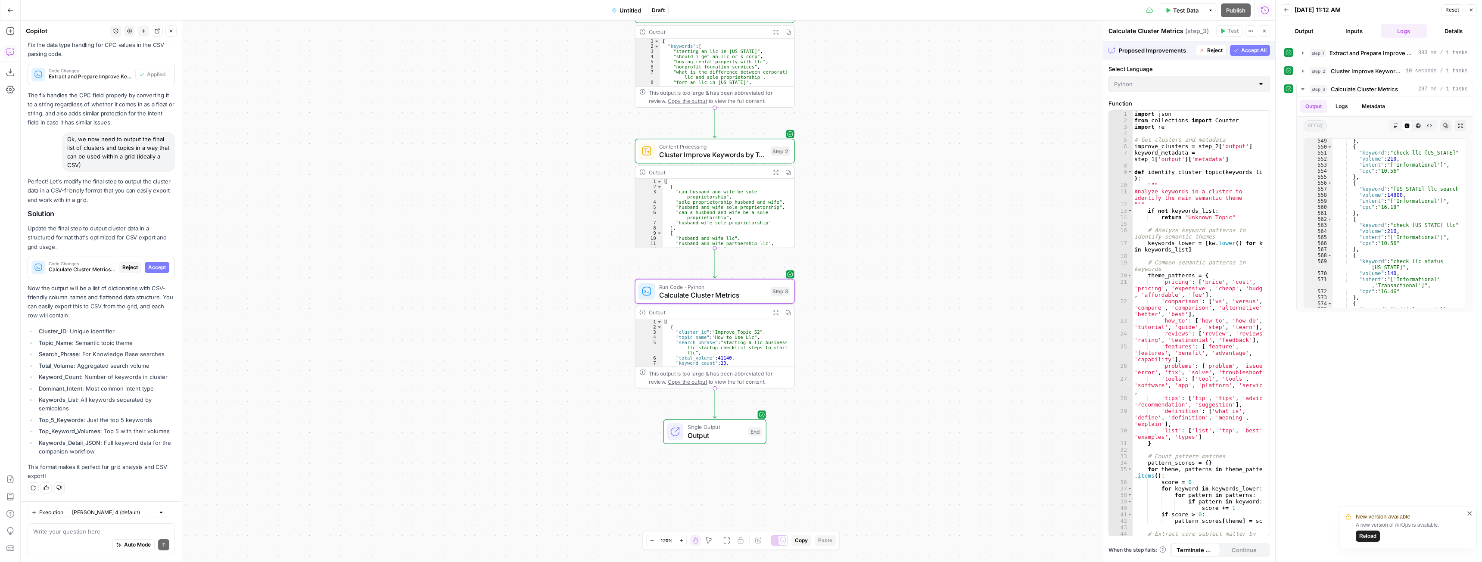
click at [153, 262] on button "Accept" at bounding box center [157, 267] width 25 height 11
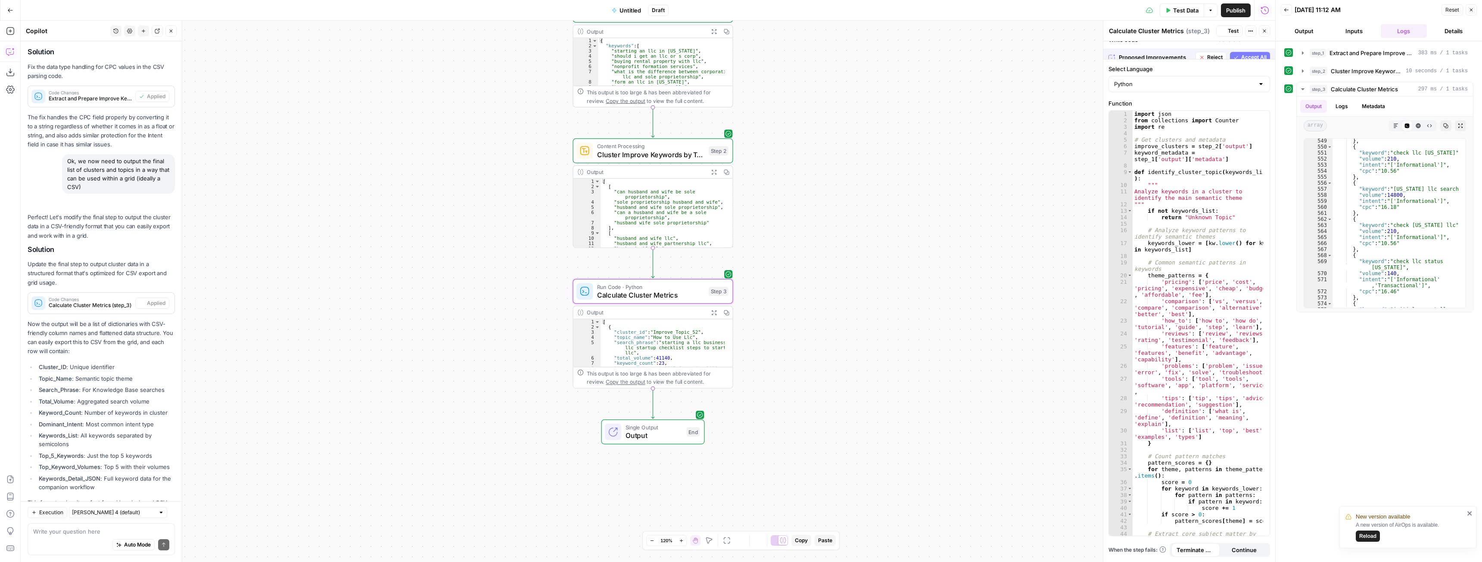
scroll to position [8096, 0]
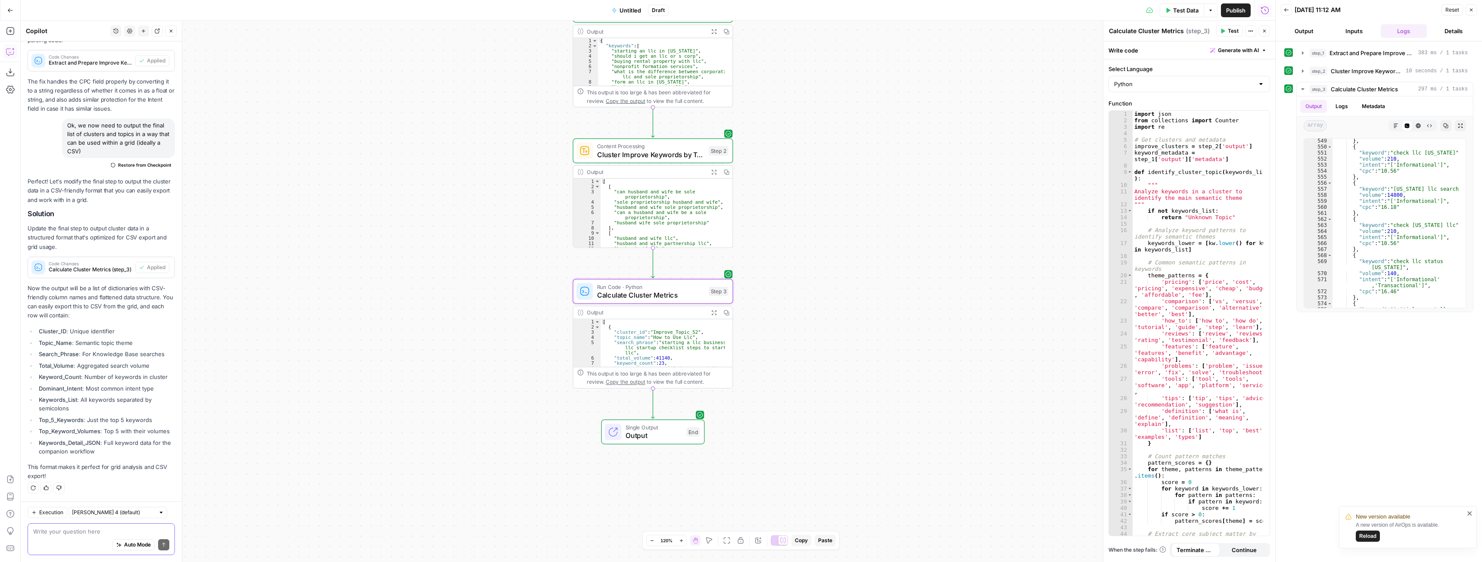
click at [93, 530] on textarea at bounding box center [101, 531] width 136 height 9
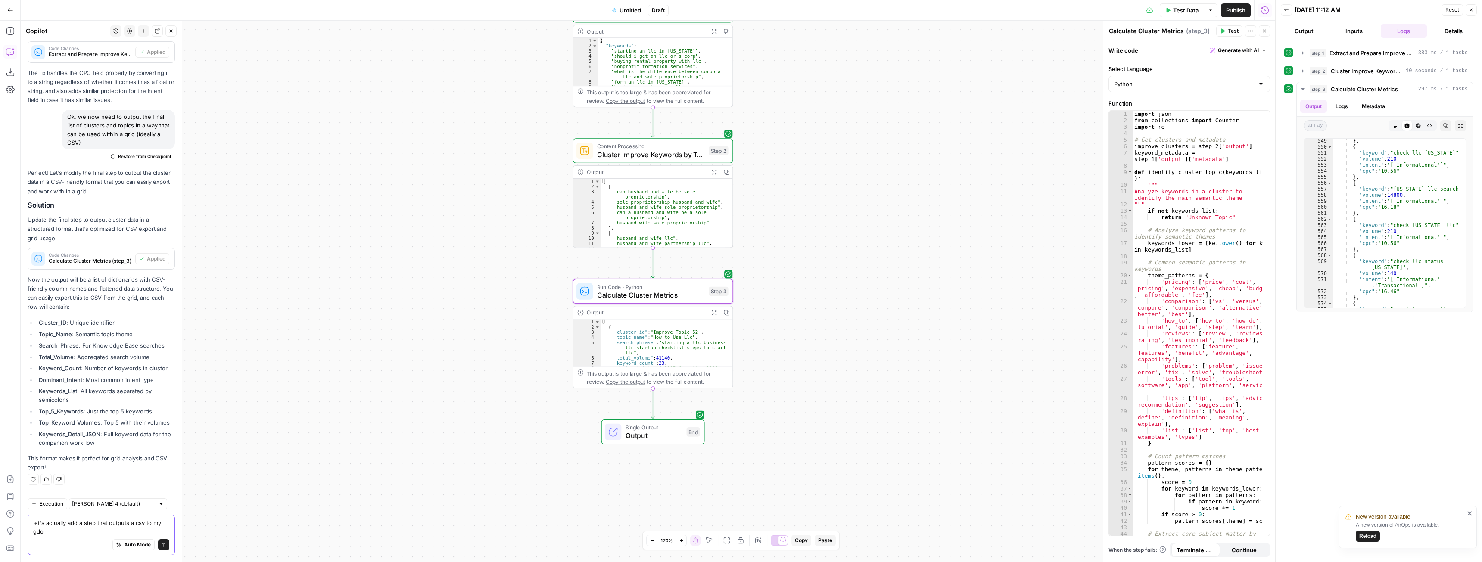
scroll to position [8105, 0]
click at [142, 522] on textarea "let's actually add a step that outputs a csv to my gdocs though" at bounding box center [101, 527] width 136 height 17
type textarea "let's actually add a step that outputs a gsheet to my gdocs though"
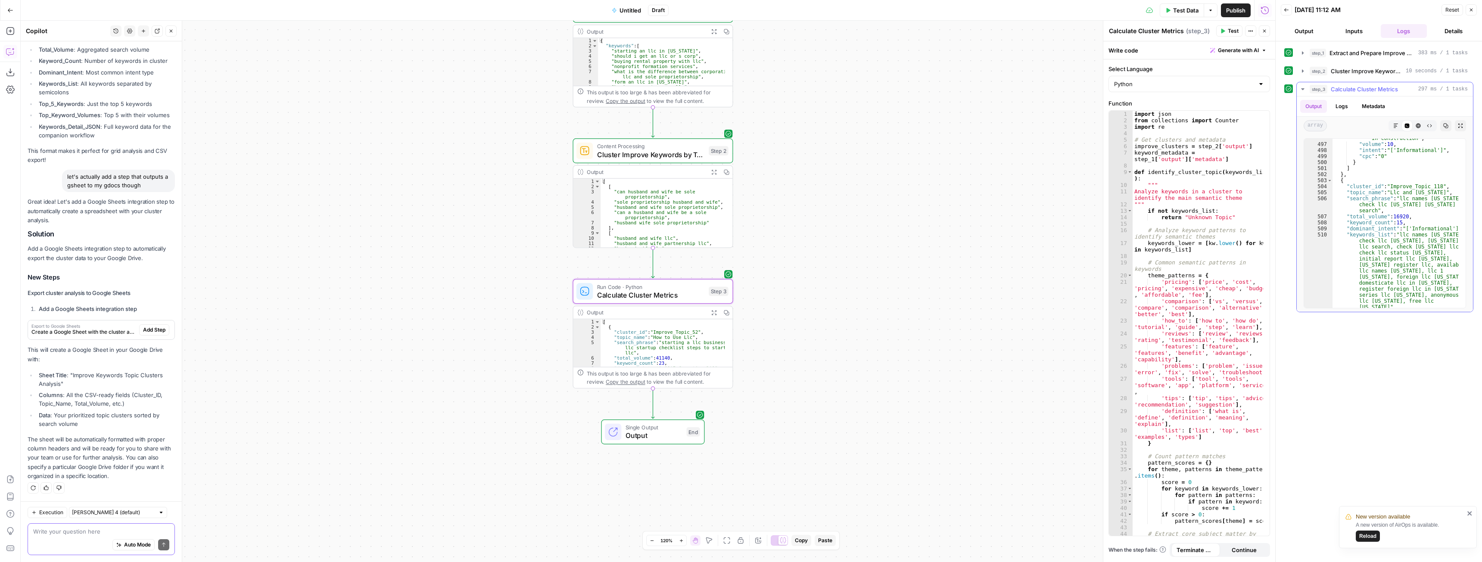
scroll to position [395, 0]
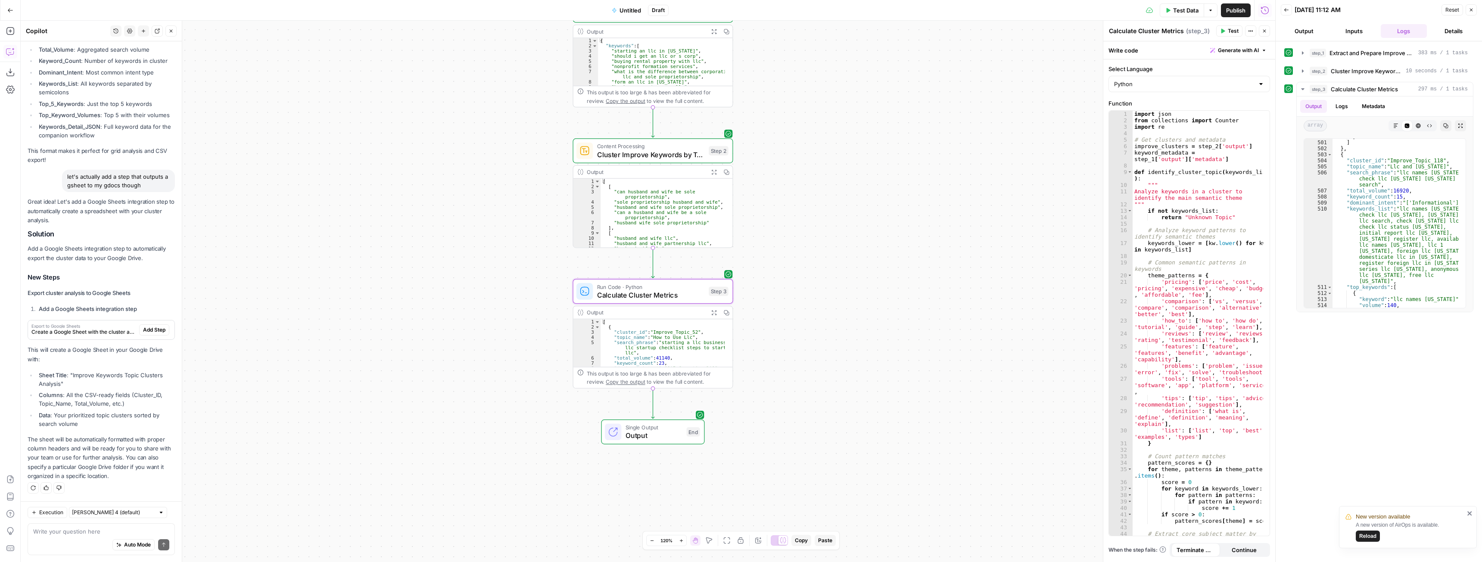
click at [145, 331] on span "Add Step" at bounding box center [154, 330] width 22 height 8
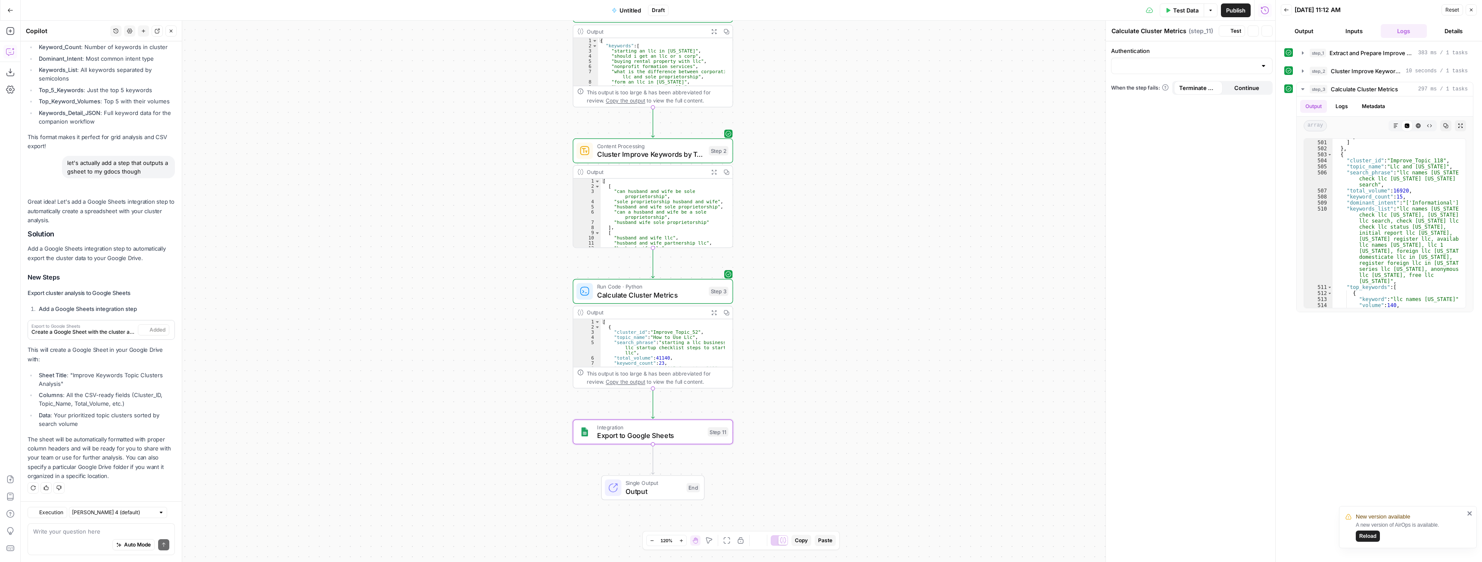
type textarea "Export to Google Sheets"
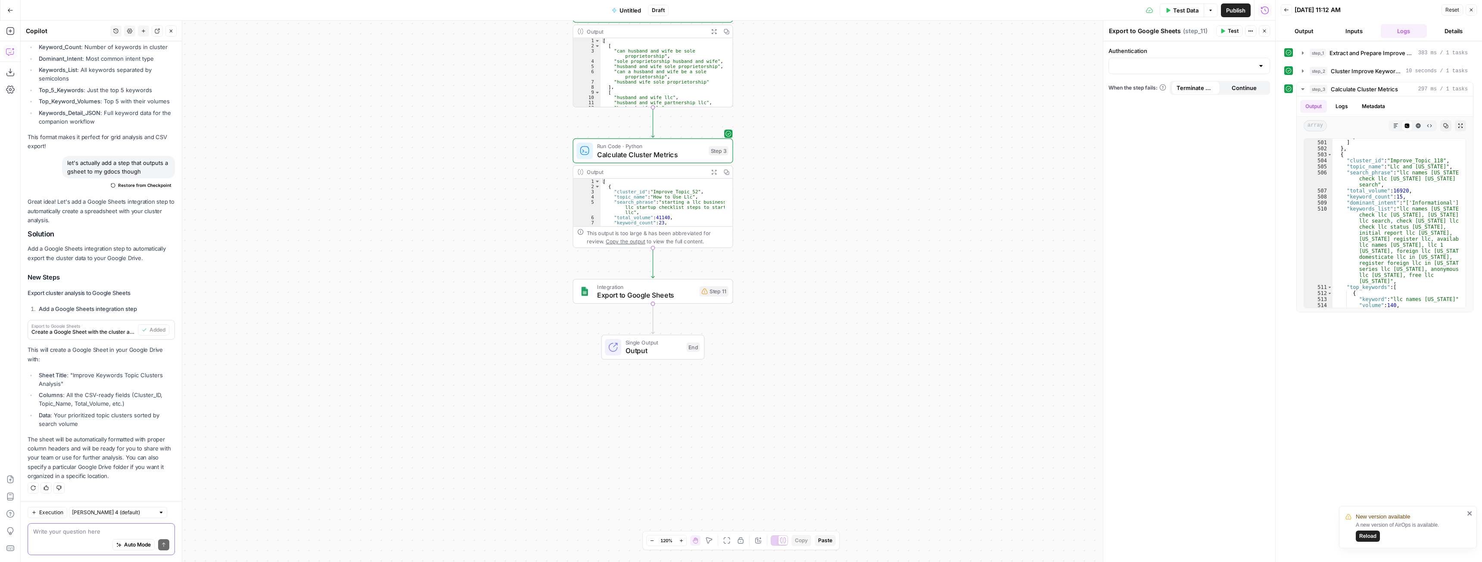
click at [64, 531] on textarea at bounding box center [101, 531] width 136 height 9
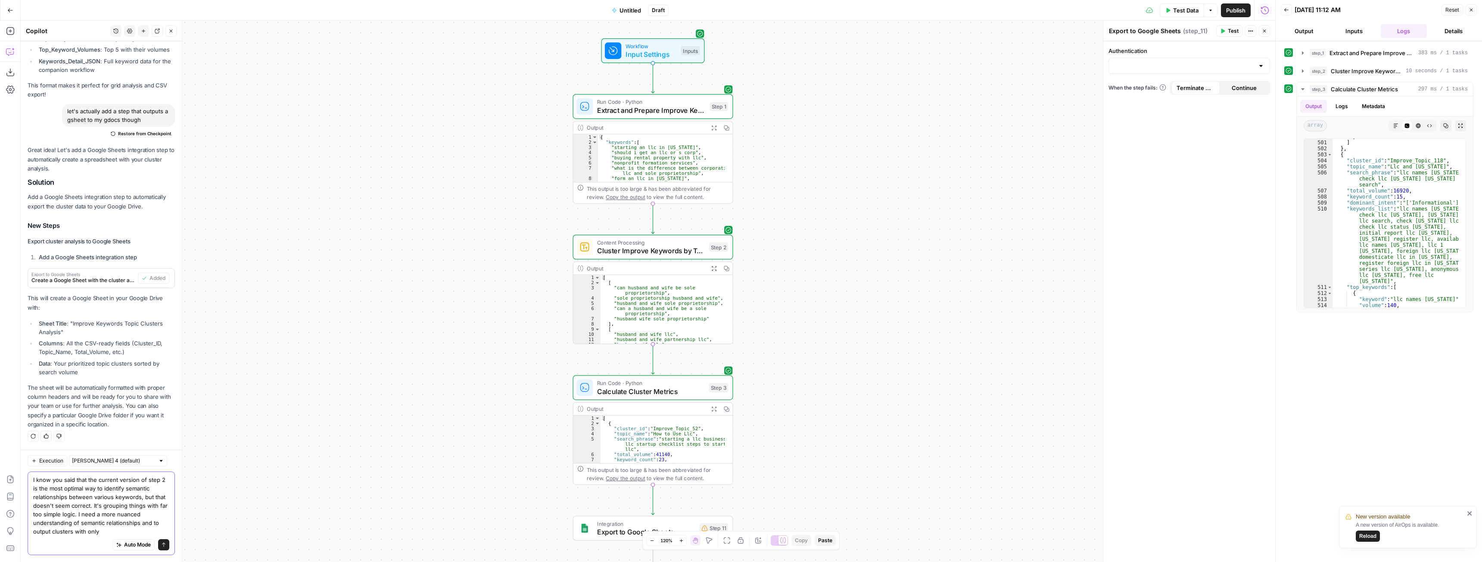
scroll to position [8477, 0]
type textarea "I know you said that the current version of step 2 is the most optimal way to i…"
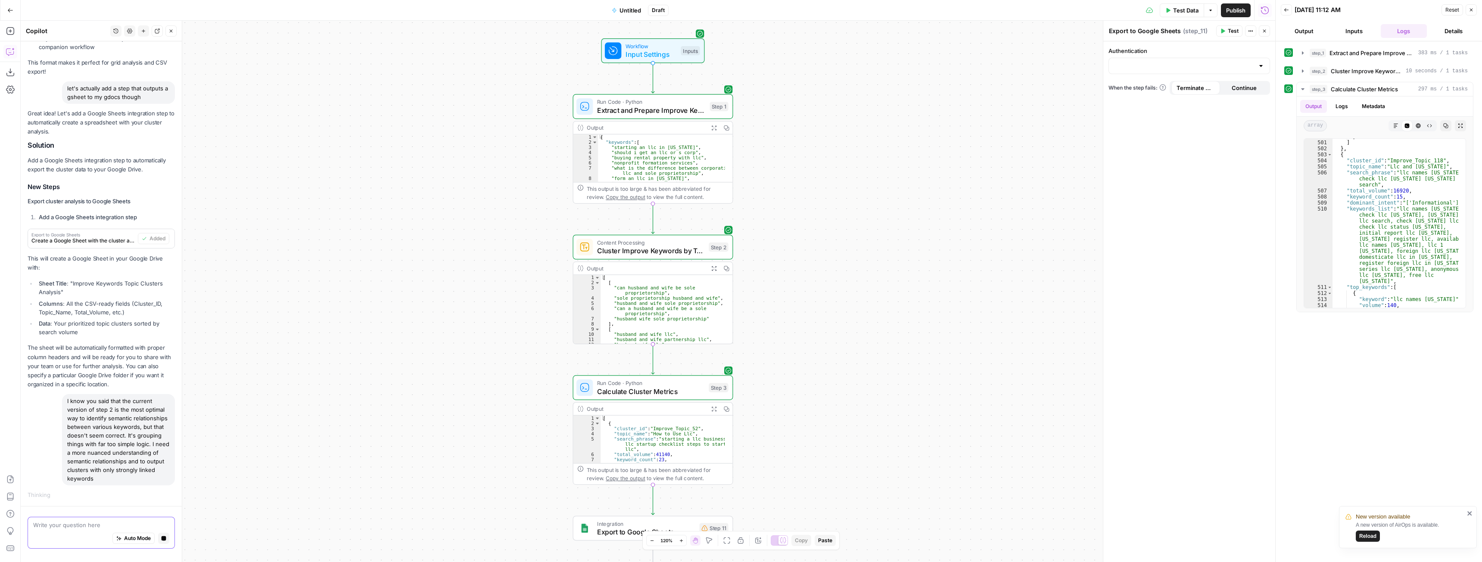
scroll to position [8241, 0]
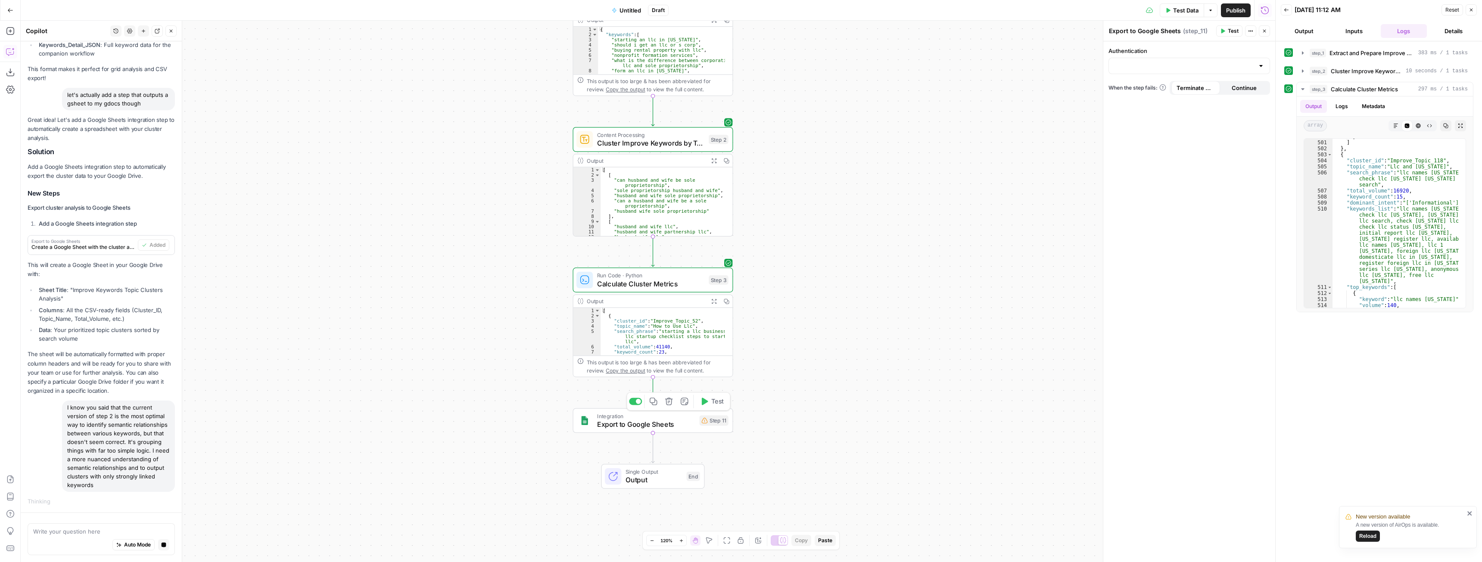
click at [722, 424] on div "Step 11" at bounding box center [713, 421] width 29 height 10
click at [626, 422] on span "Export to Google Sheets" at bounding box center [646, 424] width 98 height 10
click at [1179, 65] on input "Authentication" at bounding box center [1184, 66] width 140 height 9
click at [1174, 86] on span "Google Sheets 1" at bounding box center [1187, 87] width 143 height 9
type input "Google Sheets 1"
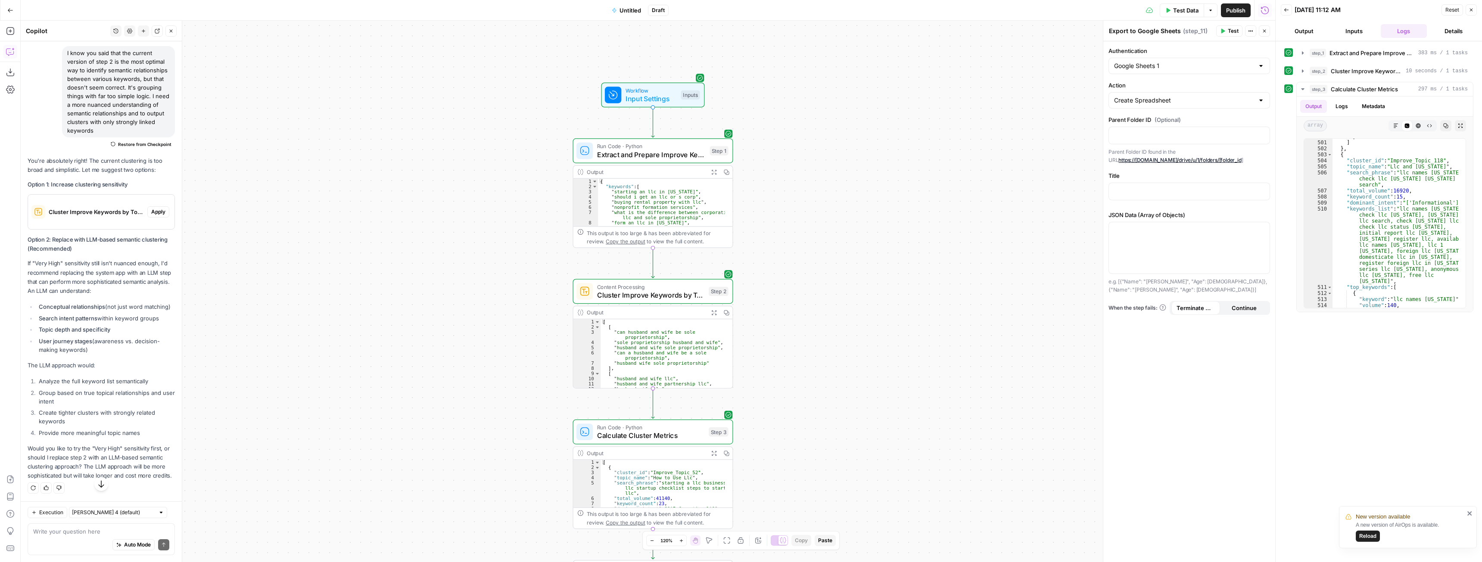
scroll to position [8834, 0]
click at [92, 530] on textarea at bounding box center [101, 531] width 136 height 9
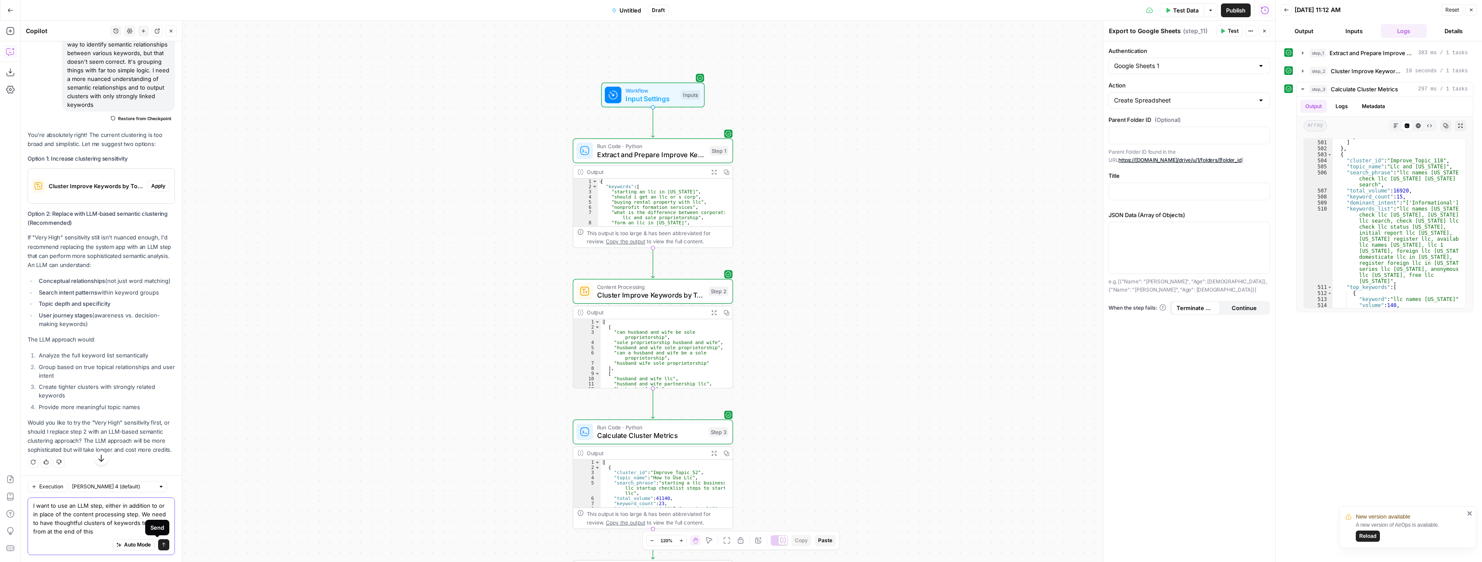
type textarea "I want to use an LLM step, either in addition to or in place of the content pro…"
click at [162, 544] on icon "submit" at bounding box center [163, 545] width 3 height 4
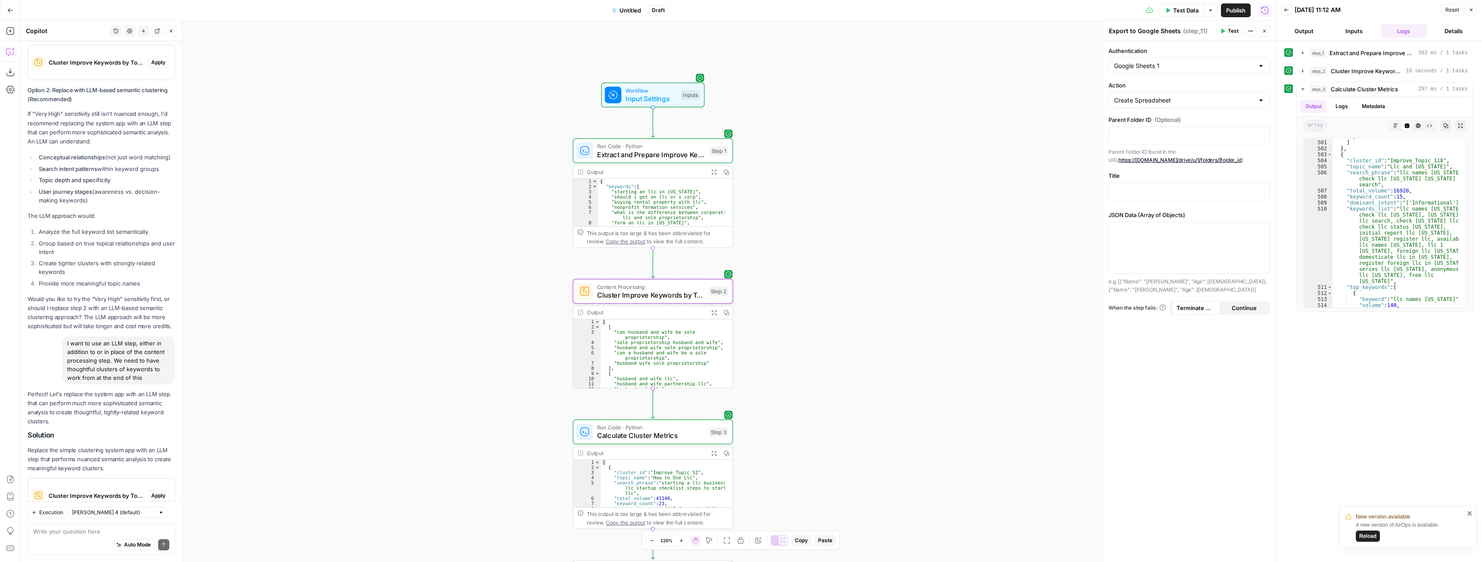
scroll to position [9126, 0]
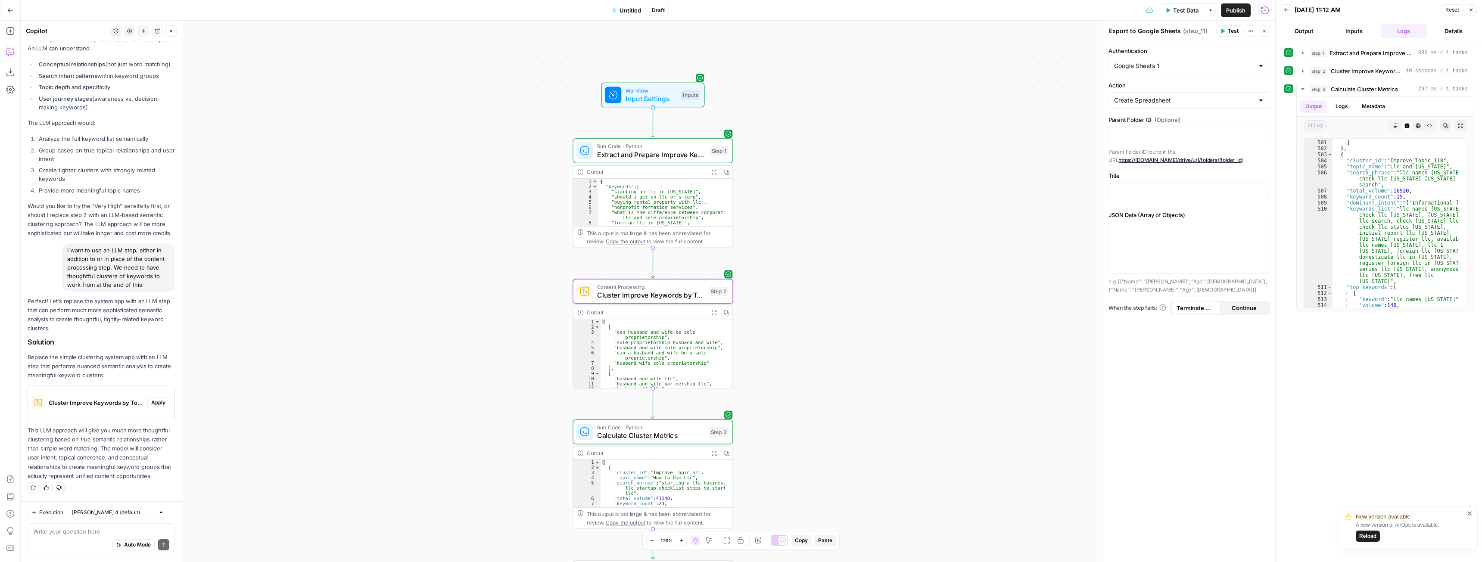
click at [151, 403] on span "Apply" at bounding box center [158, 403] width 14 height 8
click at [734, 106] on span "Apply anyway" at bounding box center [722, 110] width 42 height 9
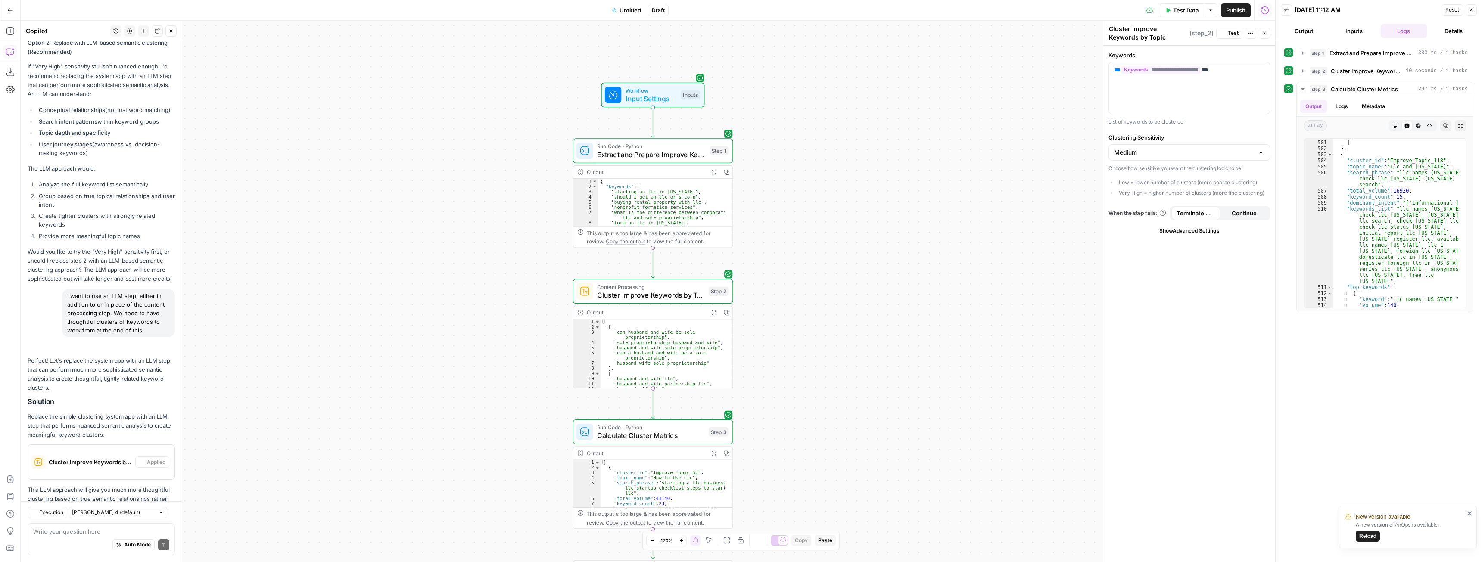
scroll to position [9140, 0]
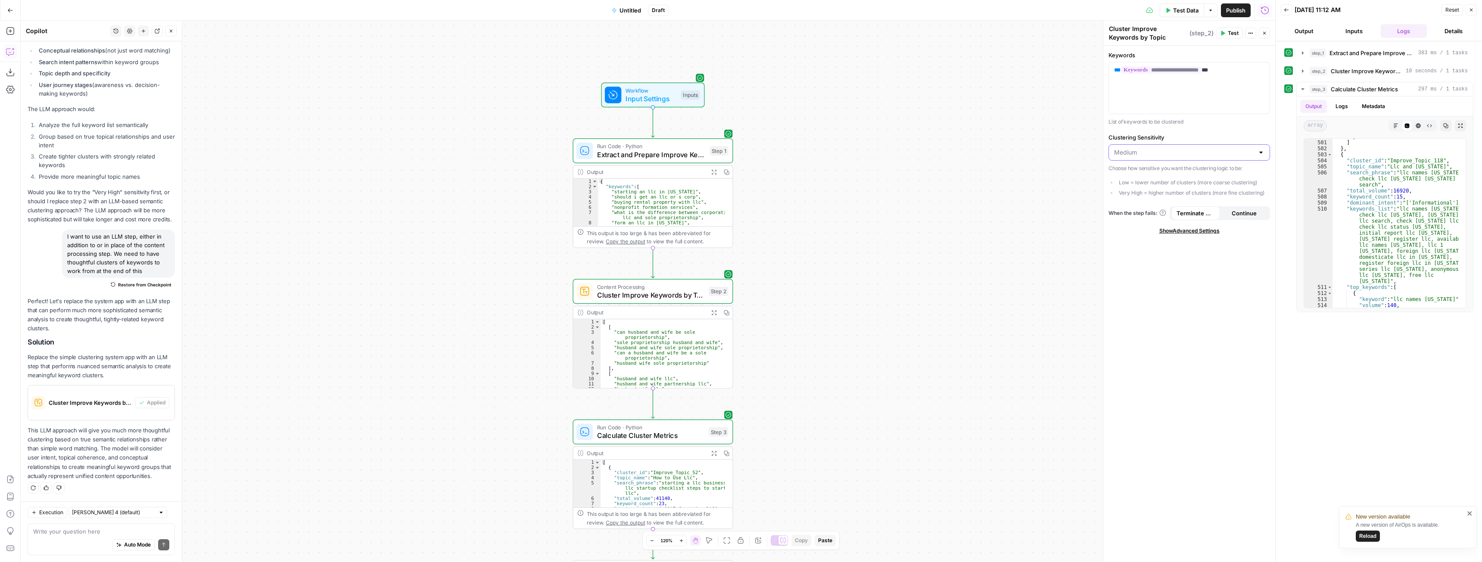
click at [1167, 150] on input "Clustering Sensitivity" at bounding box center [1184, 152] width 140 height 9
click at [1133, 193] on button "High" at bounding box center [1189, 198] width 154 height 12
type input "High"
click at [1190, 231] on span "Show Advanced Settings" at bounding box center [1189, 231] width 60 height 8
click at [1190, 231] on span "Hide Advanced Settings" at bounding box center [1189, 231] width 58 height 8
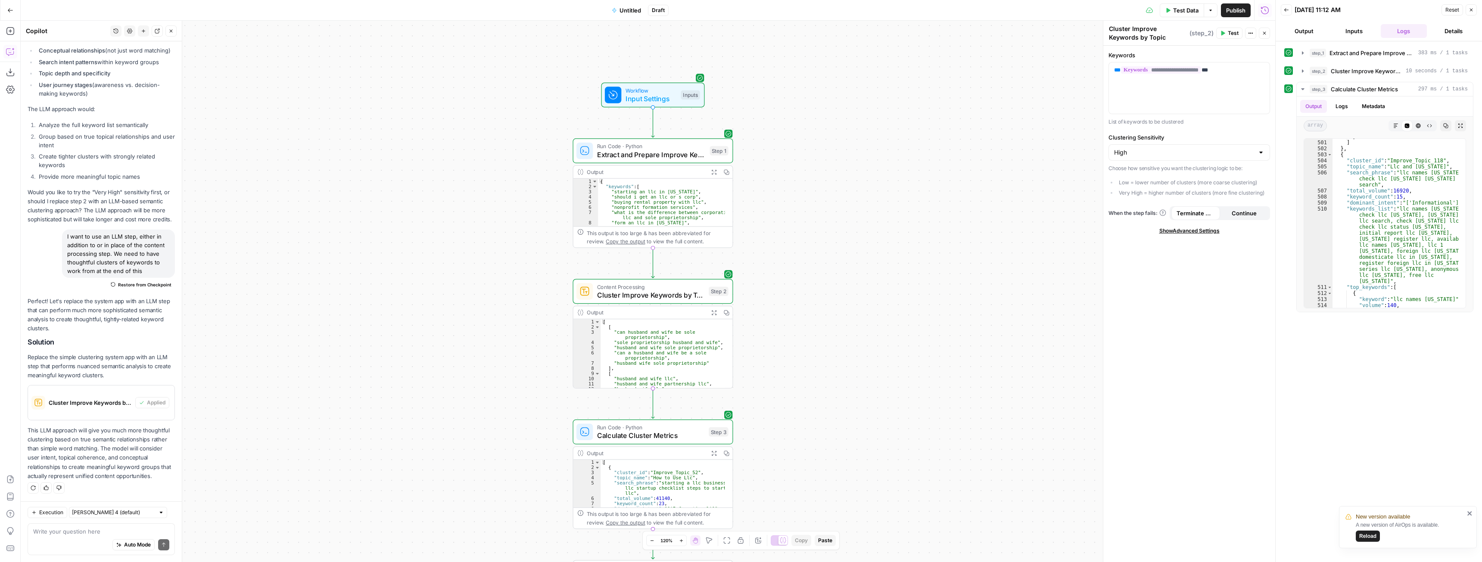
click at [1190, 231] on span "Show Advanced Settings" at bounding box center [1189, 231] width 60 height 8
click at [1188, 258] on input "Select Version" at bounding box center [1184, 261] width 140 height 9
type input "Default"
click at [1006, 197] on div "Workflow Input Settings Inputs Run Code · Python Extract and Prepare Improve Ke…" at bounding box center [648, 292] width 1255 height 542
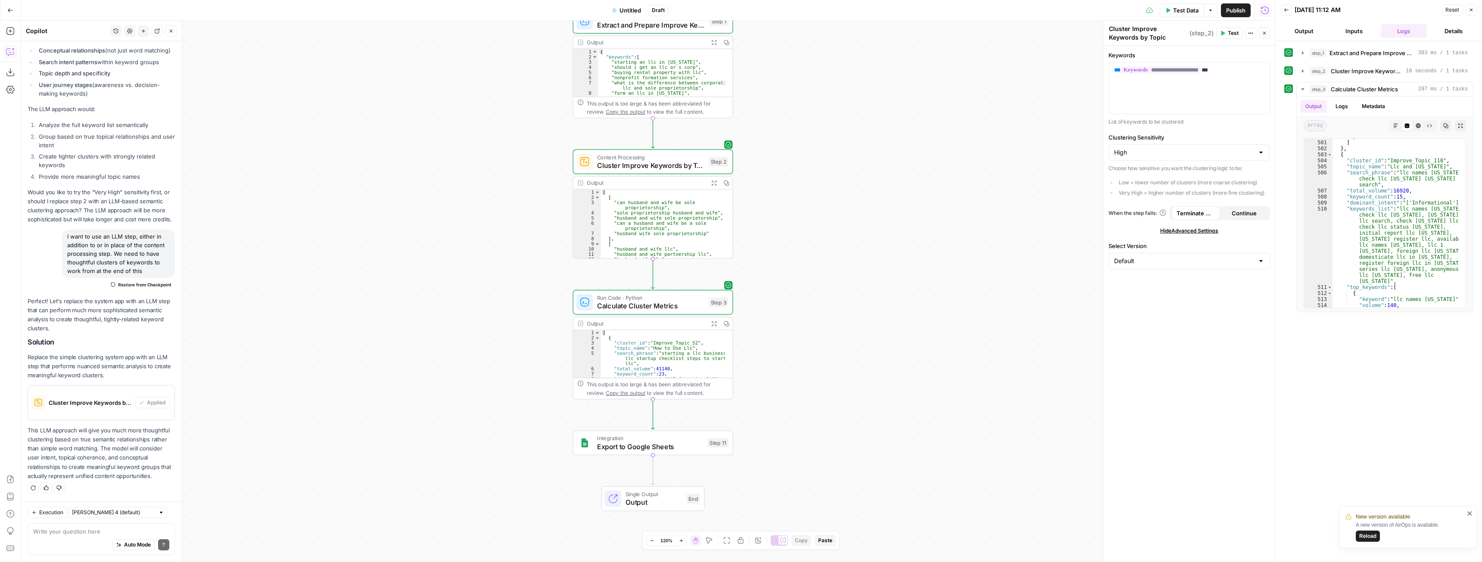
click at [1188, 12] on span "Test Data" at bounding box center [1185, 10] width 25 height 9
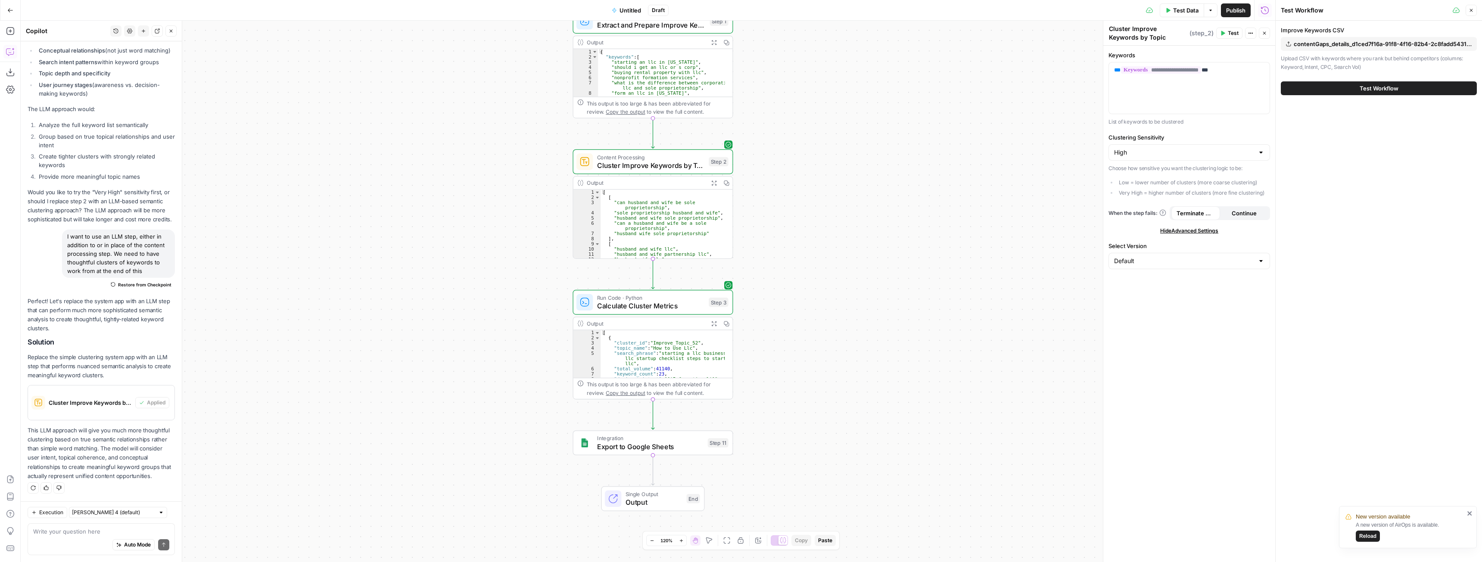
click at [1417, 88] on button "Test Workflow" at bounding box center [1379, 88] width 196 height 14
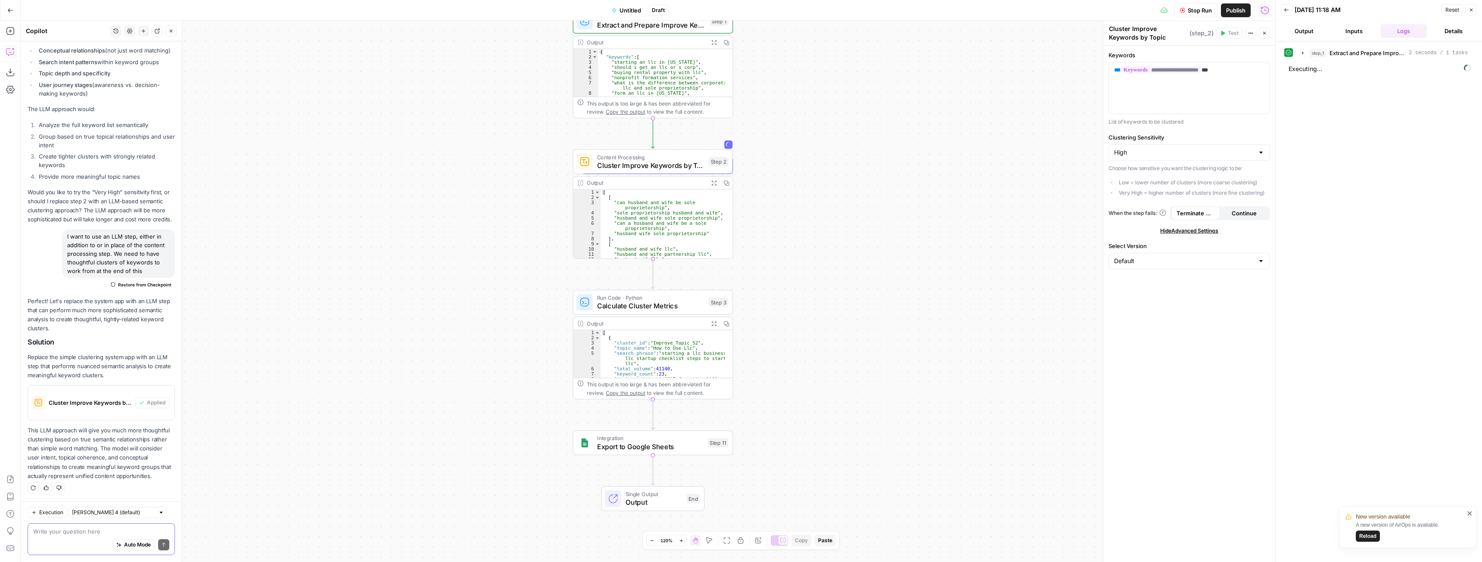
click at [77, 532] on textarea at bounding box center [101, 531] width 136 height 9
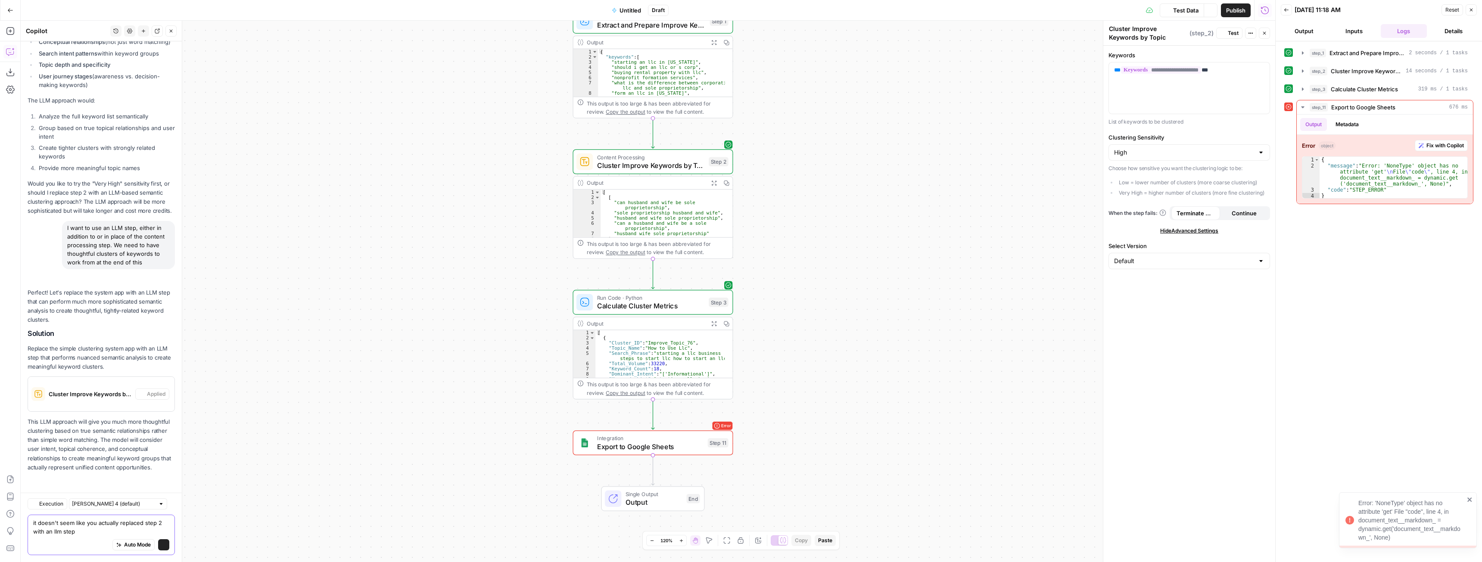
scroll to position [9149, 0]
type textarea "it doesn't seem like you actually replaced step 2 with an llm step"
click at [1303, 72] on icon "button" at bounding box center [1303, 70] width 2 height 3
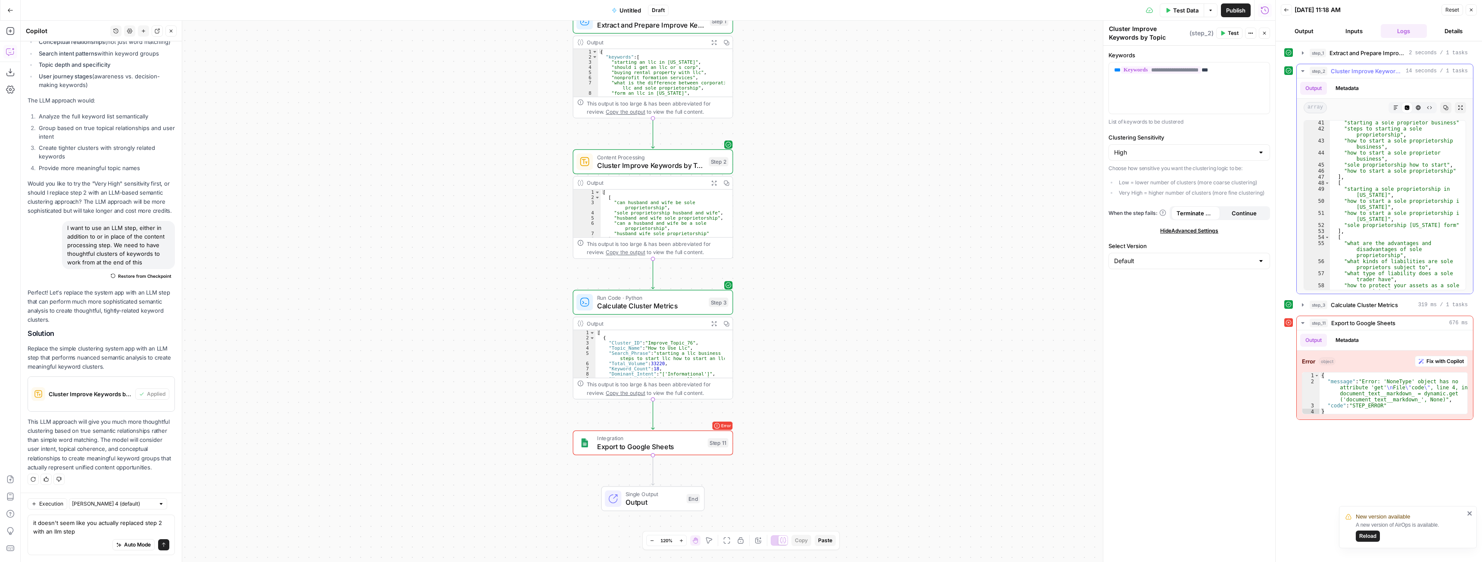
scroll to position [310, 0]
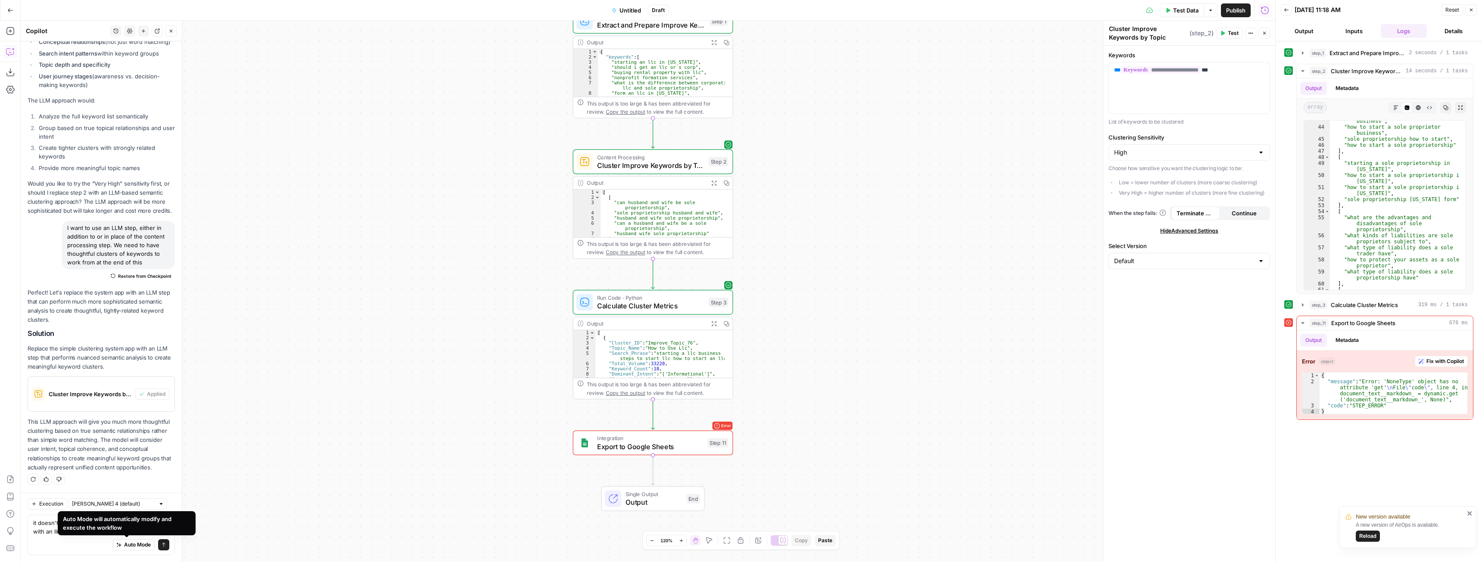
click at [161, 543] on icon "submit" at bounding box center [163, 544] width 5 height 5
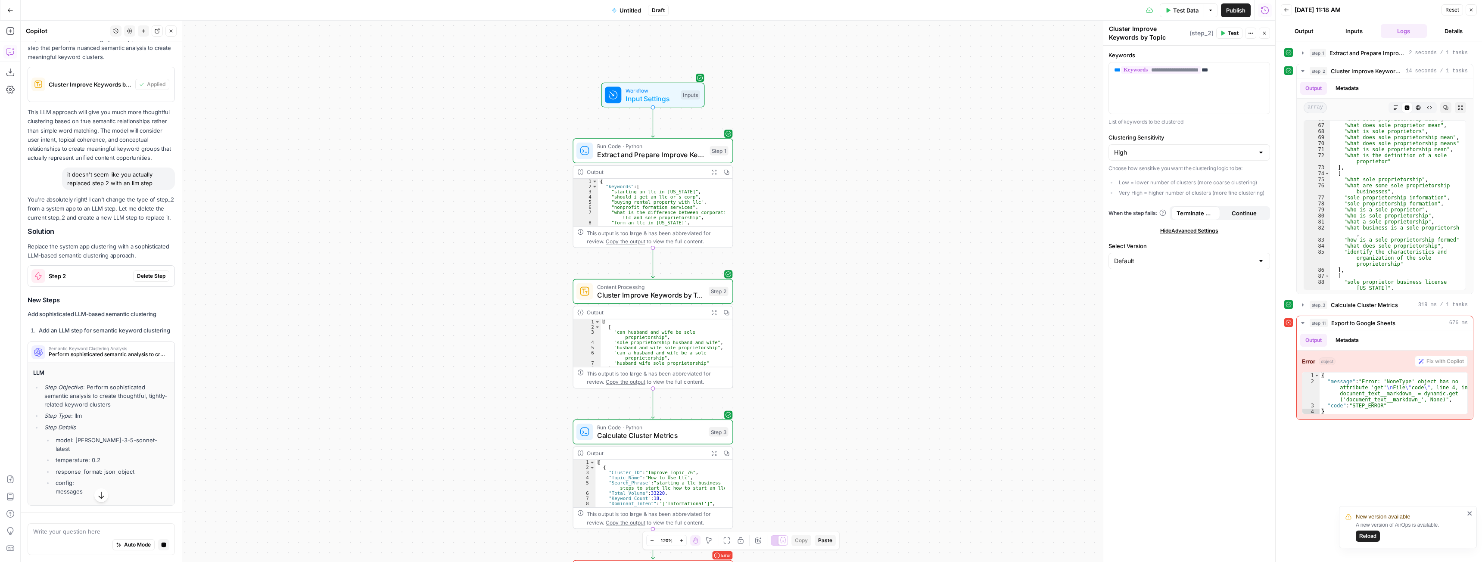
scroll to position [9040, 0]
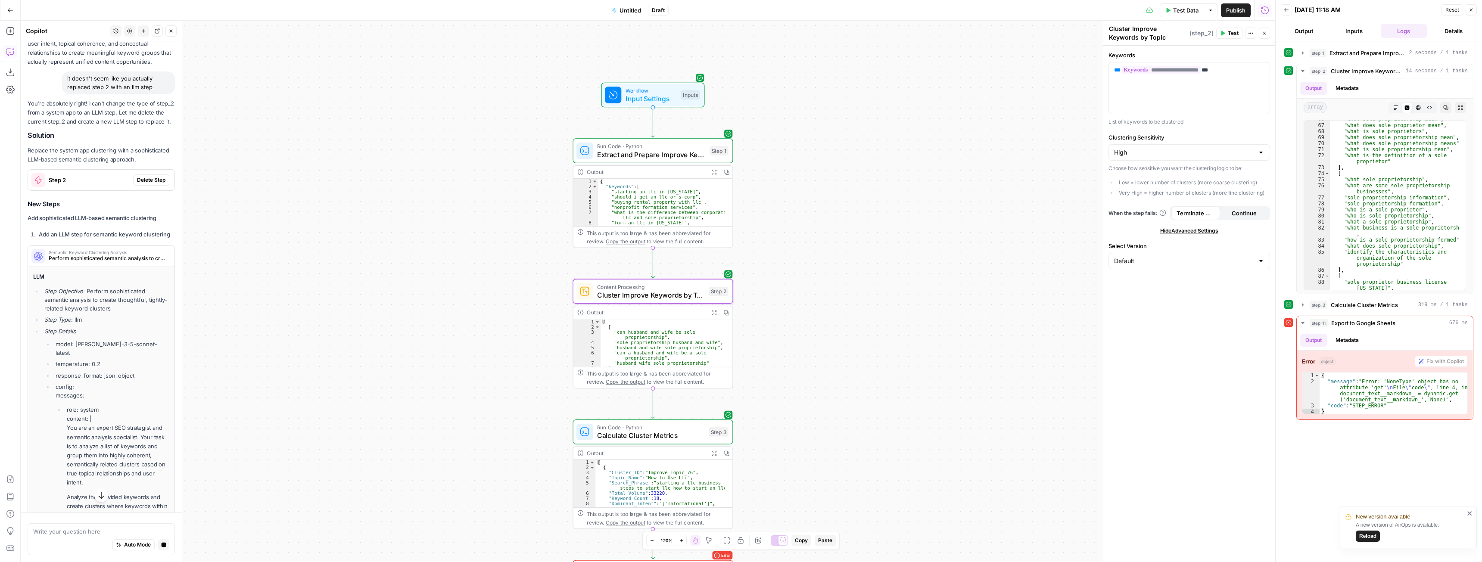
click at [146, 184] on span "Delete Step" at bounding box center [151, 180] width 28 height 8
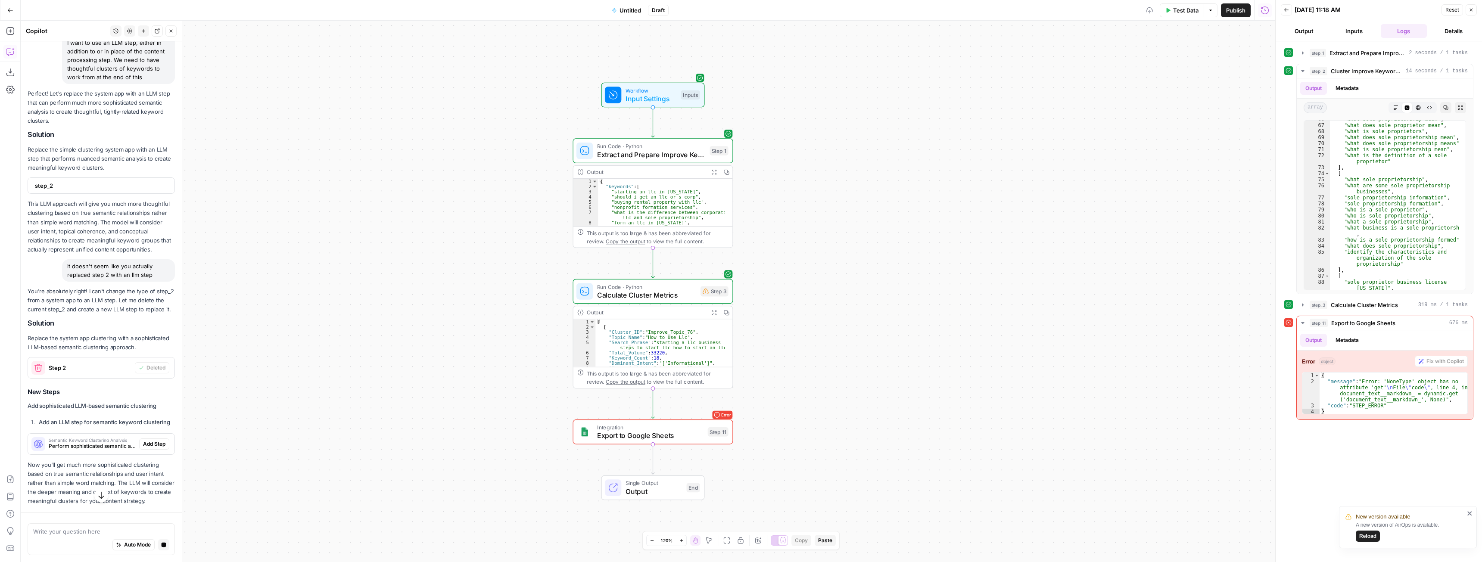
scroll to position [9048, 0]
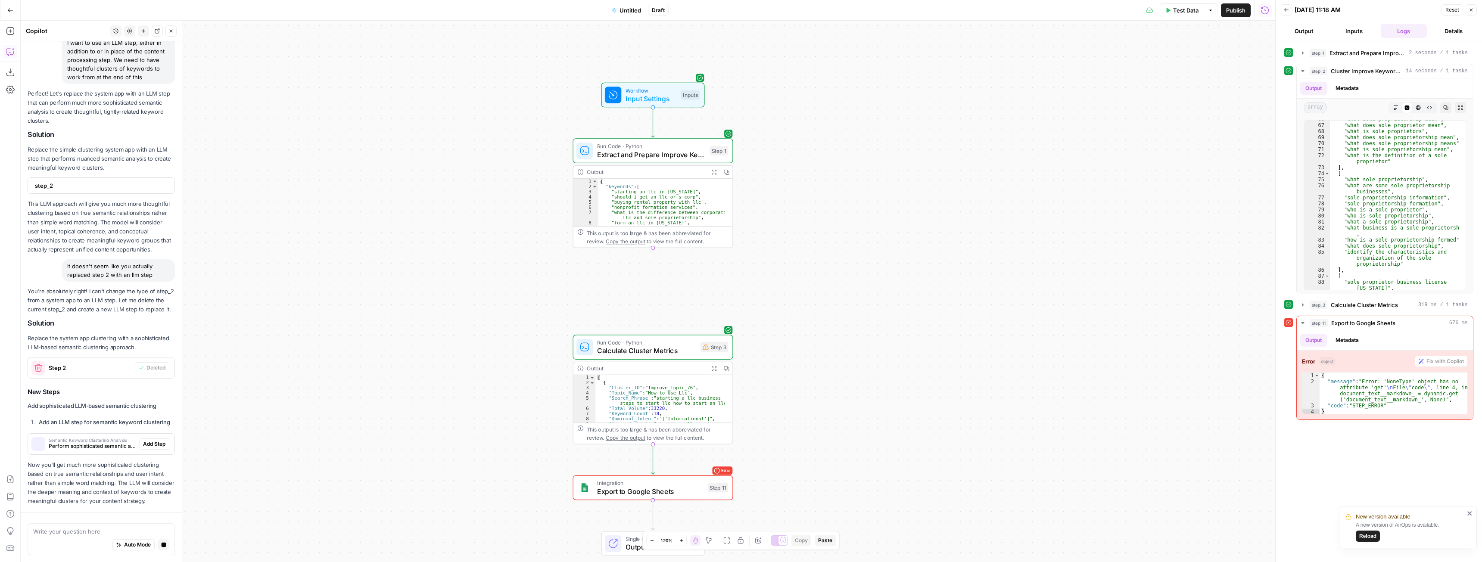
click at [150, 442] on span "Add Step" at bounding box center [154, 444] width 22 height 8
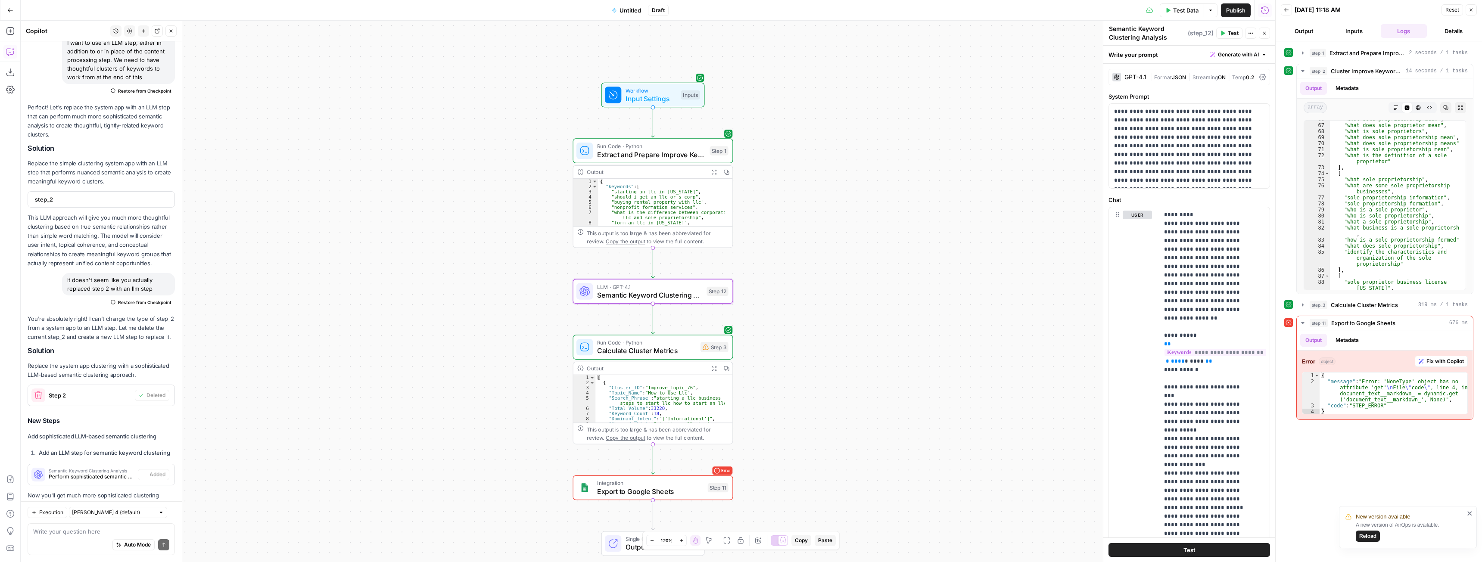
scroll to position [9388, 0]
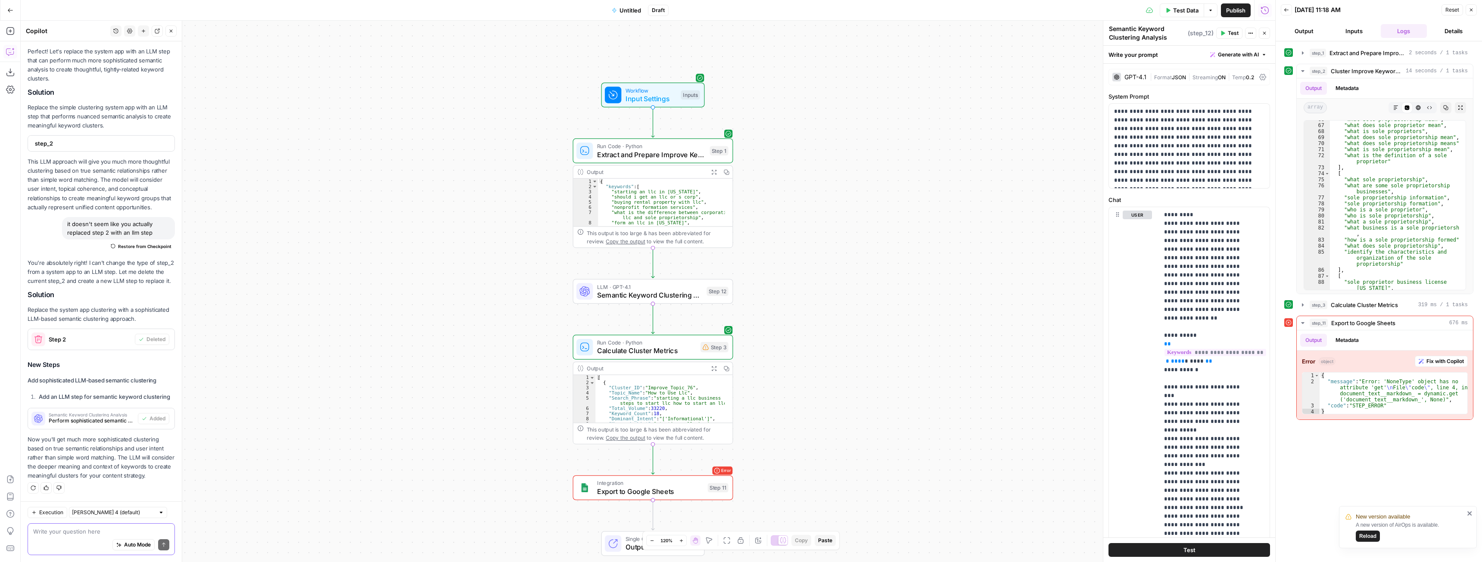
click at [67, 531] on textarea at bounding box center [101, 531] width 136 height 9
type textarea "adjust step 3 to properly reference the output from the new step 12"
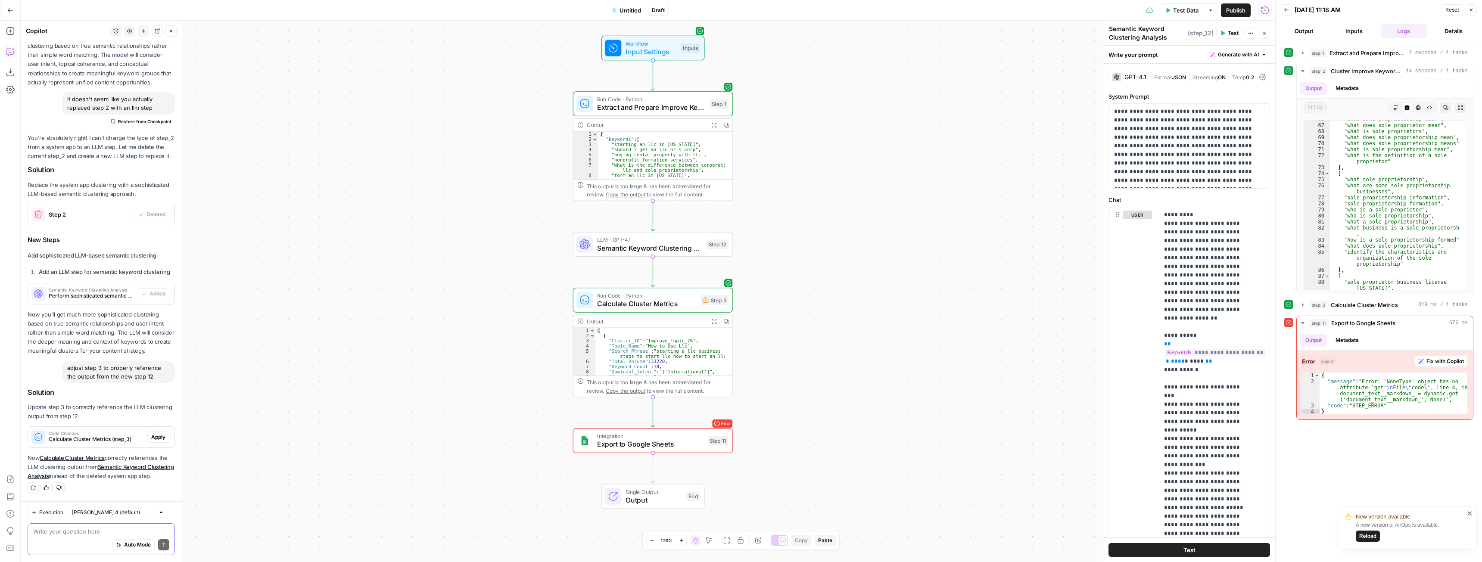
scroll to position [9523, 0]
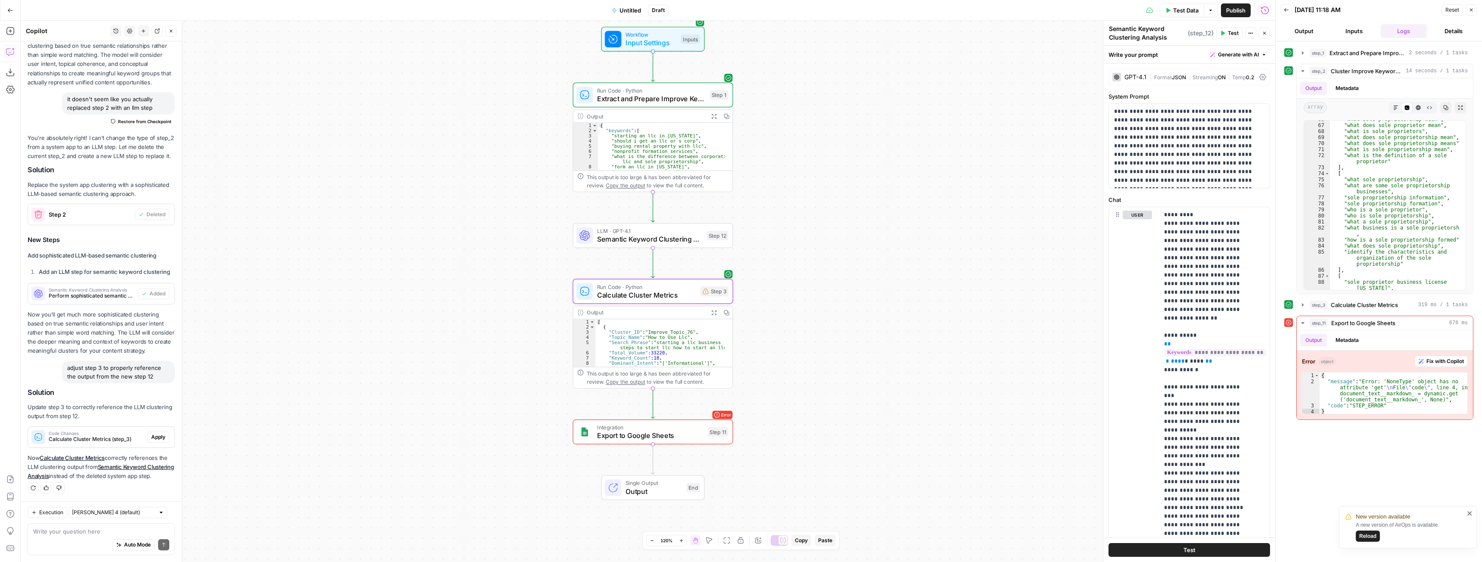
drag, startPoint x: 152, startPoint y: 429, endPoint x: 220, endPoint y: 493, distance: 93.3
click at [152, 433] on span "Apply" at bounding box center [158, 437] width 14 height 8
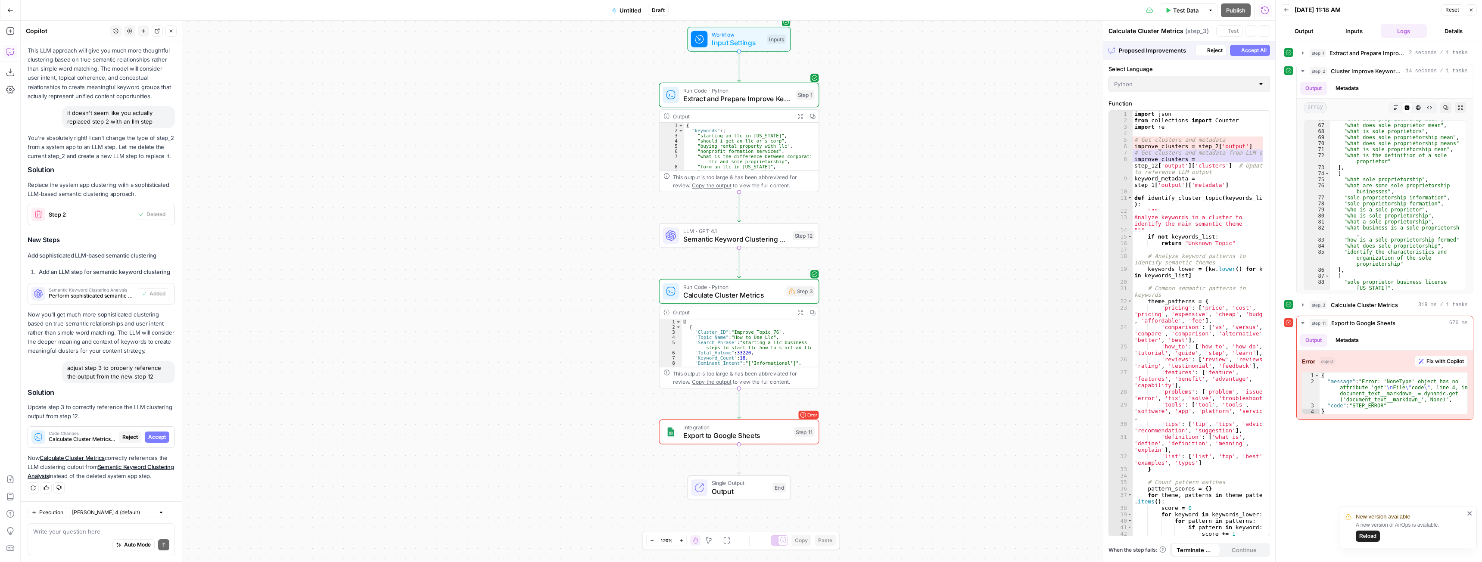
scroll to position [9233, 0]
click at [154, 433] on button "Accept" at bounding box center [157, 437] width 25 height 11
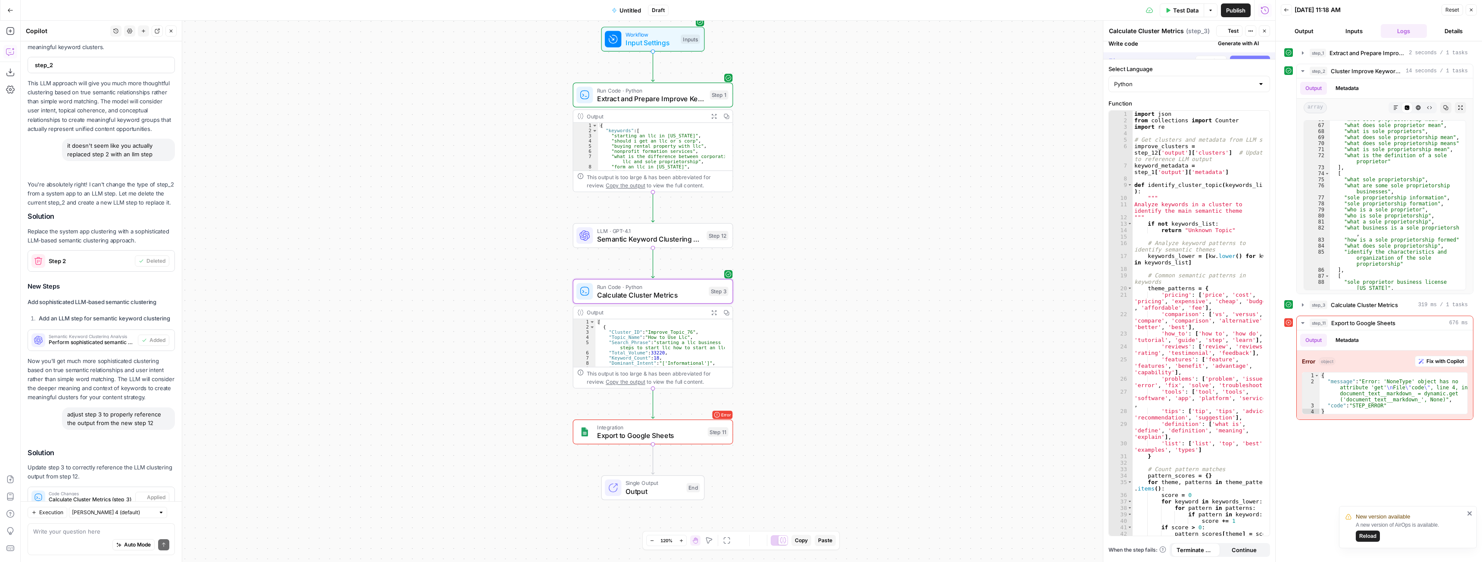
scroll to position [9536, 0]
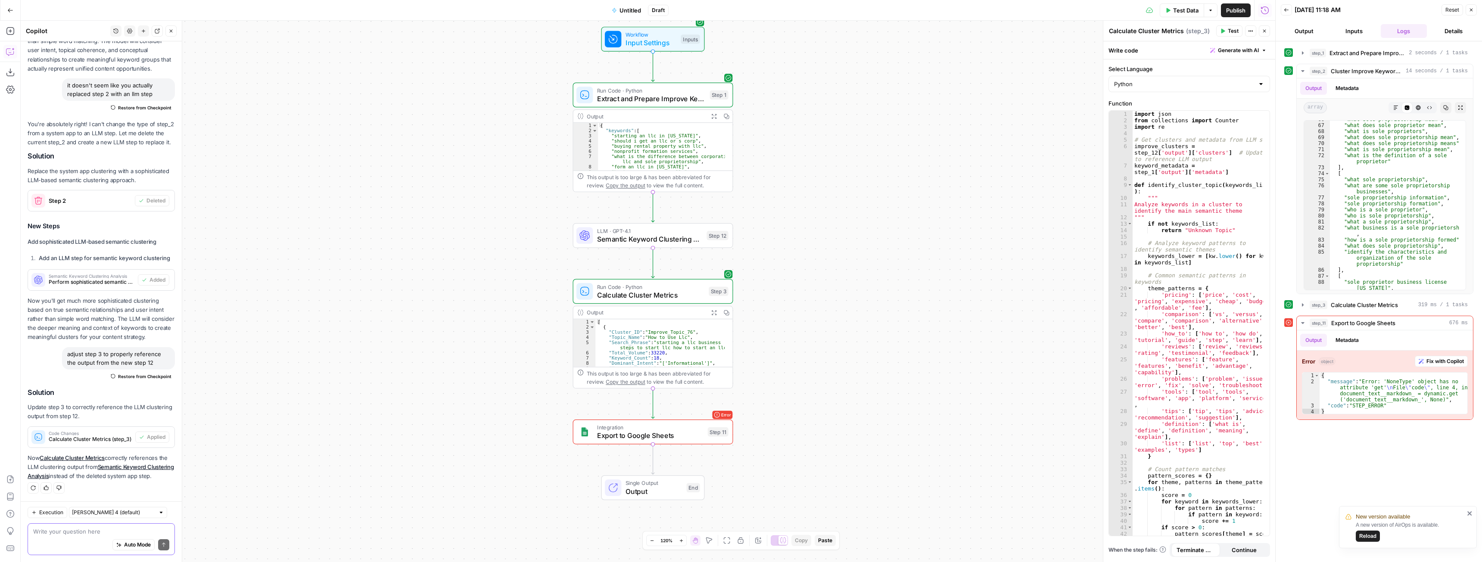
click at [97, 532] on textarea at bounding box center [101, 531] width 136 height 9
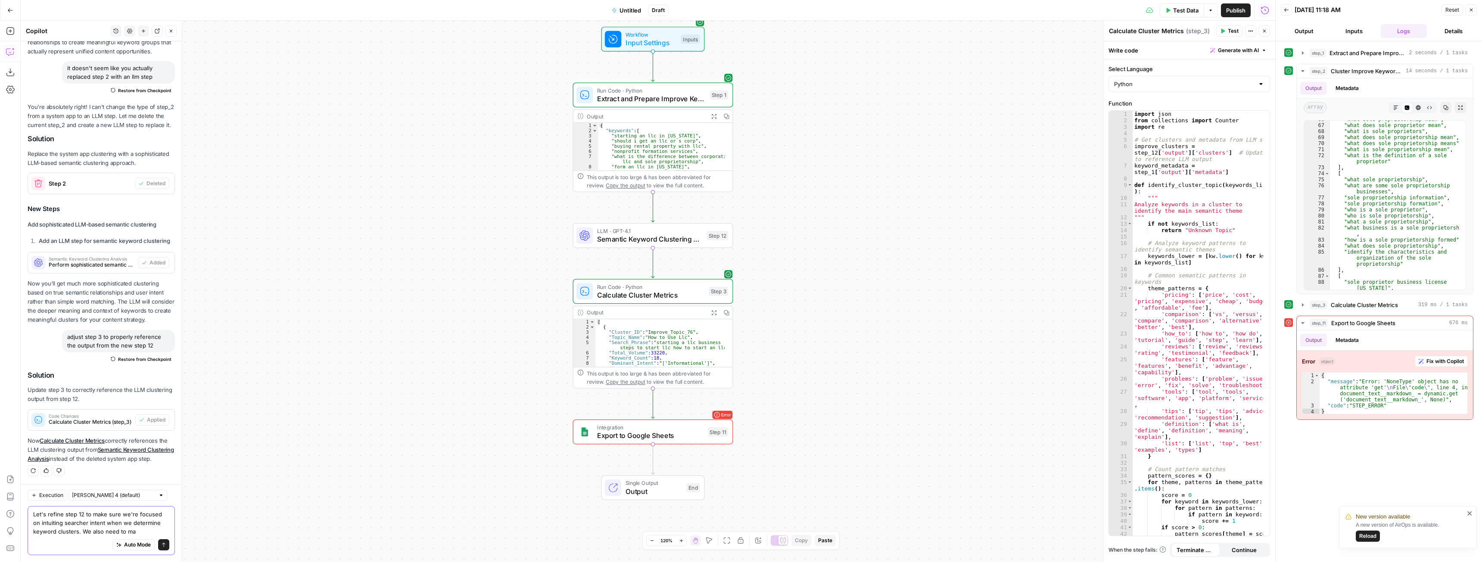
scroll to position [9554, 0]
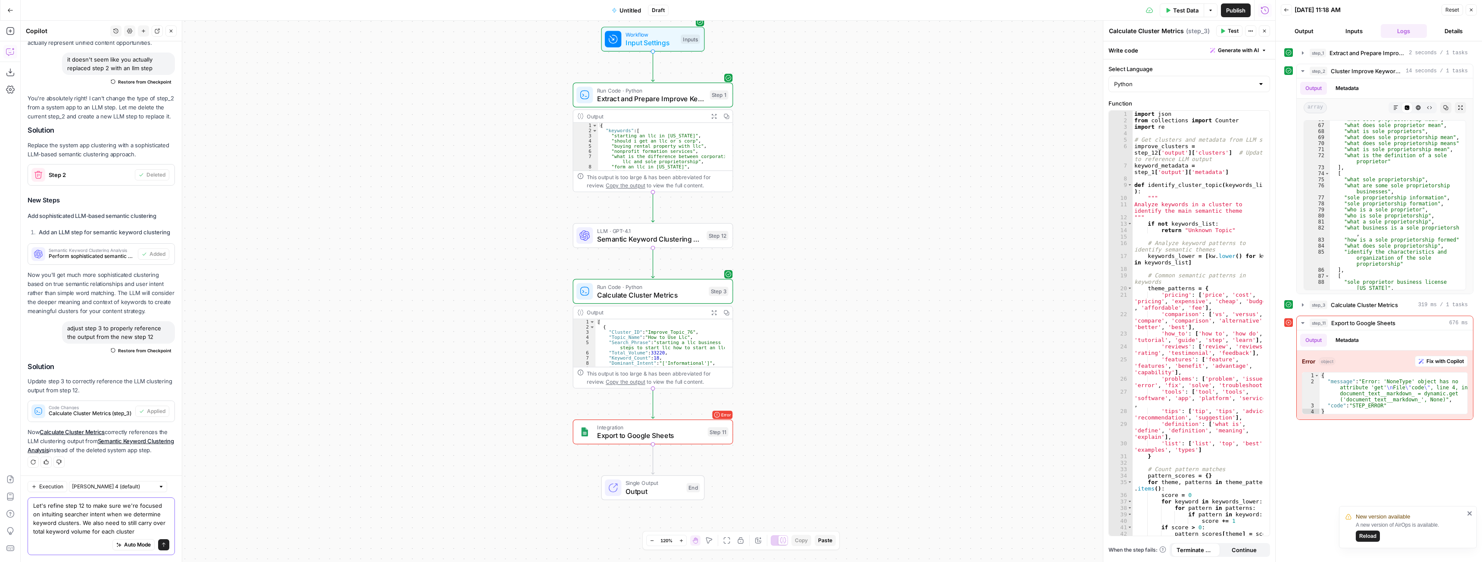
type textarea "Let's refine step 12 to make sure we're focused on intuiting searcher intent wh…"
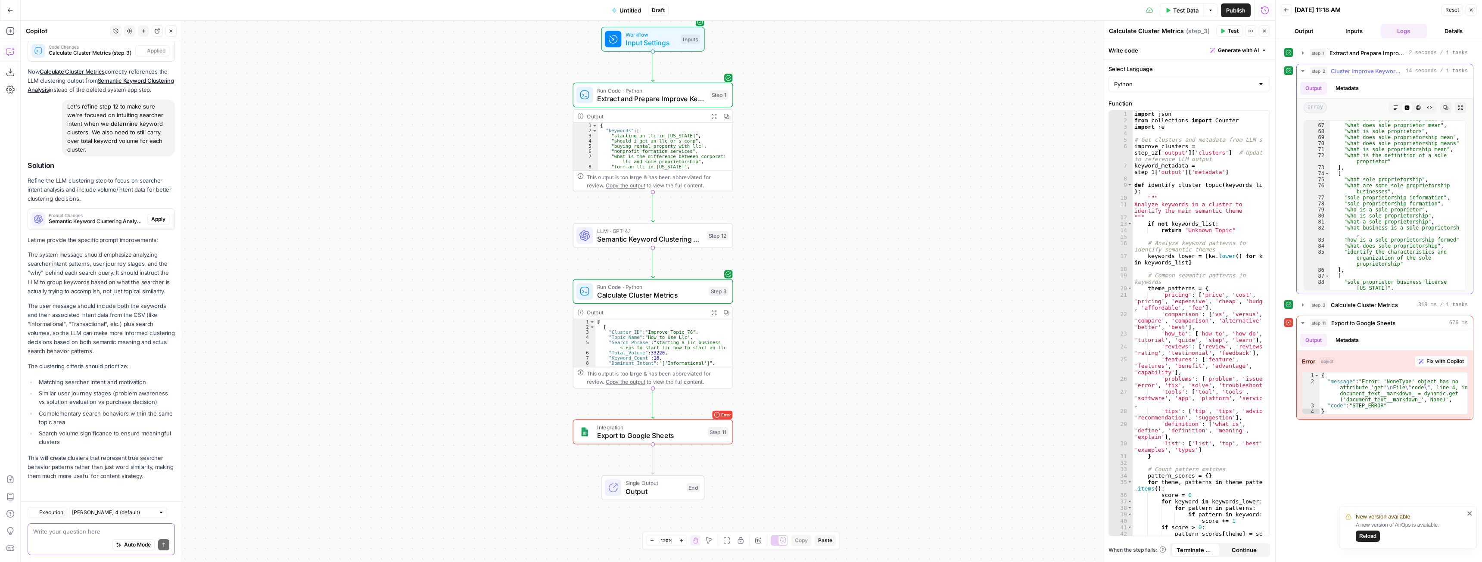
scroll to position [9923, 0]
click at [151, 218] on span "Apply" at bounding box center [158, 219] width 14 height 8
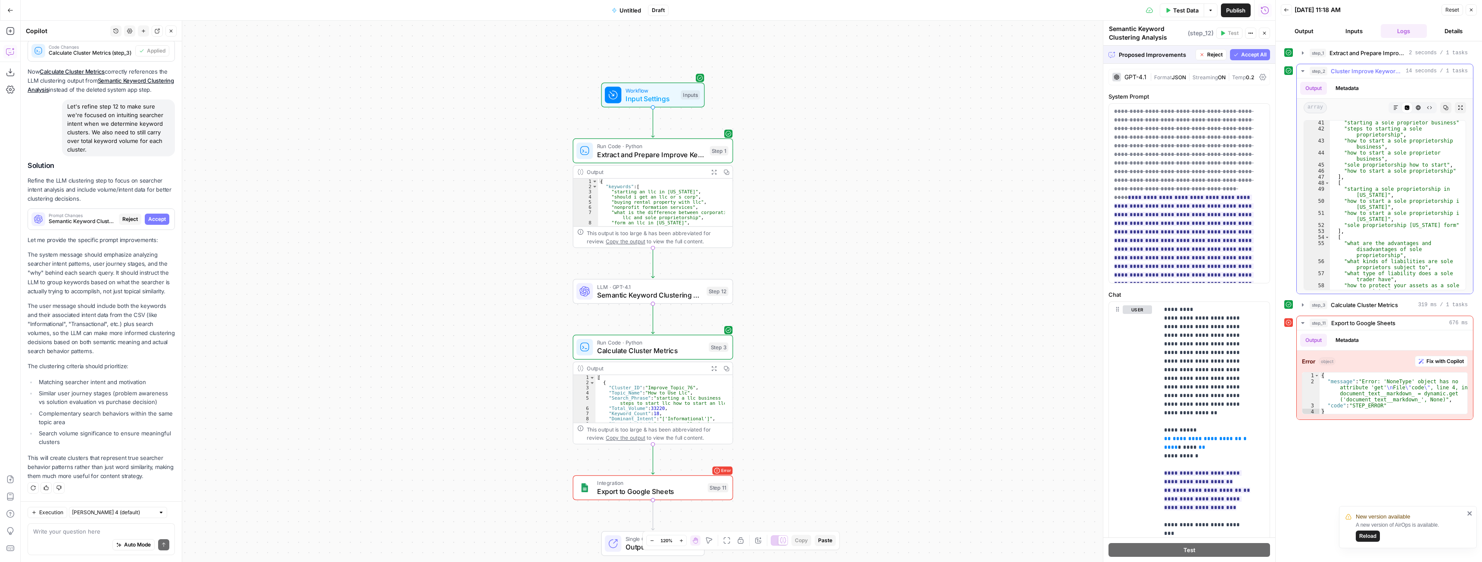
scroll to position [233, 0]
click at [61, 533] on textarea at bounding box center [101, 531] width 136 height 9
type textarea "it see"
click at [153, 222] on span "Accept" at bounding box center [157, 219] width 18 height 8
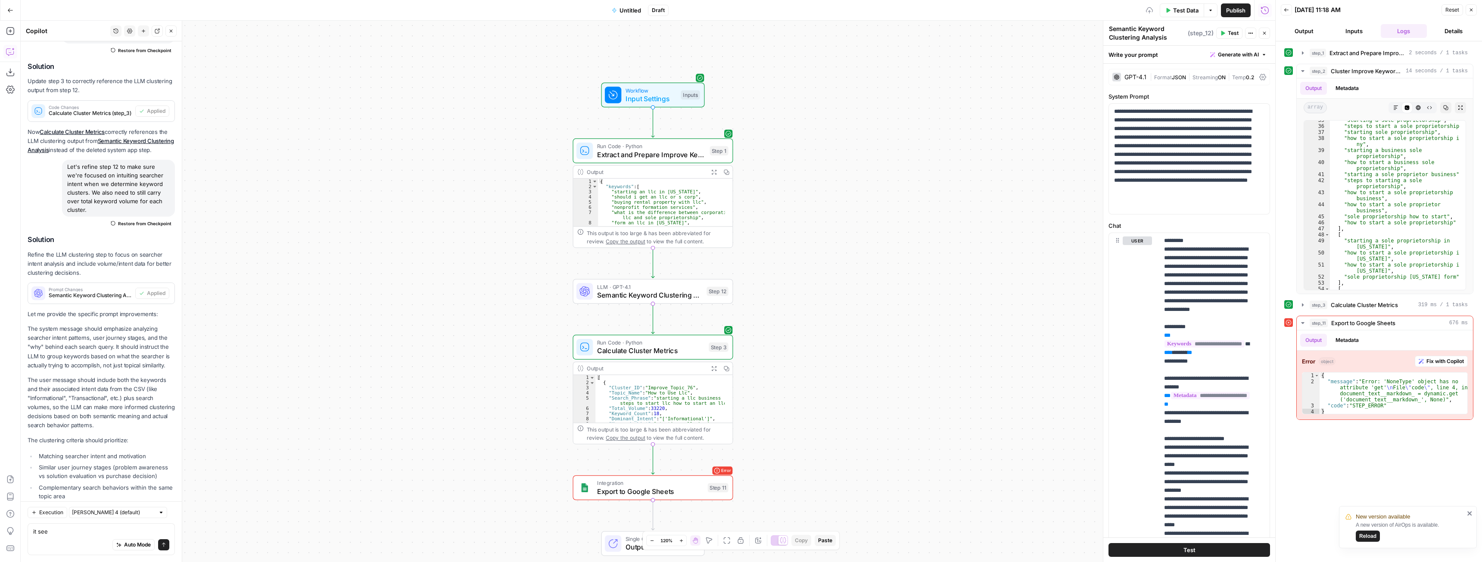
scroll to position [9937, 0]
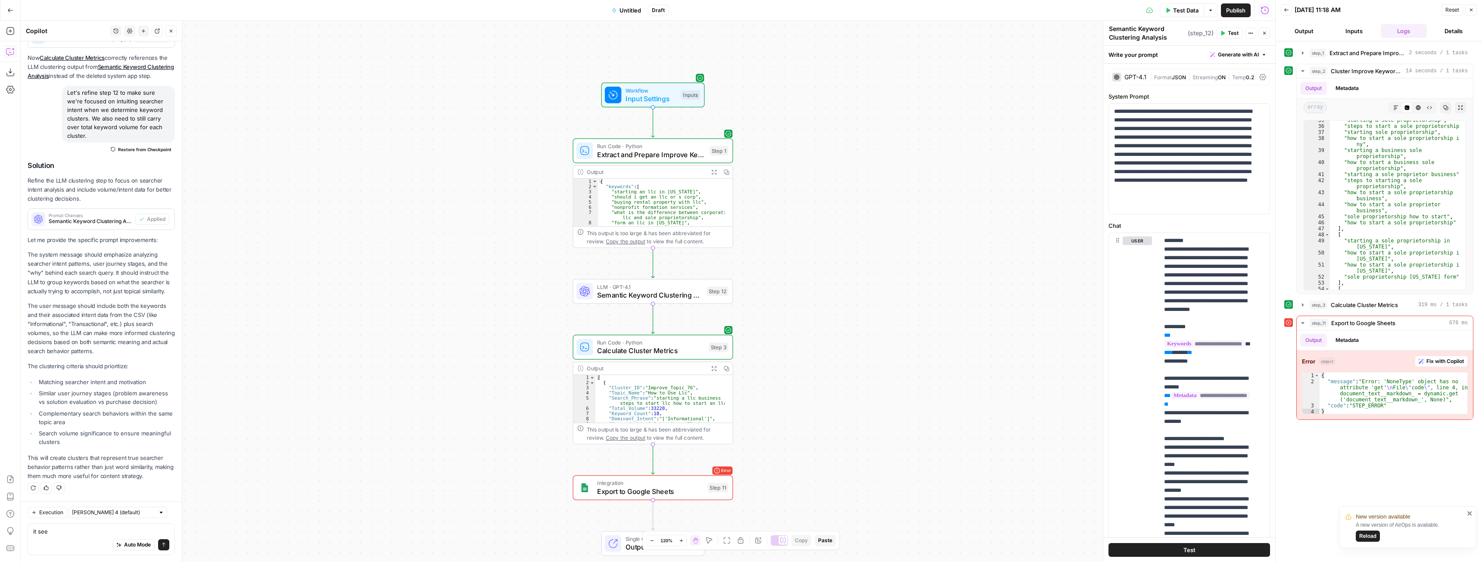
click at [1188, 6] on span "Test Data" at bounding box center [1185, 10] width 25 height 9
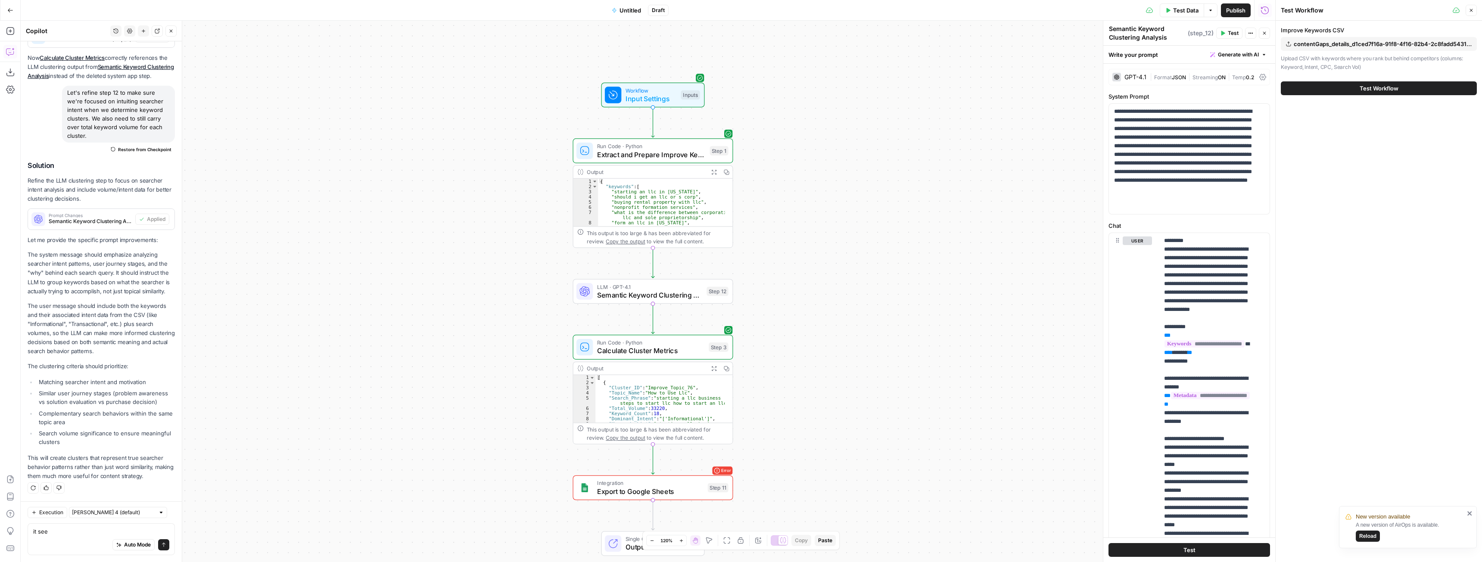
click at [1375, 90] on span "Test Workflow" at bounding box center [1379, 88] width 39 height 9
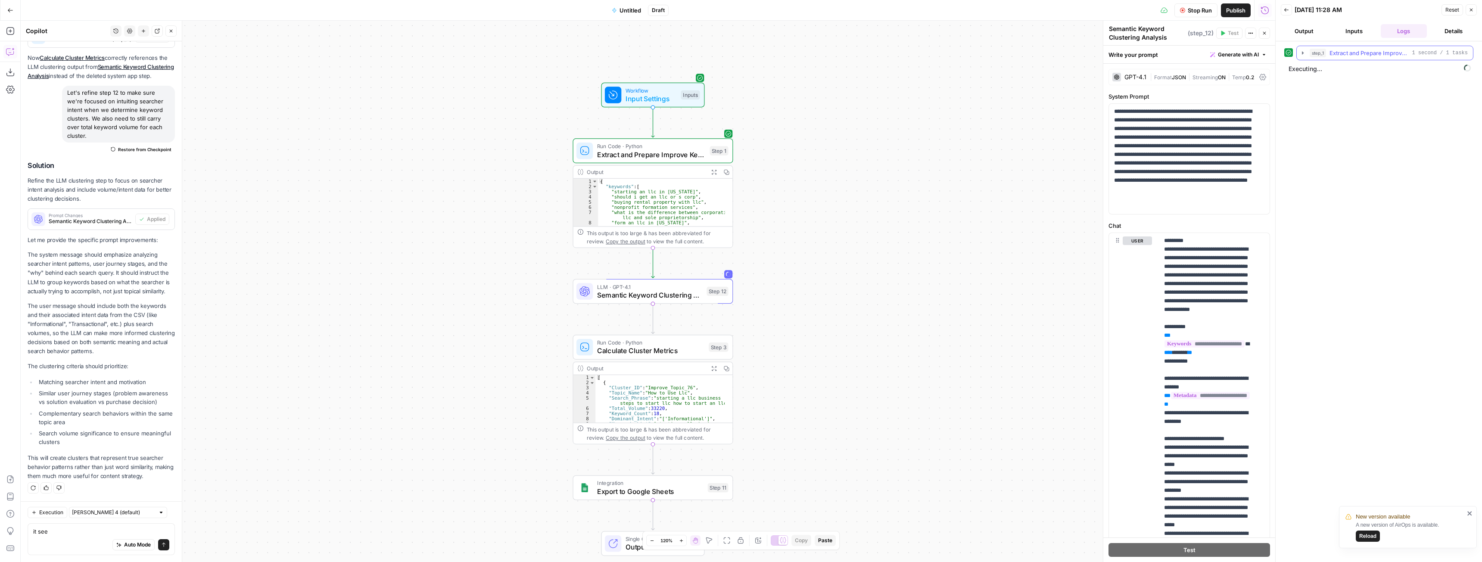
click at [1302, 56] on icon "button" at bounding box center [1302, 53] width 7 height 7
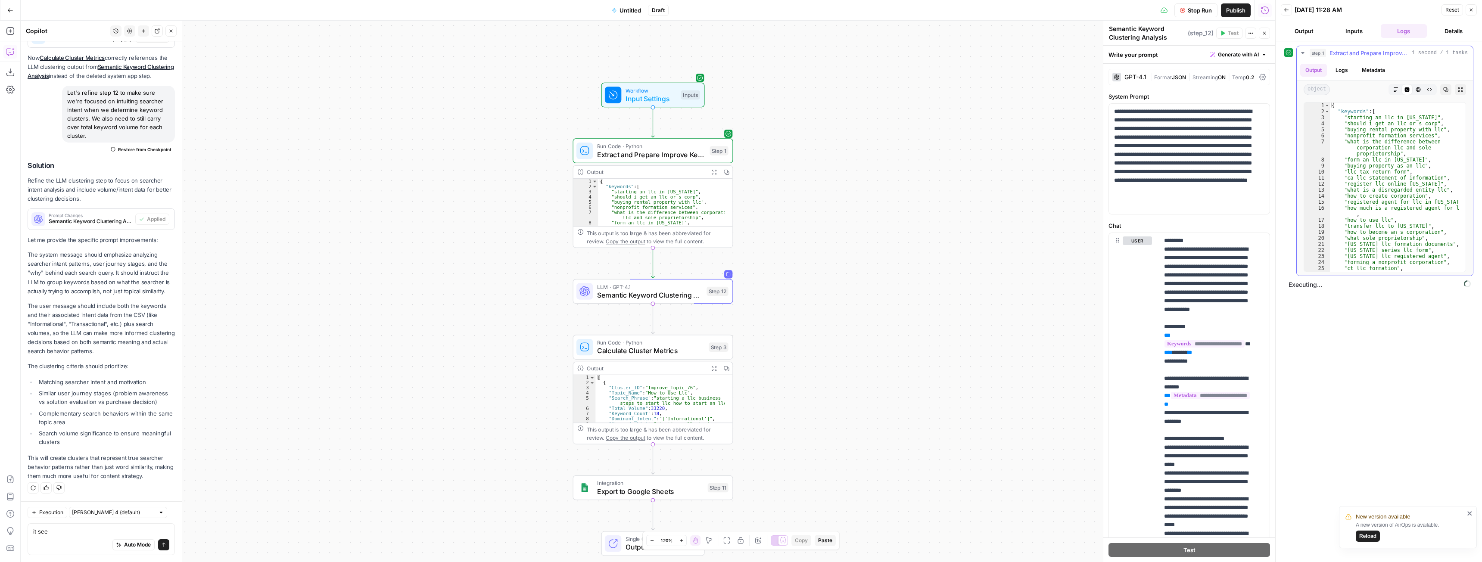
click at [1302, 56] on icon "button" at bounding box center [1302, 53] width 7 height 7
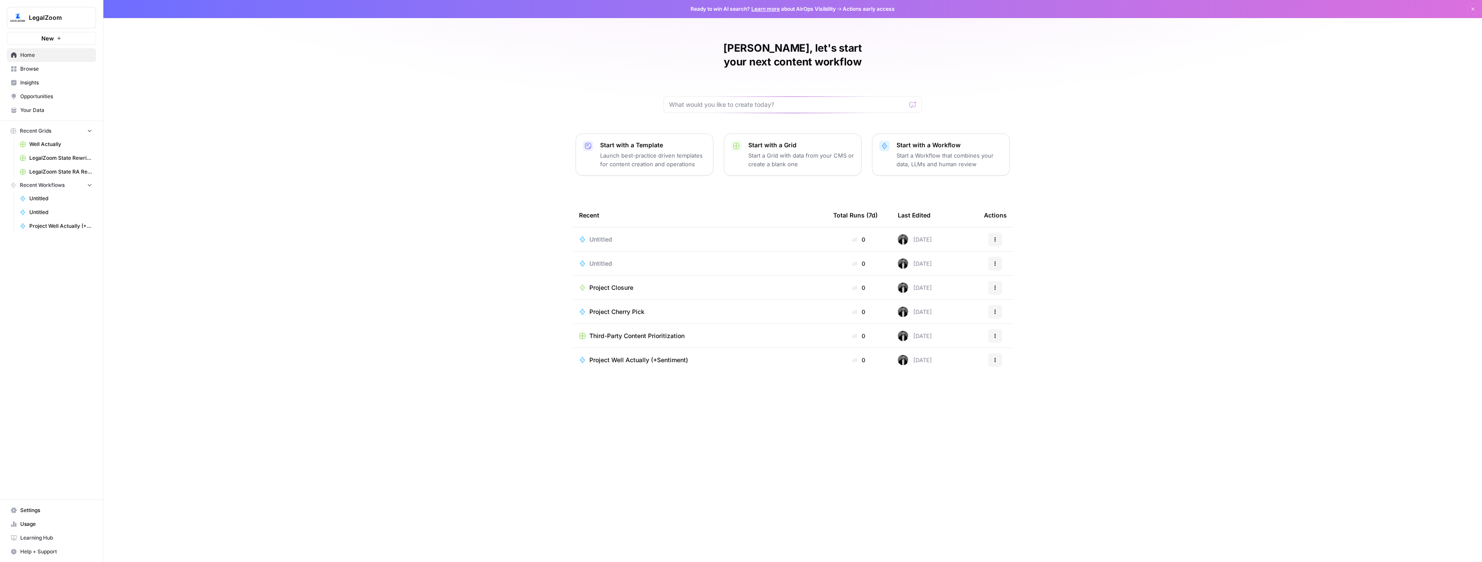
click at [45, 41] on span "New" at bounding box center [47, 38] width 12 height 9
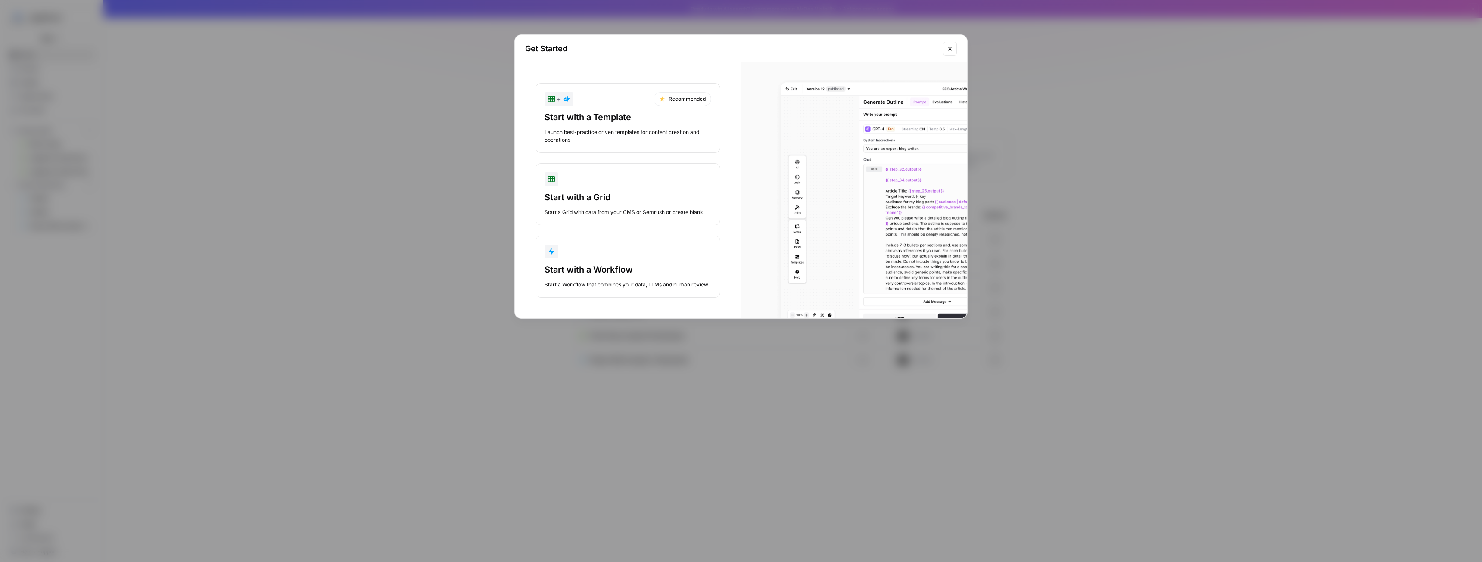
click at [601, 272] on div "Start with a Workflow" at bounding box center [628, 270] width 167 height 12
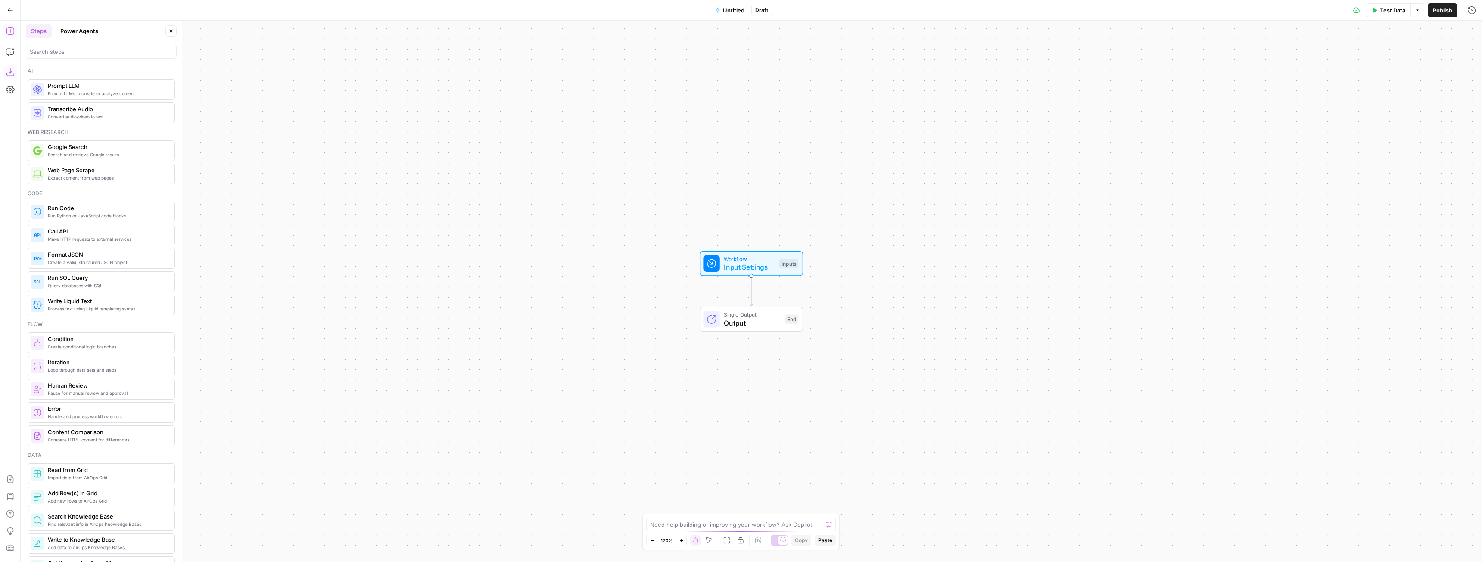
click at [6, 47] on button "Copilot" at bounding box center [10, 52] width 14 height 14
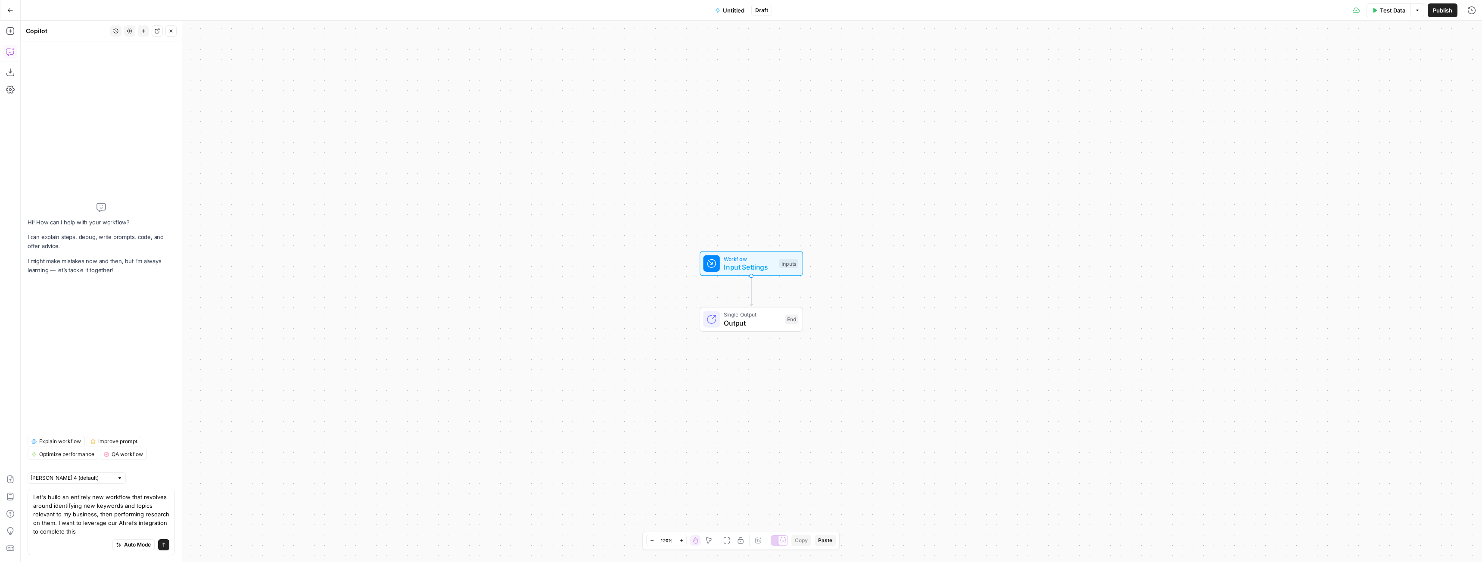
type textarea "Let's build an entirely new workflow that revolves around identifying new keywo…"
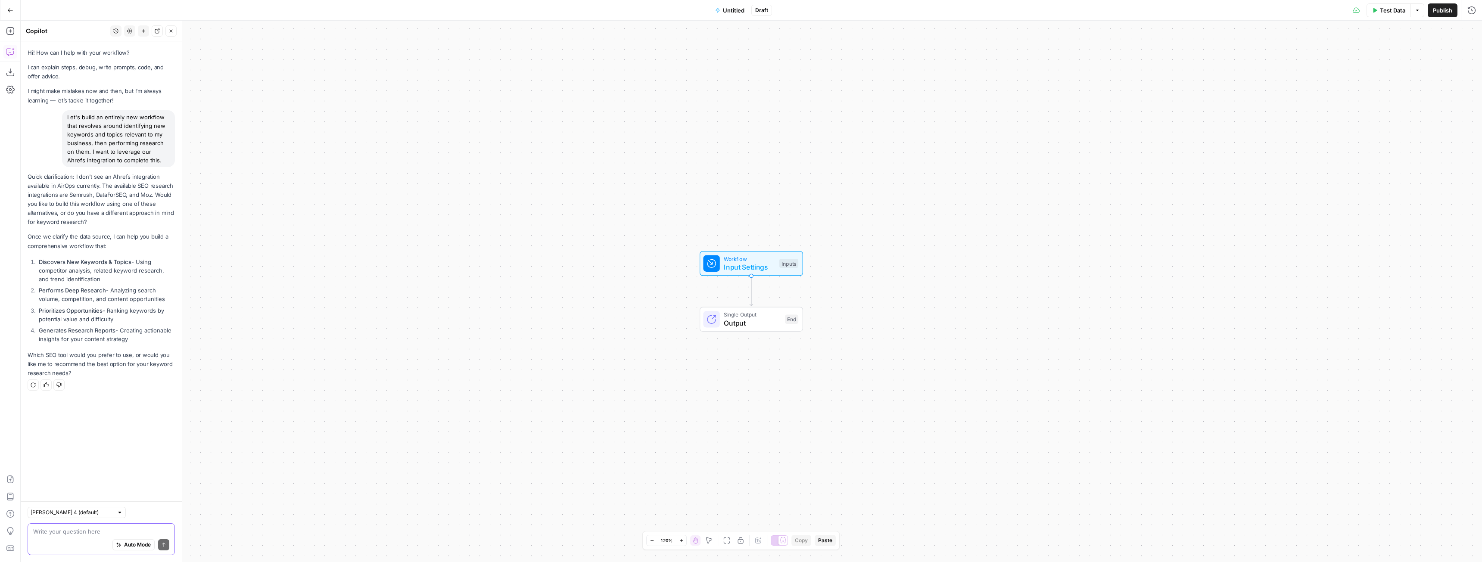
click at [75, 529] on textarea at bounding box center [101, 531] width 136 height 9
type textarea "No, we very definitely have an ahrefs integration"
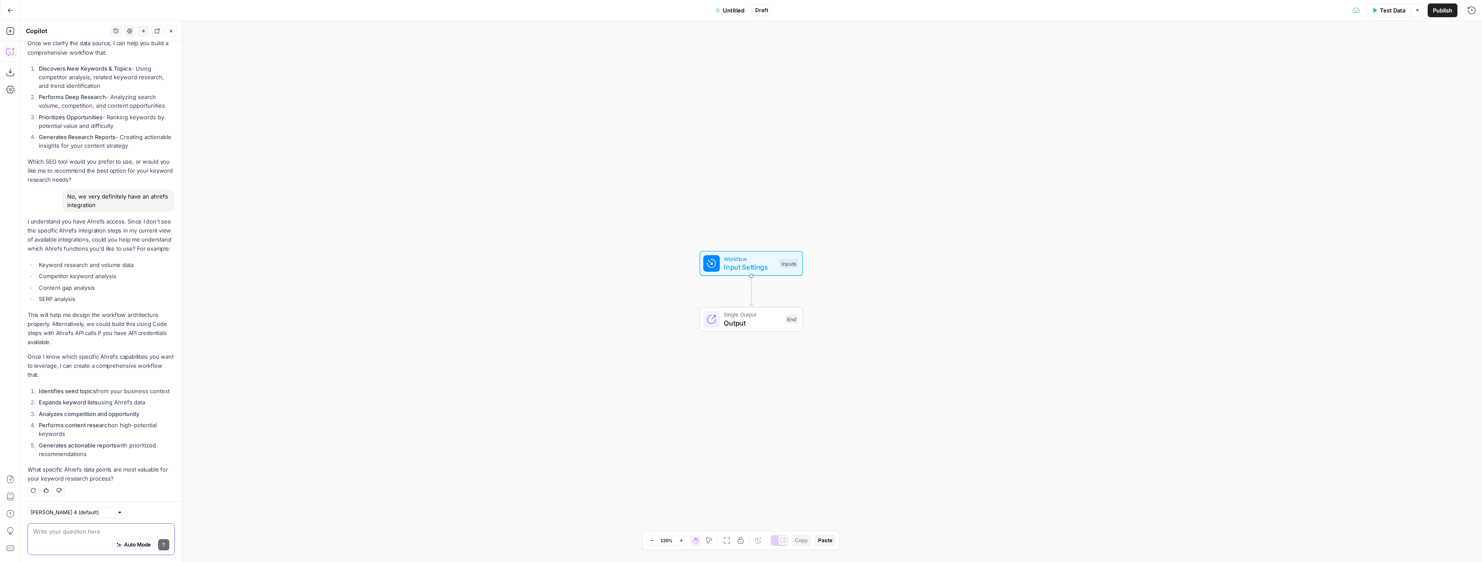
scroll to position [179, 0]
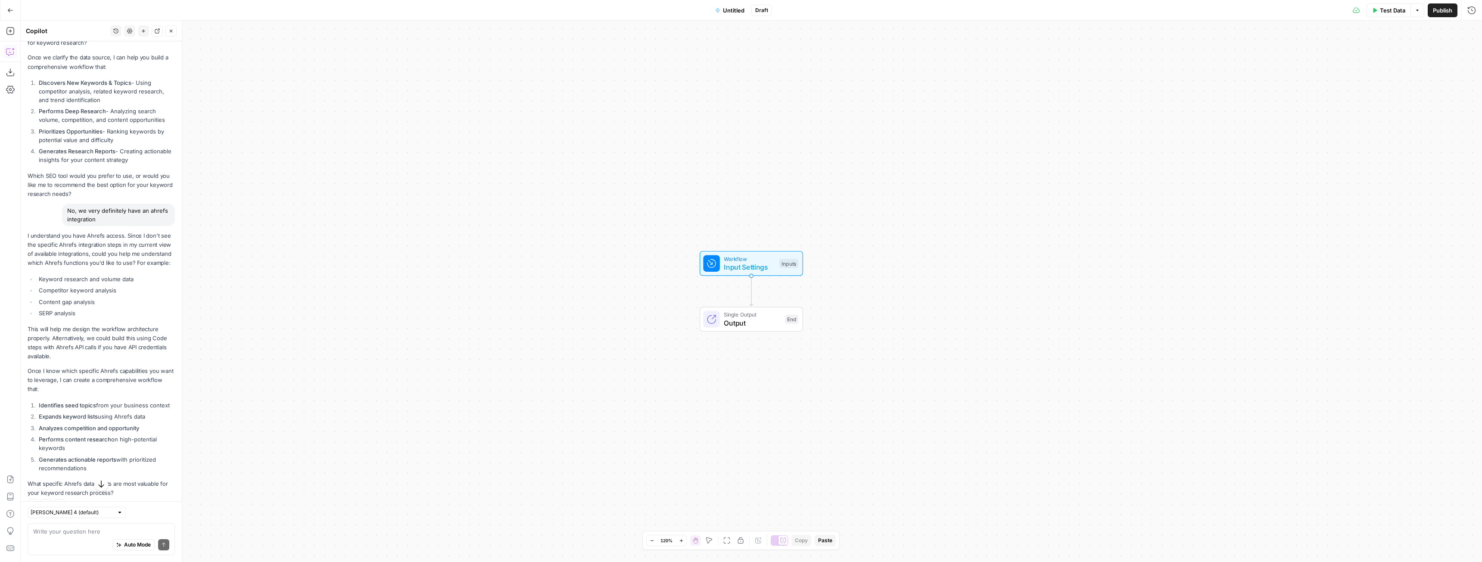
click at [58, 526] on div "Write your question here Auto Mode Send" at bounding box center [101, 539] width 147 height 32
type textarea "I'm looking to perform keyword research based on topics and personas, then iden…"
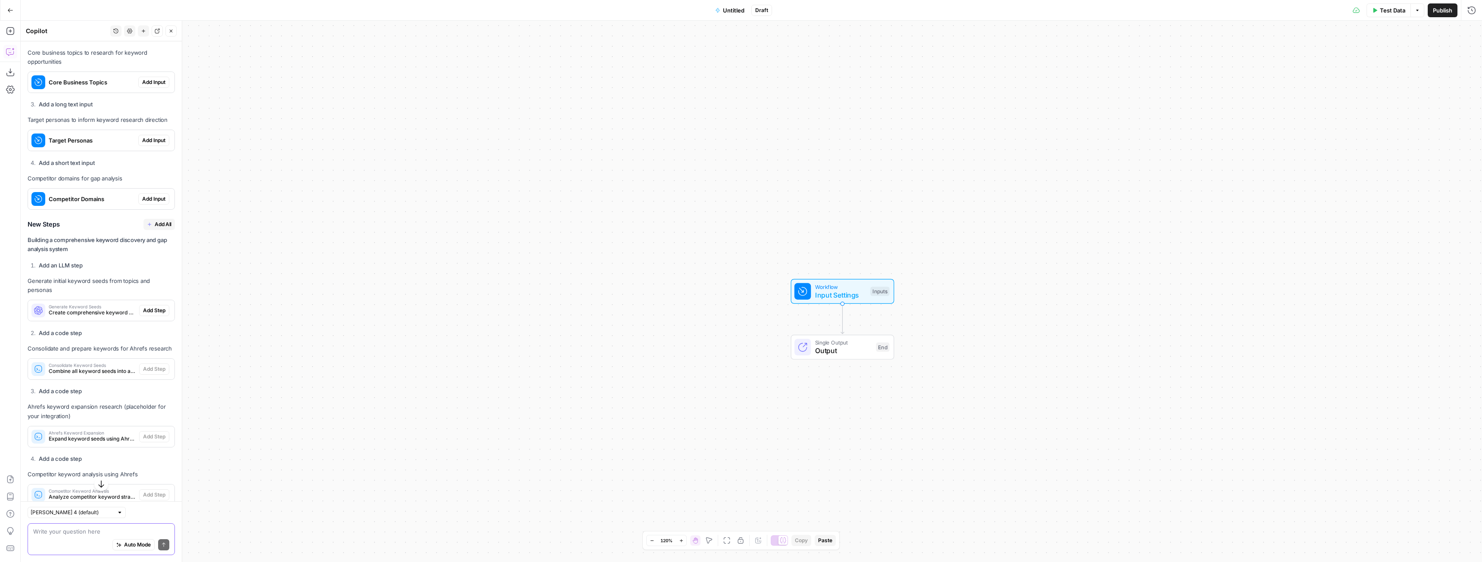
scroll to position [841, 0]
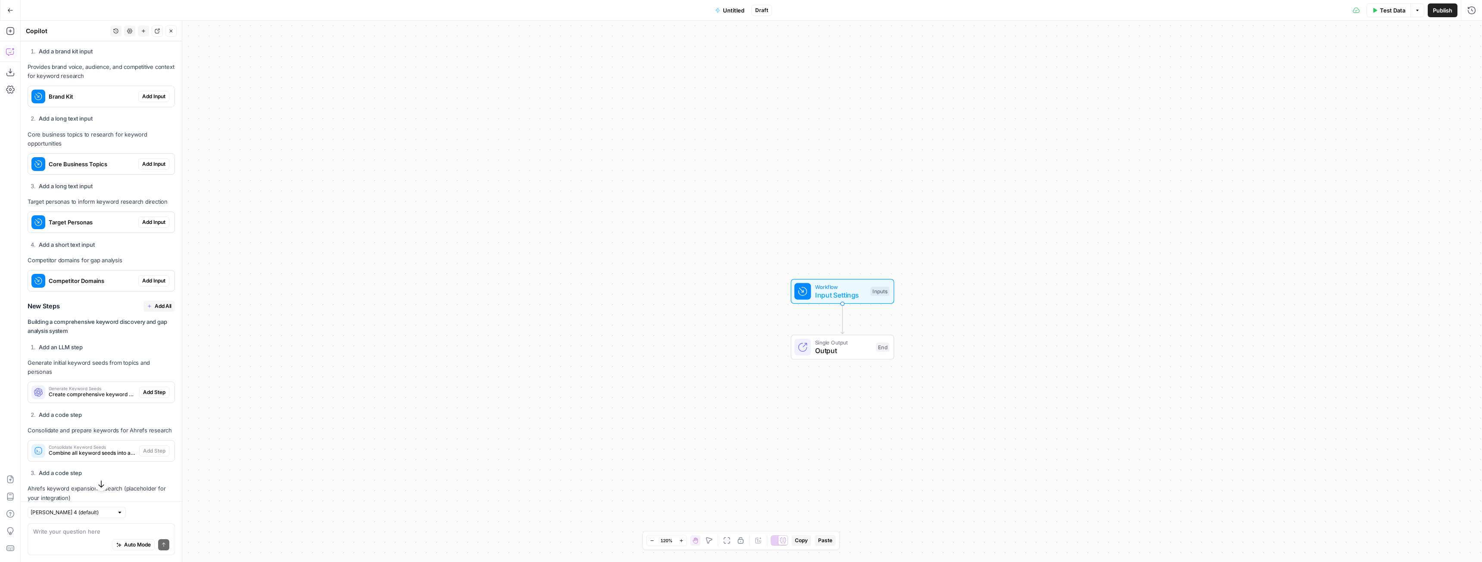
click at [145, 100] on span "Add Input" at bounding box center [153, 97] width 23 height 8
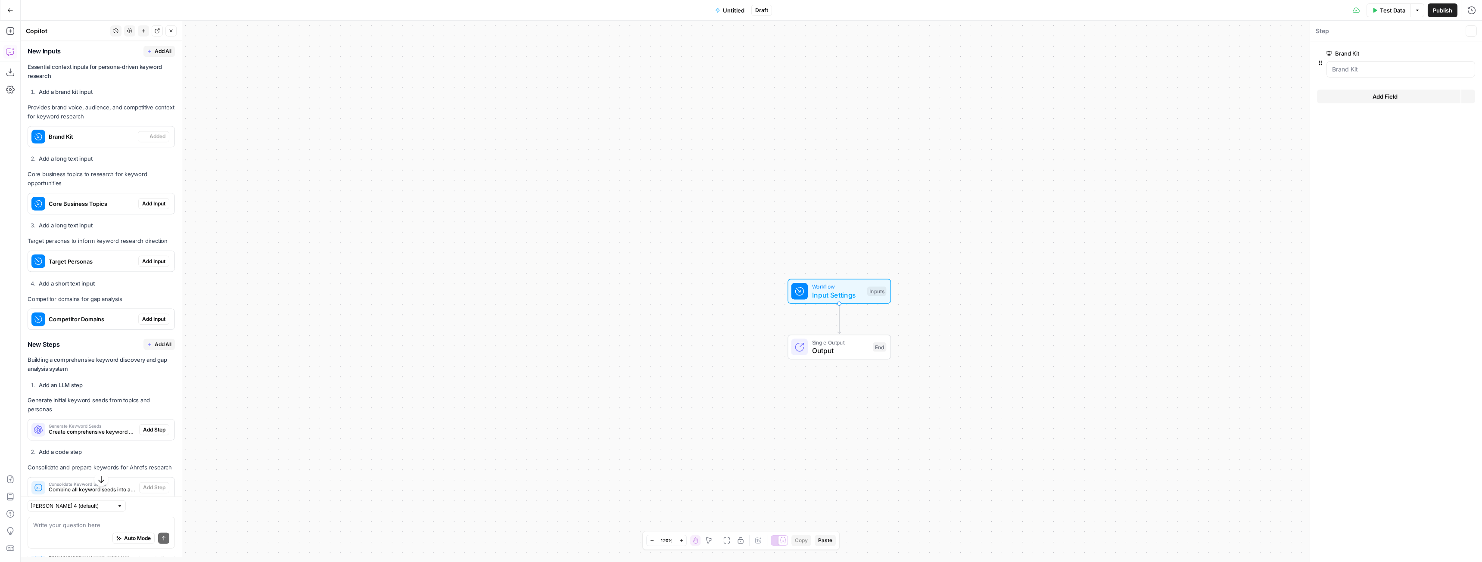
scroll to position [883, 0]
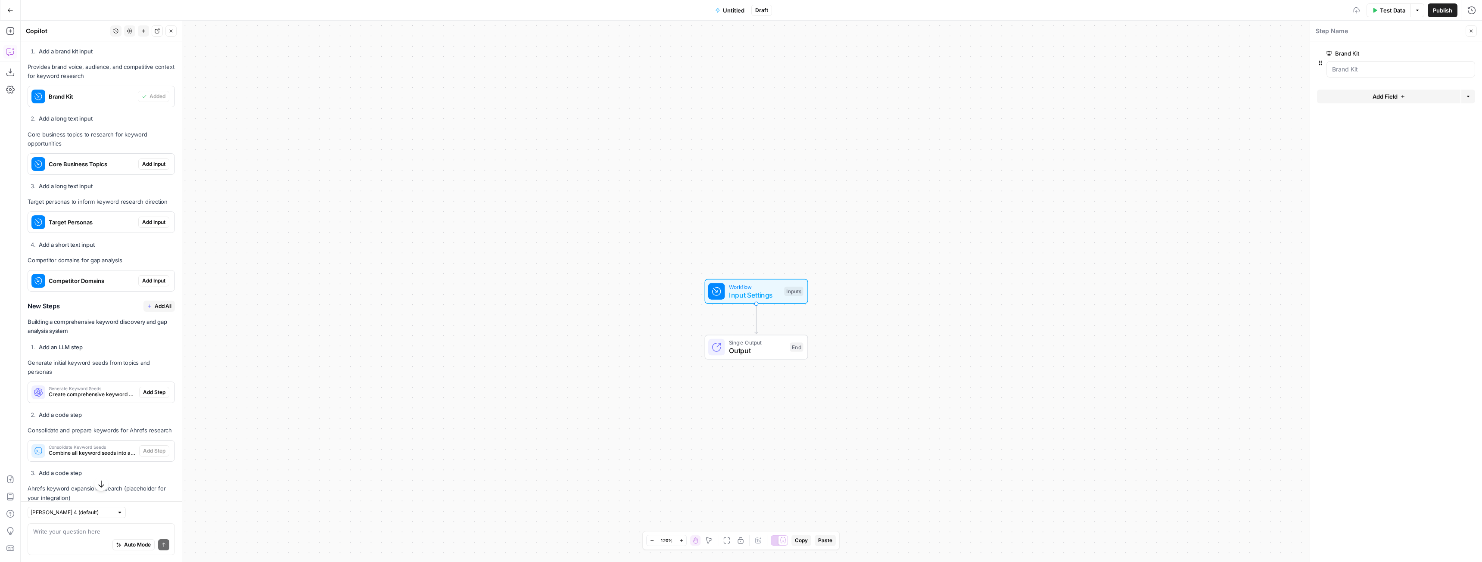
click at [143, 168] on span "Add Input" at bounding box center [153, 164] width 23 height 8
click at [149, 226] on span "Add Input" at bounding box center [153, 222] width 23 height 8
click at [144, 285] on span "Add Input" at bounding box center [153, 281] width 23 height 8
click at [156, 310] on span "Add All" at bounding box center [163, 306] width 17 height 8
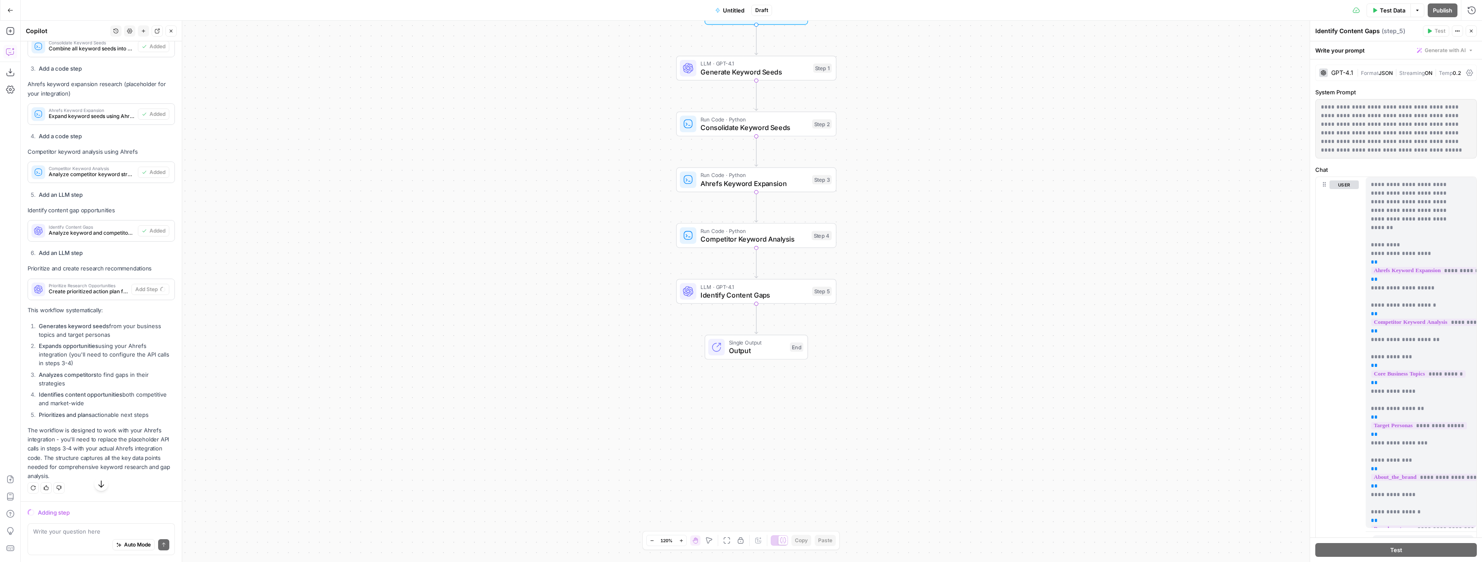
scroll to position [1272, 0]
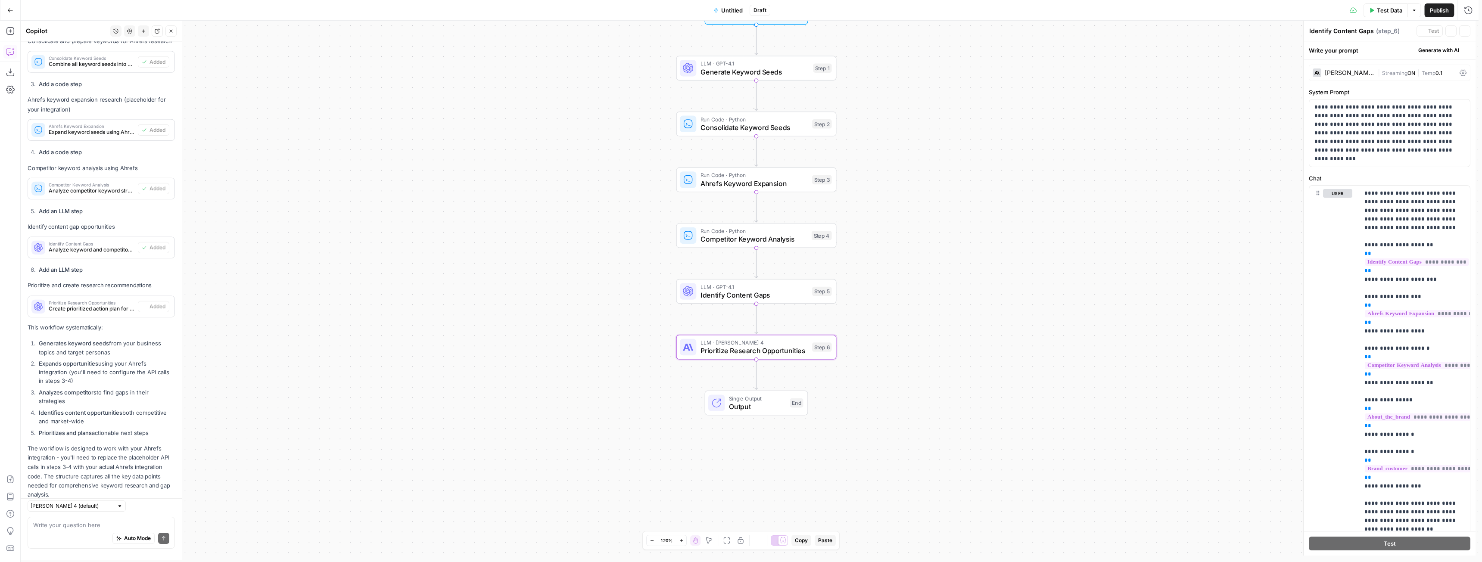
type textarea "Prioritize Research Opportunities"
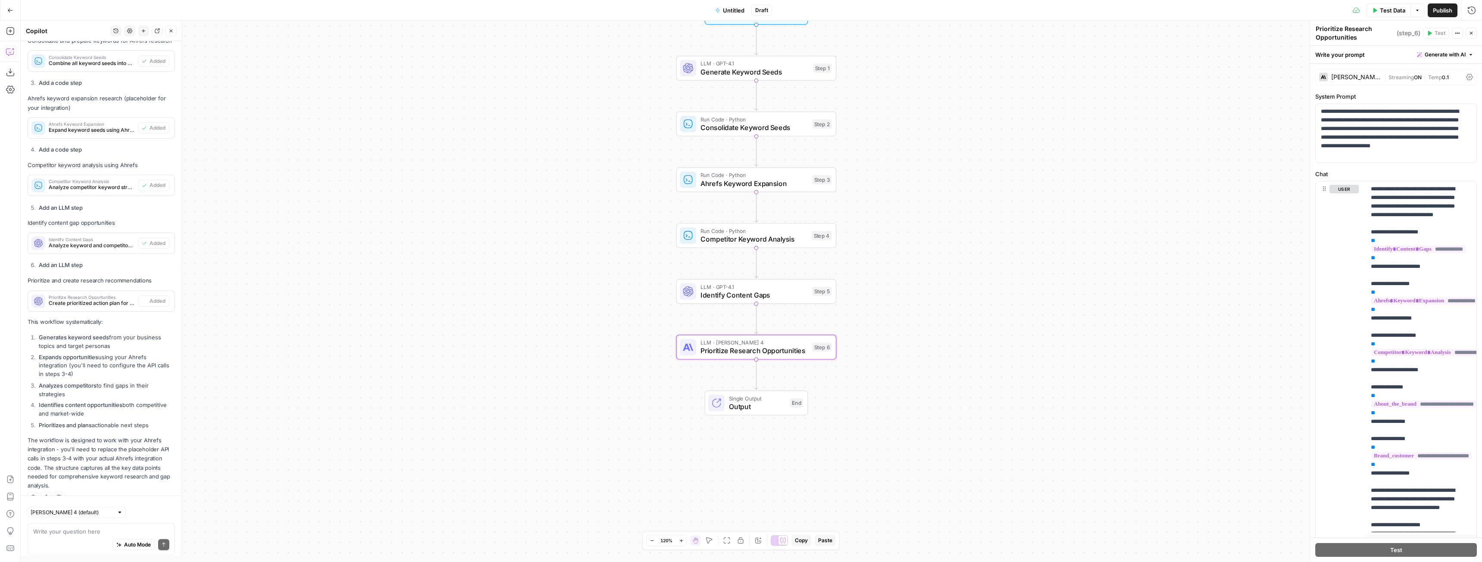
scroll to position [1314, 0]
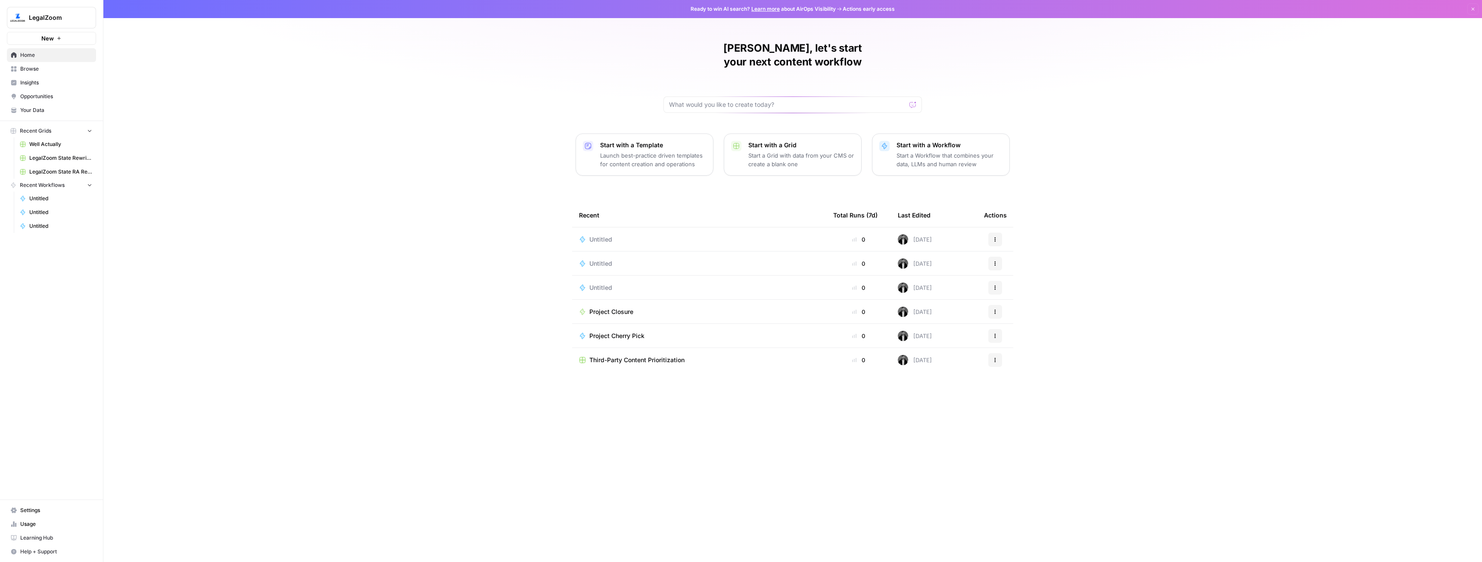
click at [38, 109] on span "Your Data" at bounding box center [56, 110] width 72 height 8
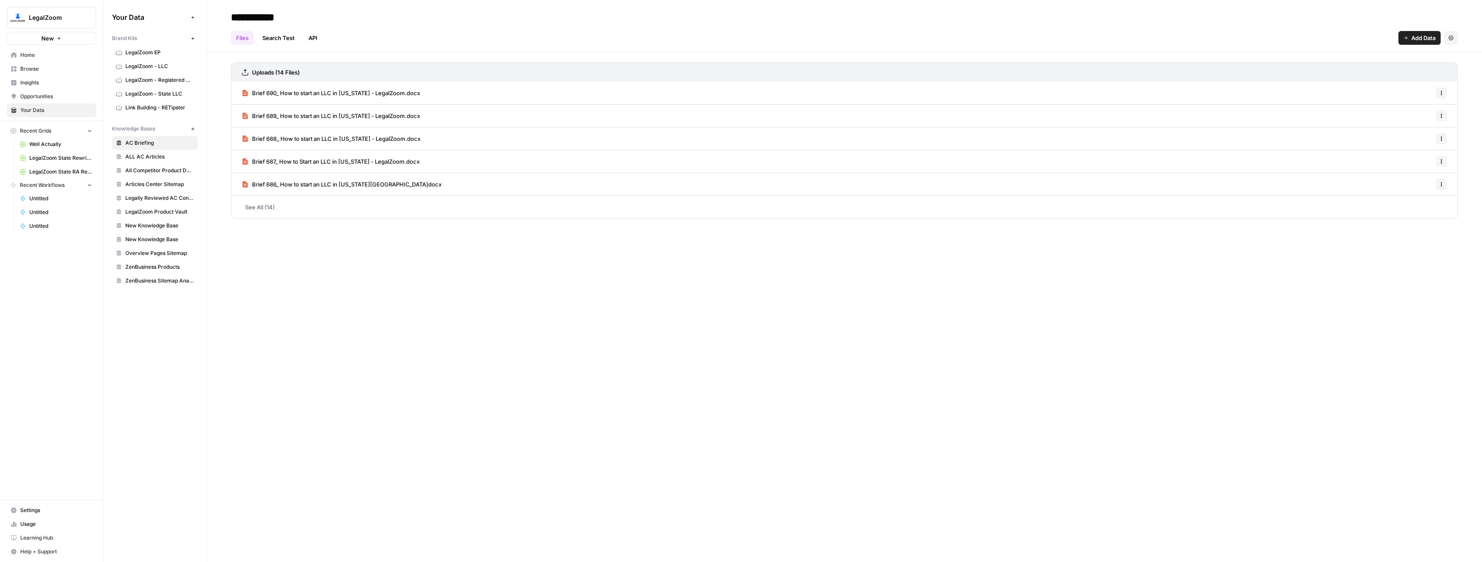
click at [35, 512] on span "Settings" at bounding box center [56, 511] width 72 height 8
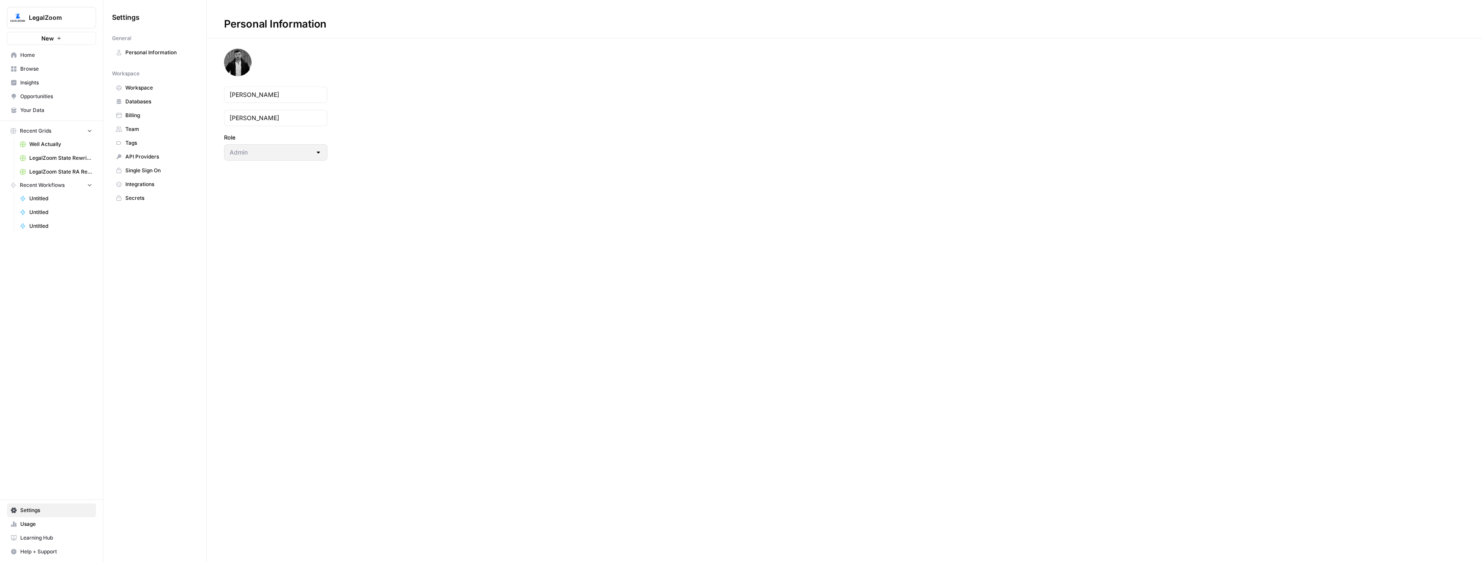
click at [154, 178] on link "Integrations" at bounding box center [155, 185] width 86 height 14
click at [1448, 75] on button "button" at bounding box center [1443, 71] width 12 height 12
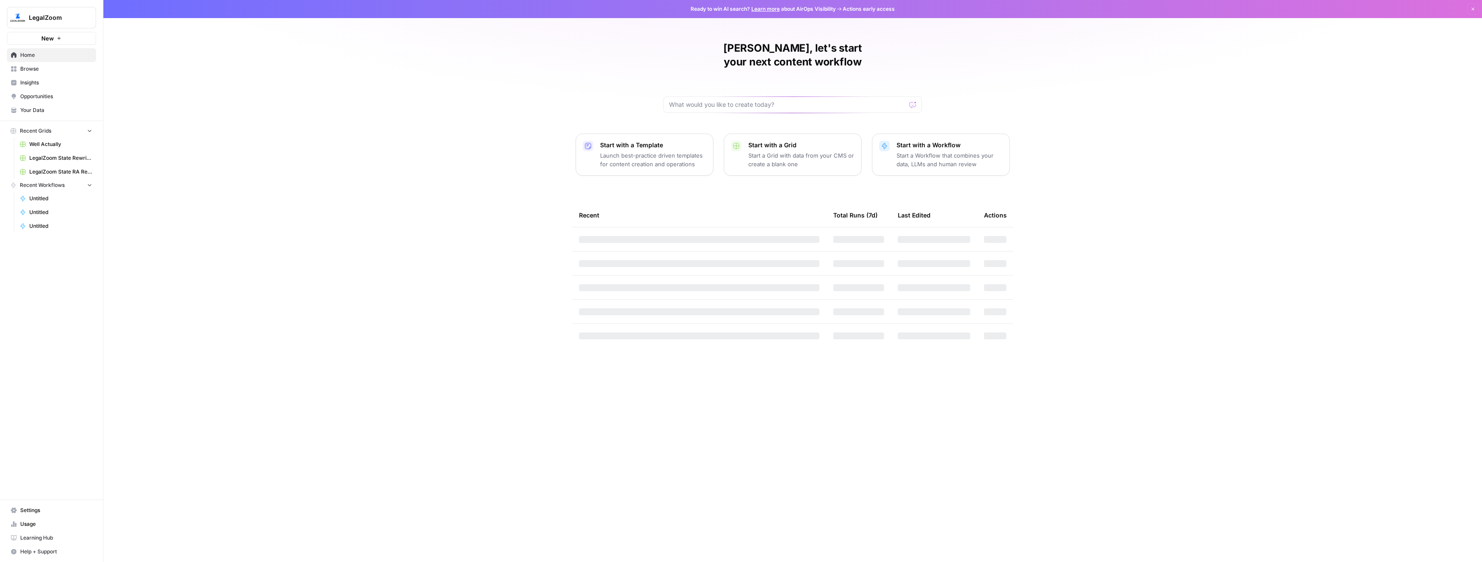
click at [47, 36] on span "New" at bounding box center [47, 38] width 12 height 9
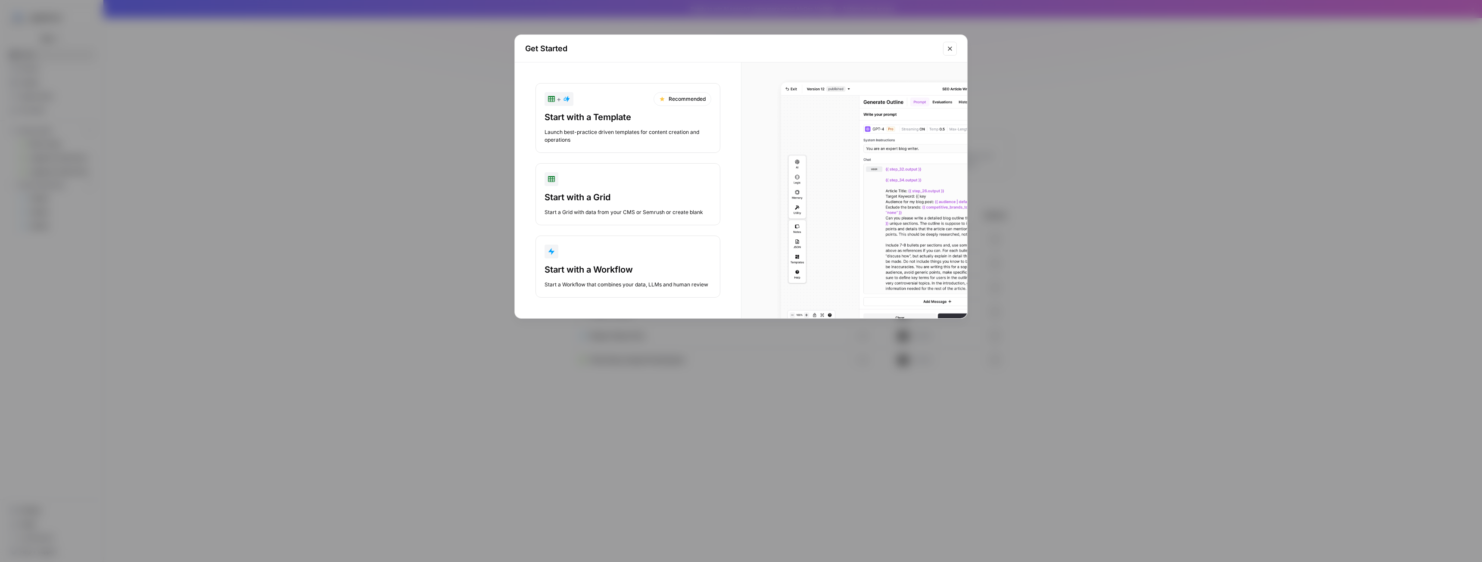
click at [599, 262] on button "Start with a Workflow Start a Workflow that combines your data, LLMs and human …" at bounding box center [628, 267] width 185 height 62
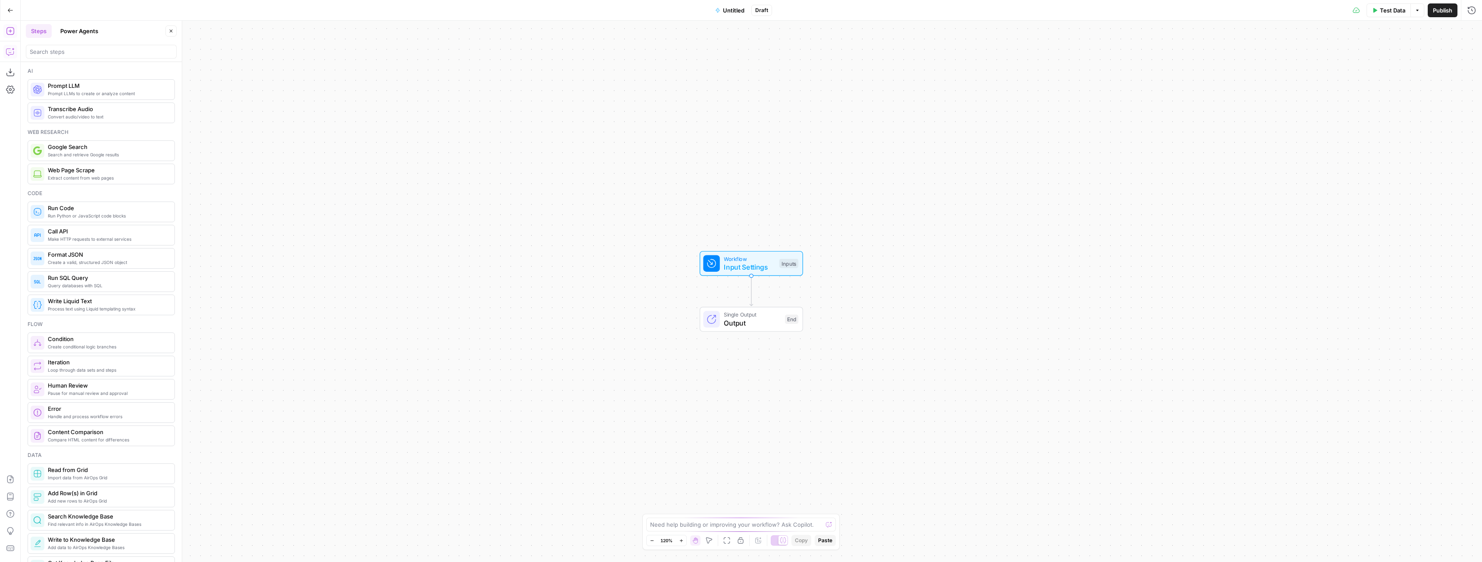
click at [8, 50] on icon "button" at bounding box center [10, 51] width 9 height 9
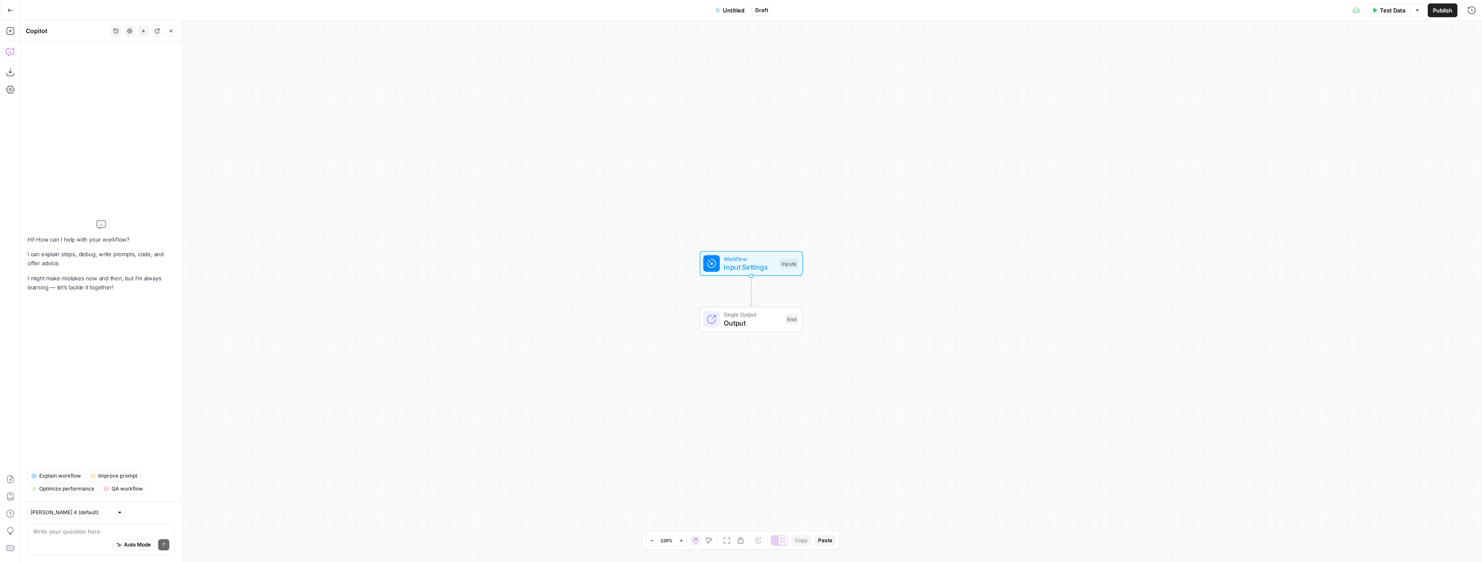
type textarea "Please build a workflow called "Analyze Single Cluster Against Article Center" …"
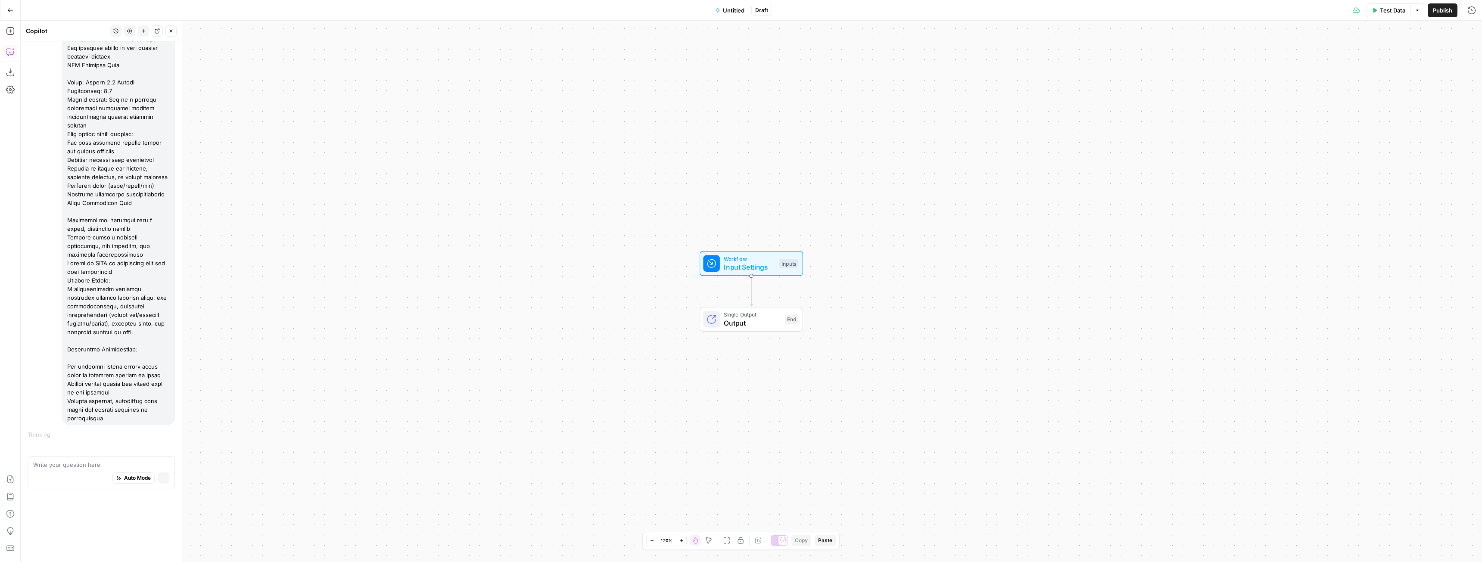
scroll to position [589, 0]
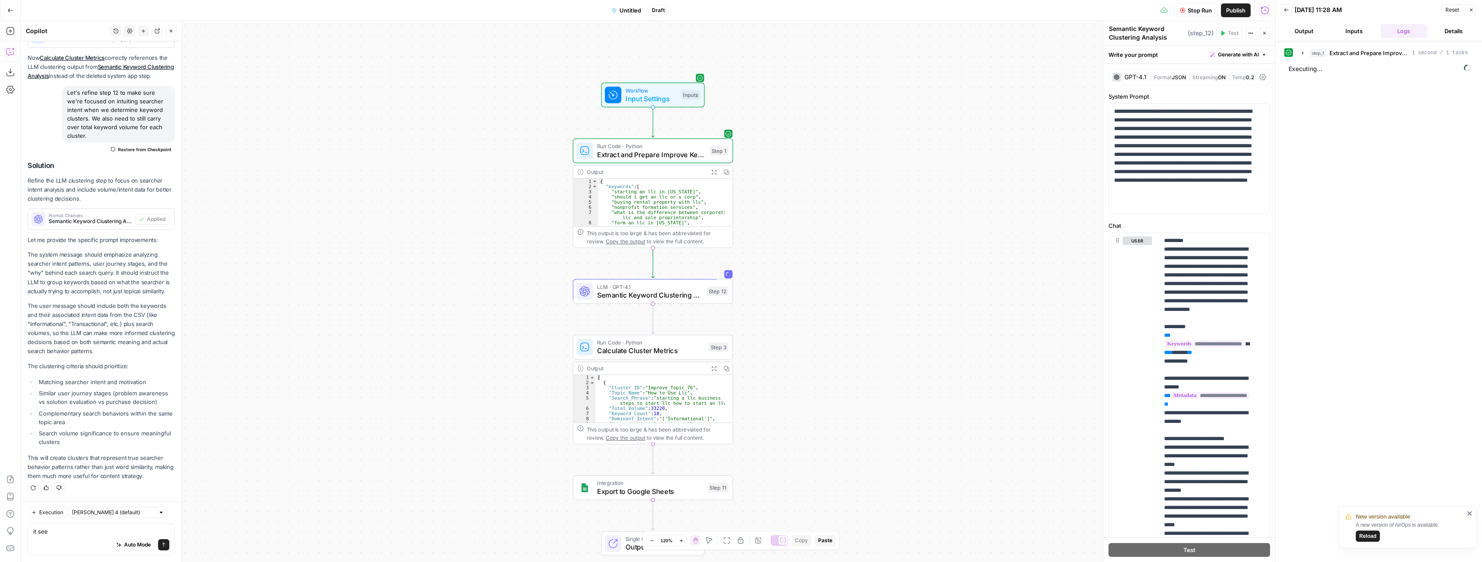
click at [1302, 54] on icon "button" at bounding box center [1303, 52] width 2 height 3
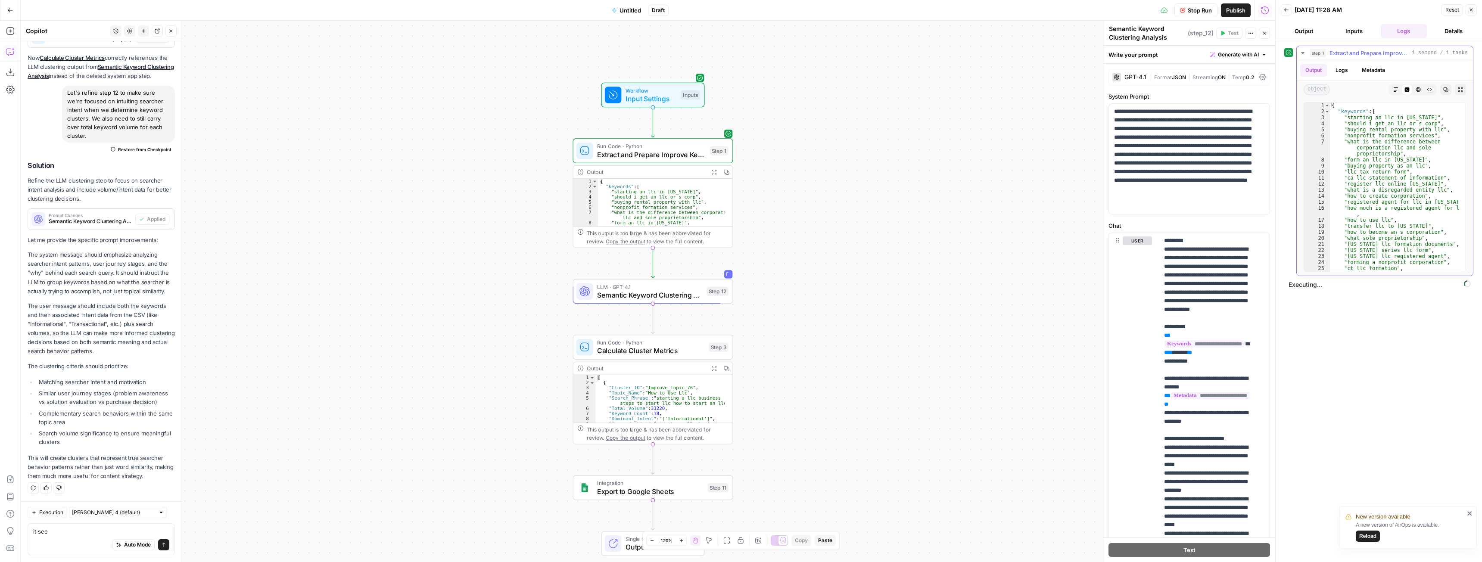
click at [1302, 54] on icon "button" at bounding box center [1302, 53] width 7 height 7
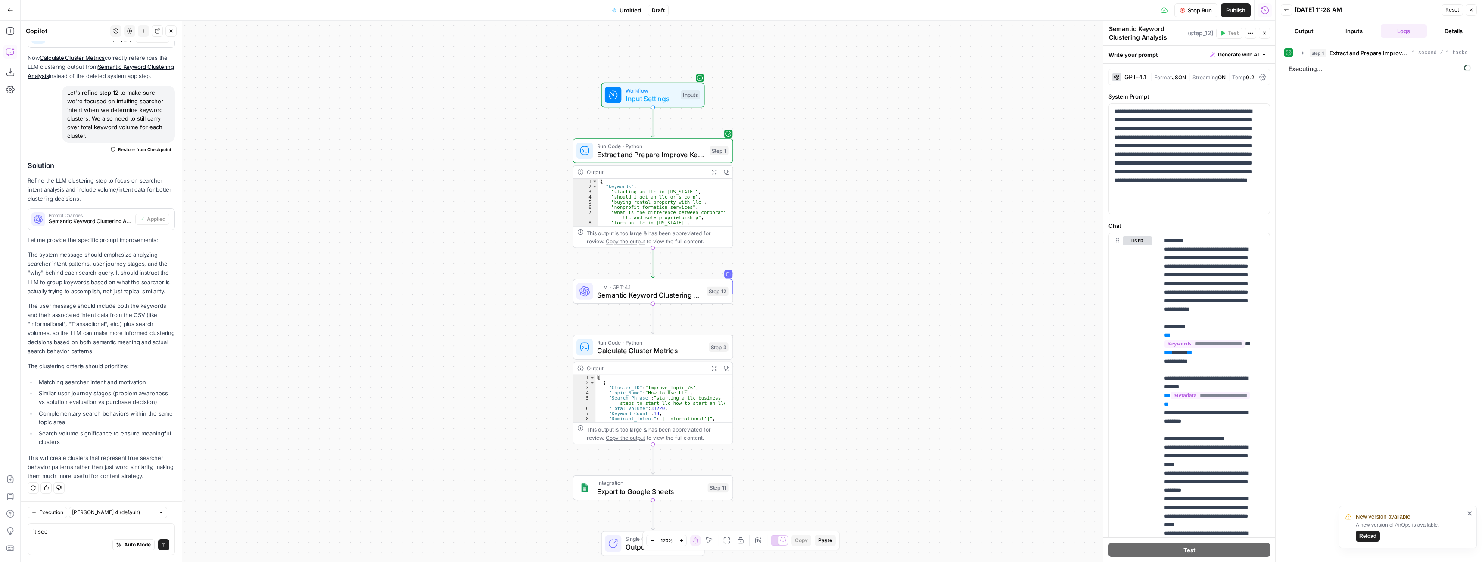
click at [58, 536] on div "Auto Mode Send" at bounding box center [101, 545] width 136 height 19
type textarea "why is the current execution taking so long"
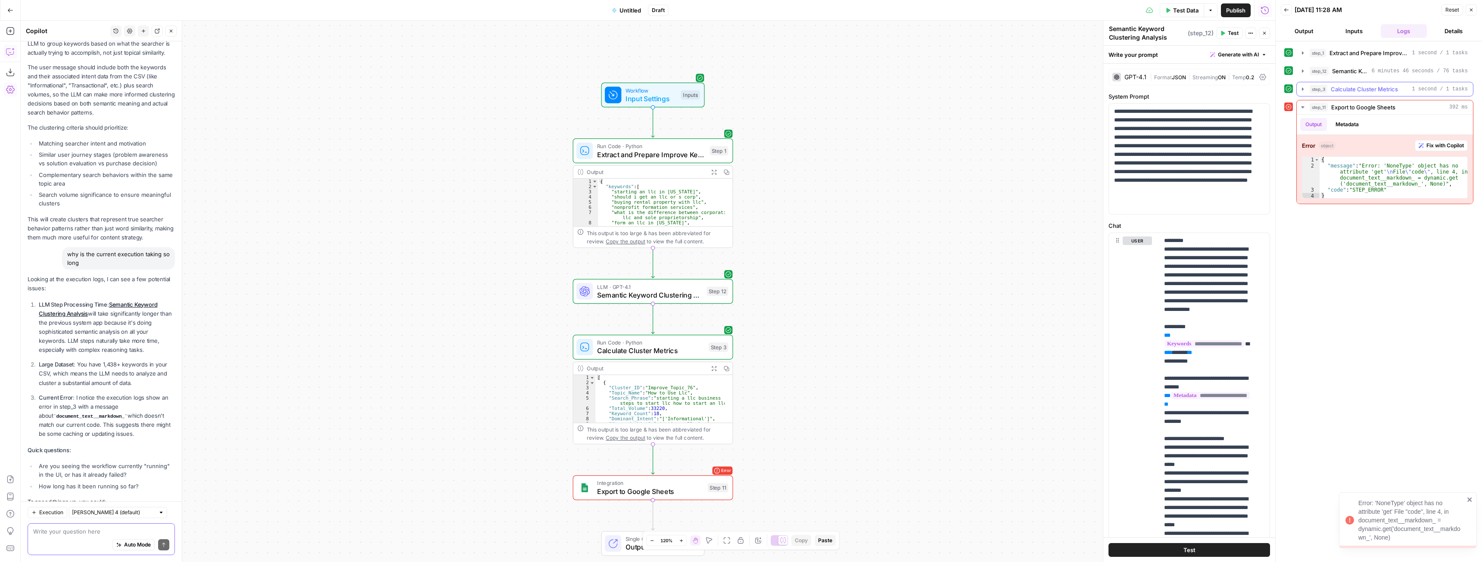
scroll to position [10300, 0]
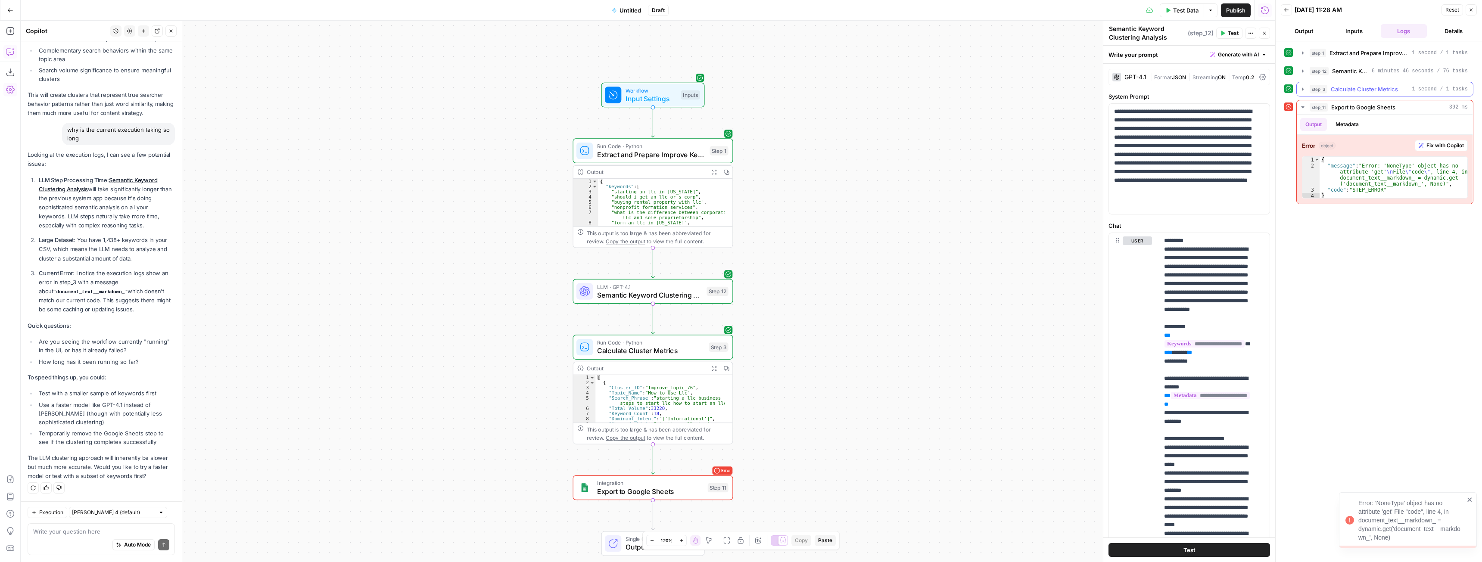
click at [1305, 88] on icon "button" at bounding box center [1302, 89] width 7 height 7
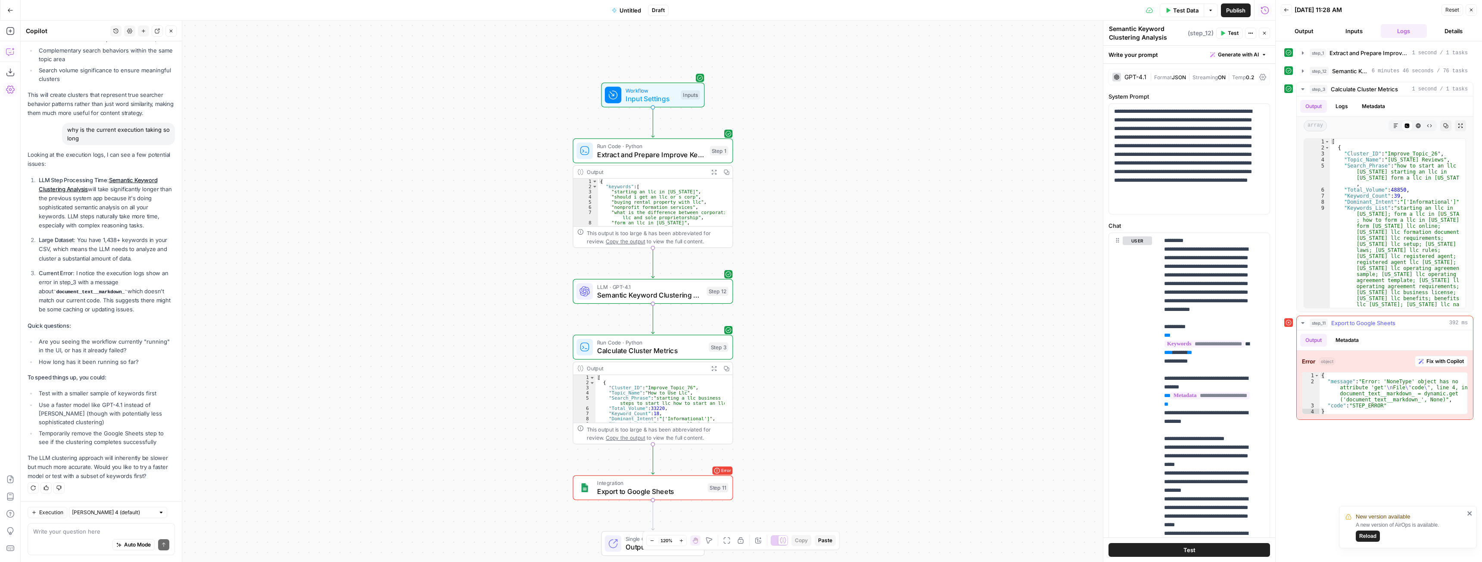
click at [1443, 367] on div "Error object Fix with Copilot 1 2 3 4 { "message" : "Error: 'NoneType' object h…" at bounding box center [1385, 385] width 176 height 69
click at [1442, 365] on span "Fix with Copilot" at bounding box center [1445, 362] width 37 height 8
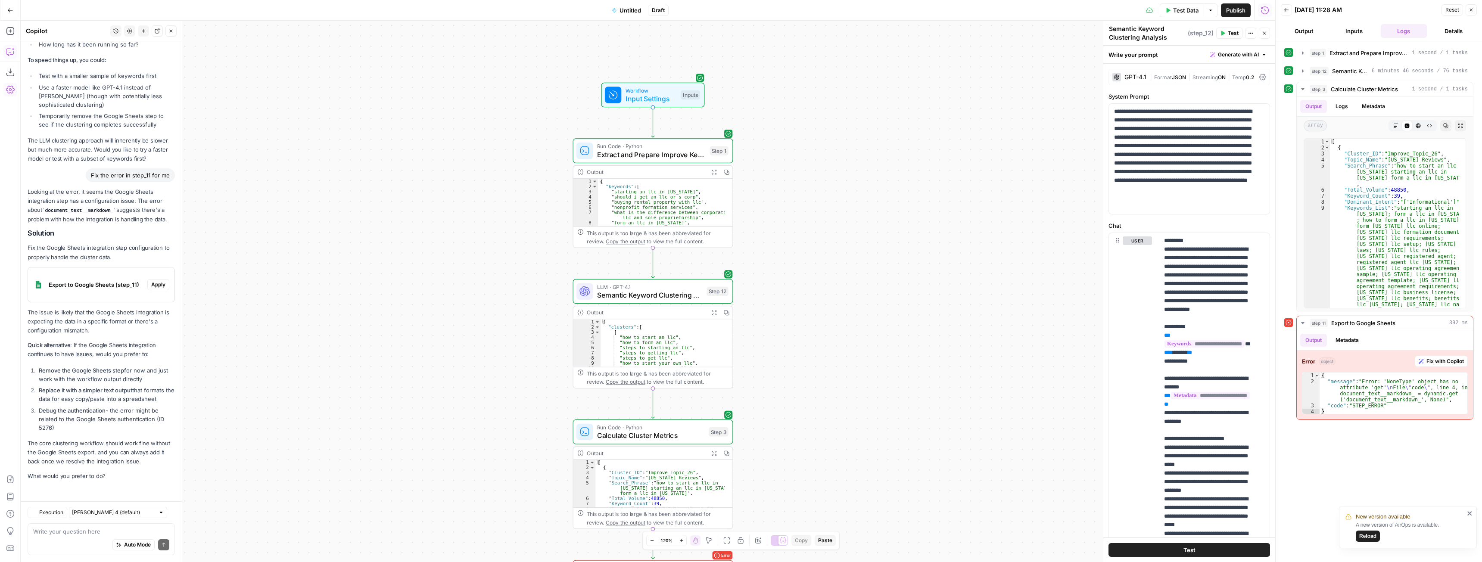
scroll to position [10617, 0]
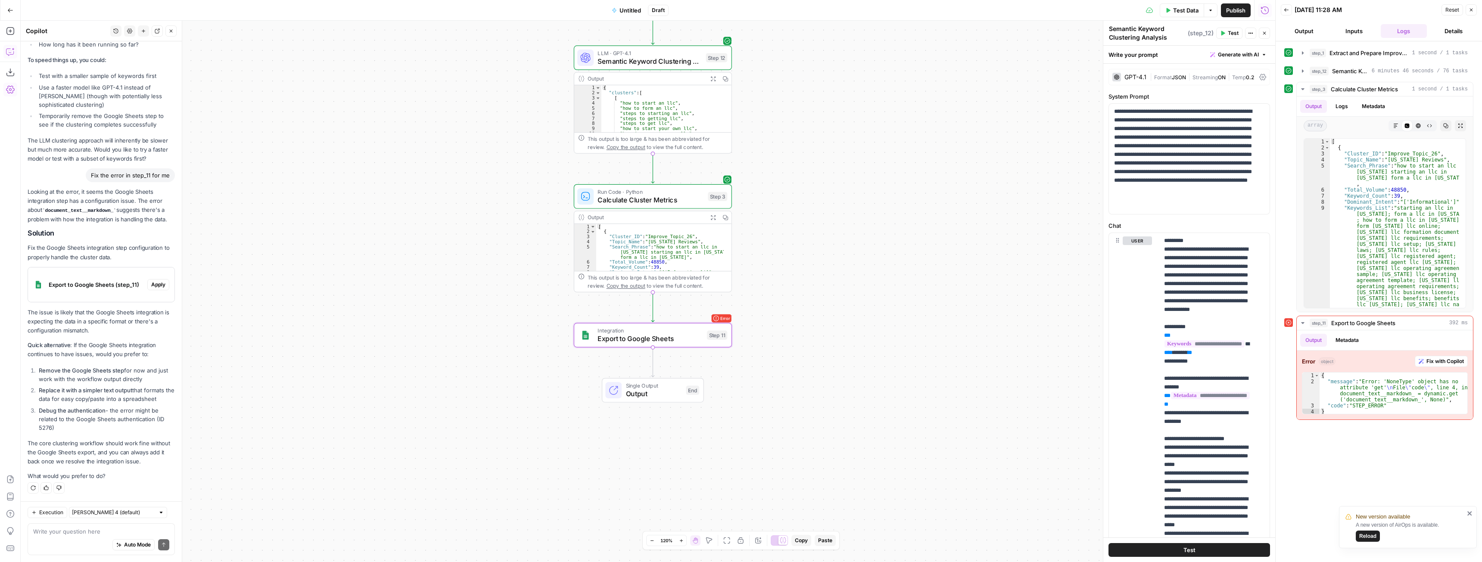
click at [152, 289] on button "Apply" at bounding box center [158, 284] width 22 height 11
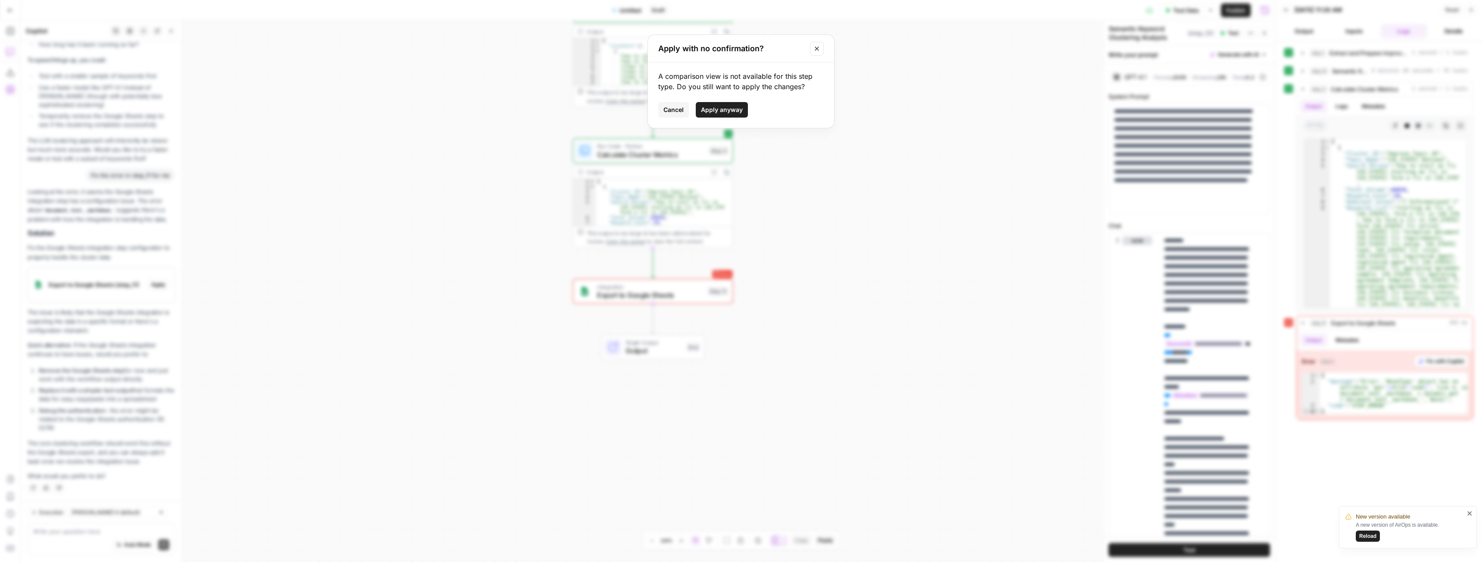
click at [727, 106] on span "Apply anyway" at bounding box center [722, 110] width 42 height 9
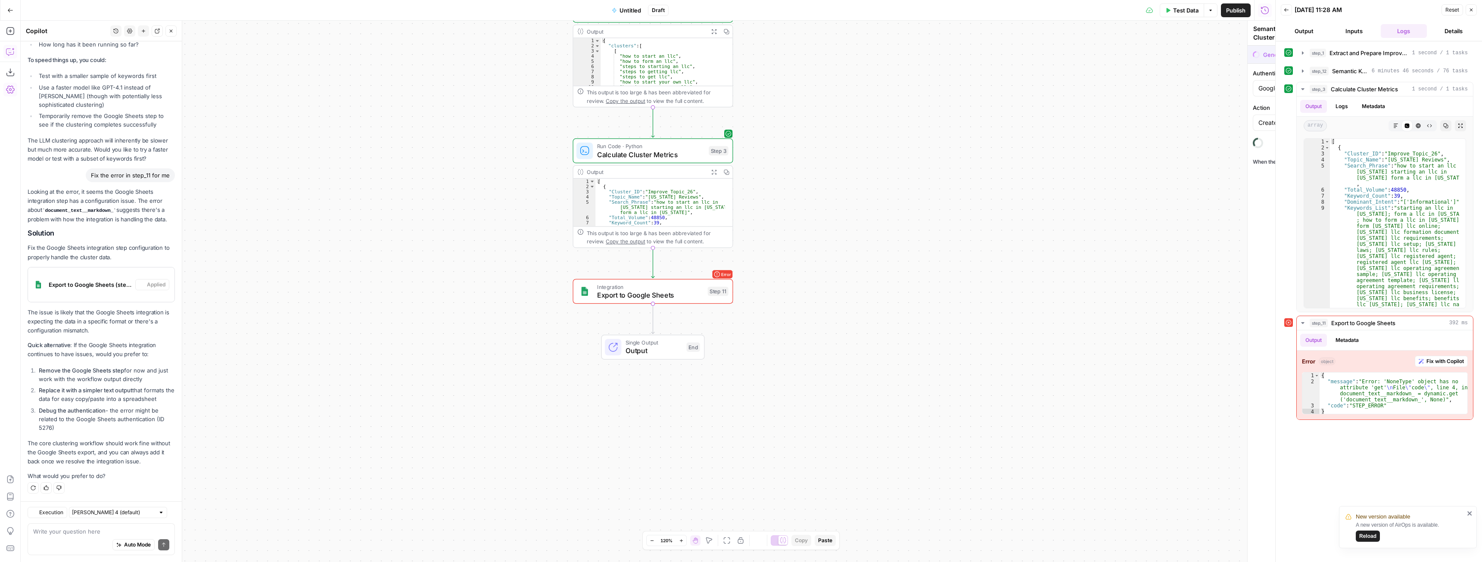
type textarea "Export to Google Sheets"
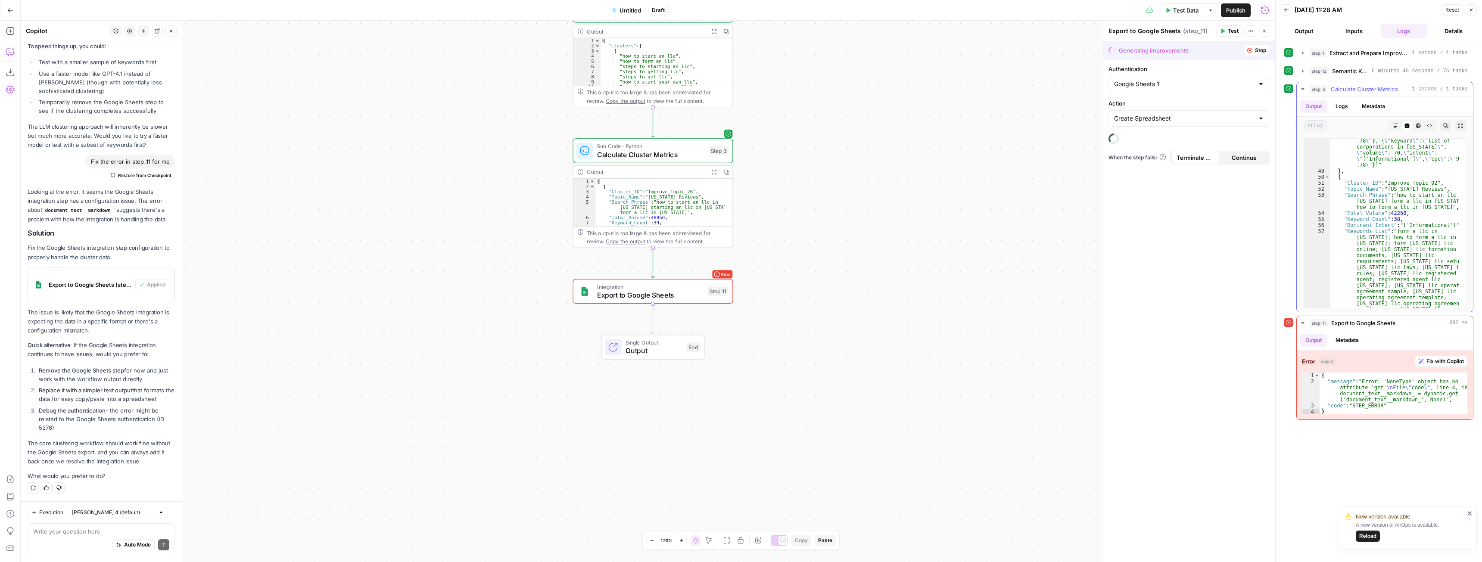
scroll to position [877, 0]
click at [68, 539] on div "Auto Mode Send" at bounding box center [101, 545] width 136 height 19
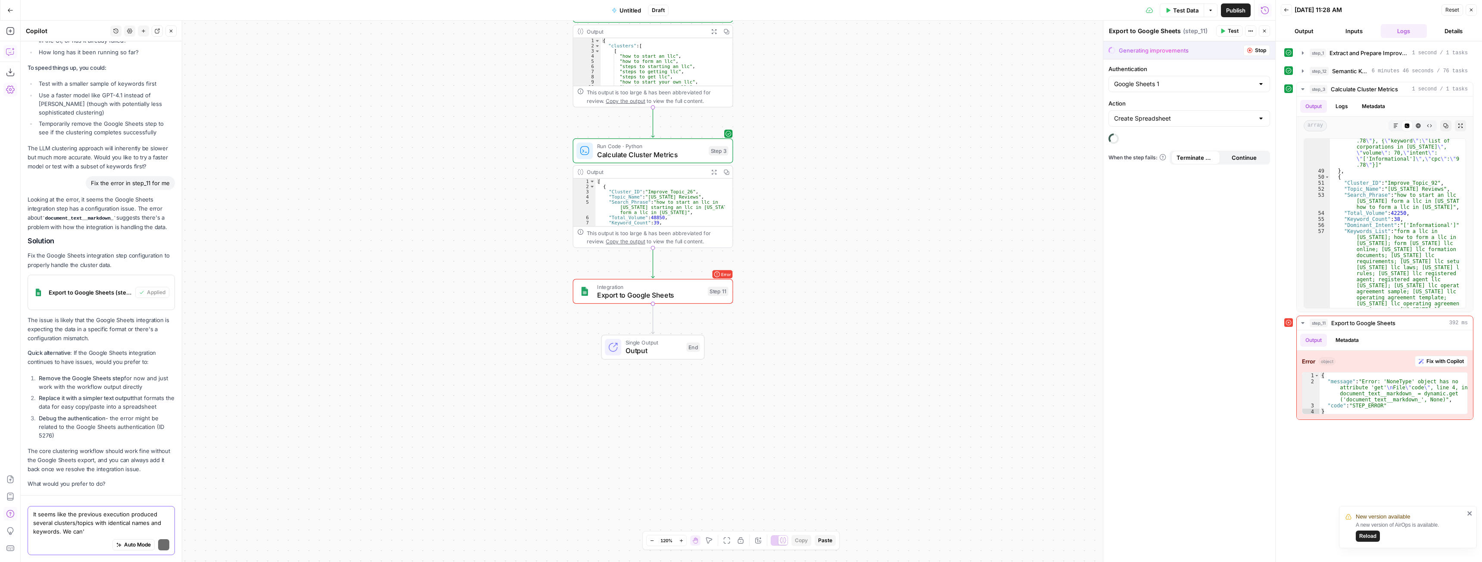
scroll to position [10292, 0]
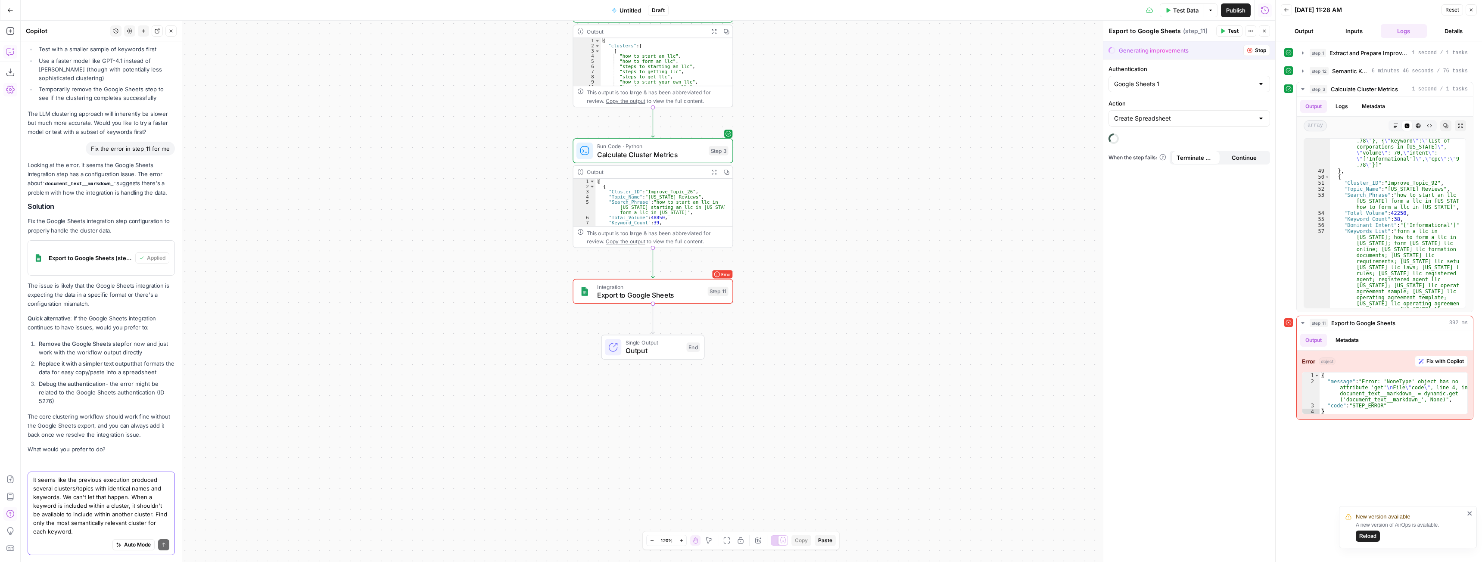
type textarea "It seems like the previous execution produced several clusters/topics with iden…"
click at [1128, 428] on div "Authentication Google Sheets 1 Action Create Spreadsheet When the step fails: T…" at bounding box center [1189, 310] width 172 height 503
click at [101, 524] on textarea "It seems like the previous execution produced several clusters/topics with iden…" at bounding box center [101, 506] width 136 height 60
drag, startPoint x: 84, startPoint y: 531, endPoint x: 8, endPoint y: 432, distance: 125.0
click at [6, 432] on body "New version available A new version of AirOps is available. Reload Error: 'None…" at bounding box center [741, 281] width 1482 height 562
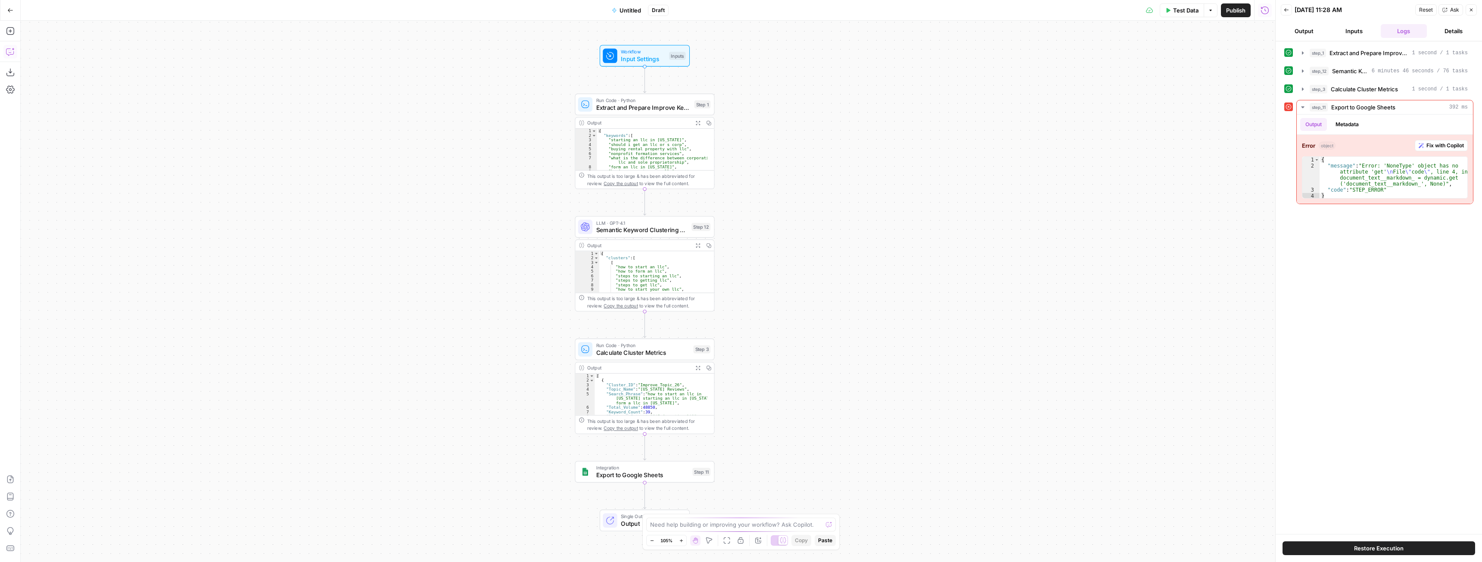
click at [12, 54] on icon "button" at bounding box center [9, 52] width 7 height 7
type textarea "It seems like the previous execution produced several clusters/topics with iden…"
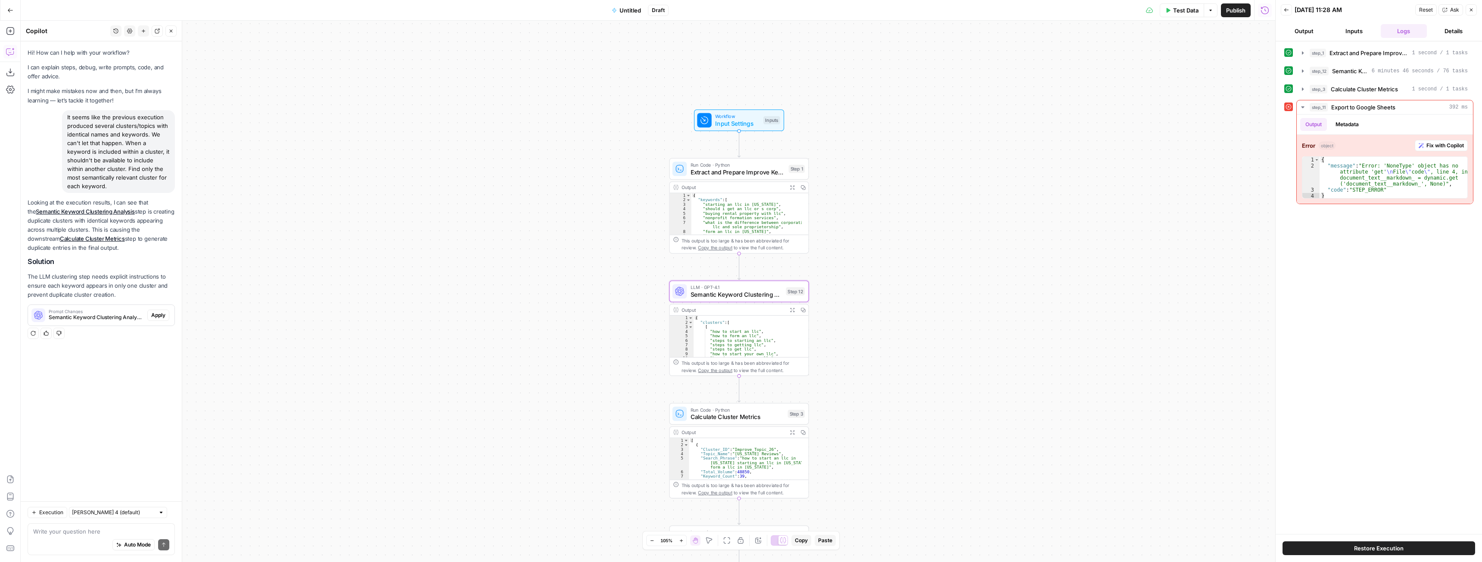
click at [160, 318] on span "Apply" at bounding box center [158, 316] width 14 height 8
